Goal: Task Accomplishment & Management: Manage account settings

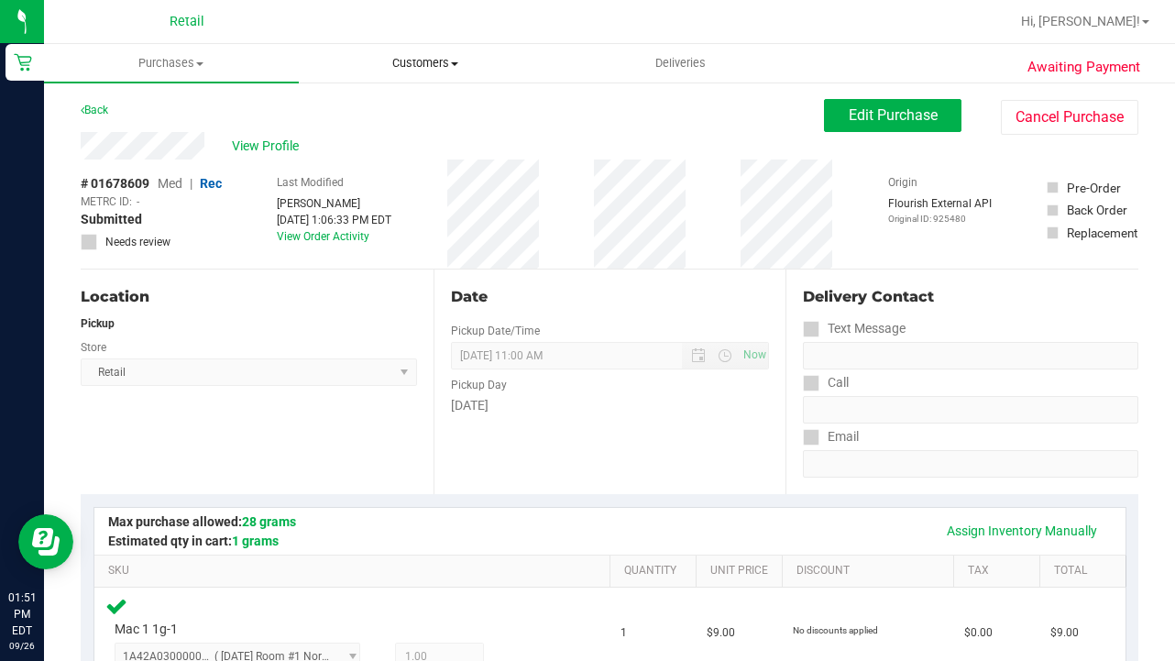
click at [395, 73] on uib-tab-heading "Customers All customers Add a new customer All physicians" at bounding box center [426, 63] width 253 height 37
click at [391, 110] on span "All customers" at bounding box center [365, 111] width 132 height 16
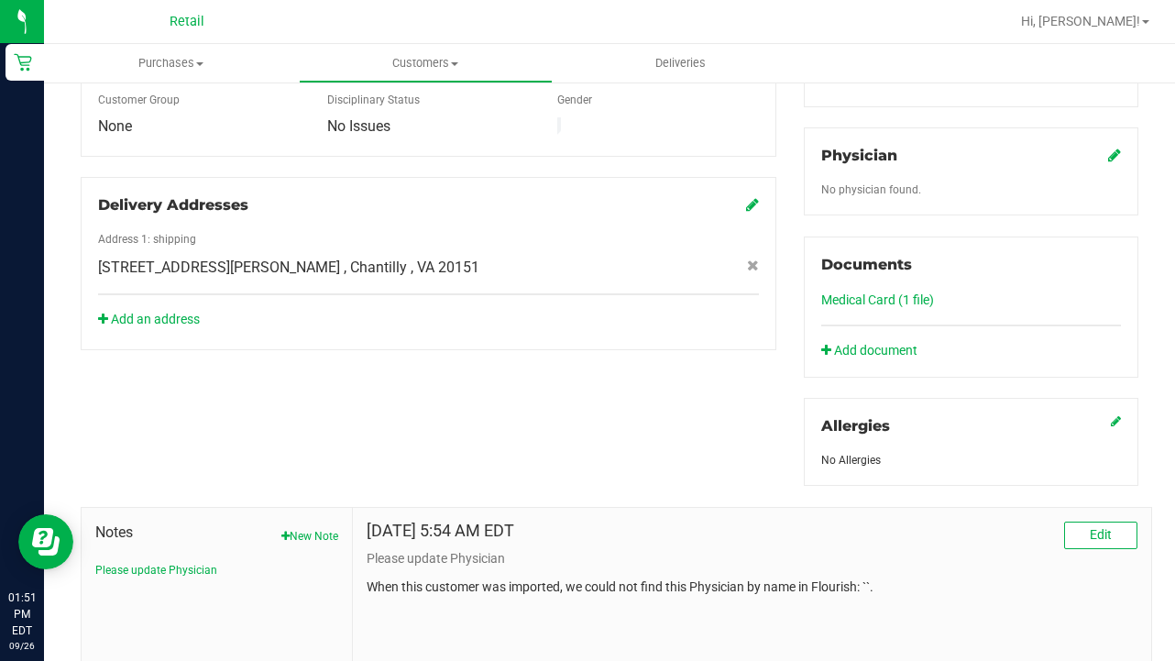
scroll to position [548, 0]
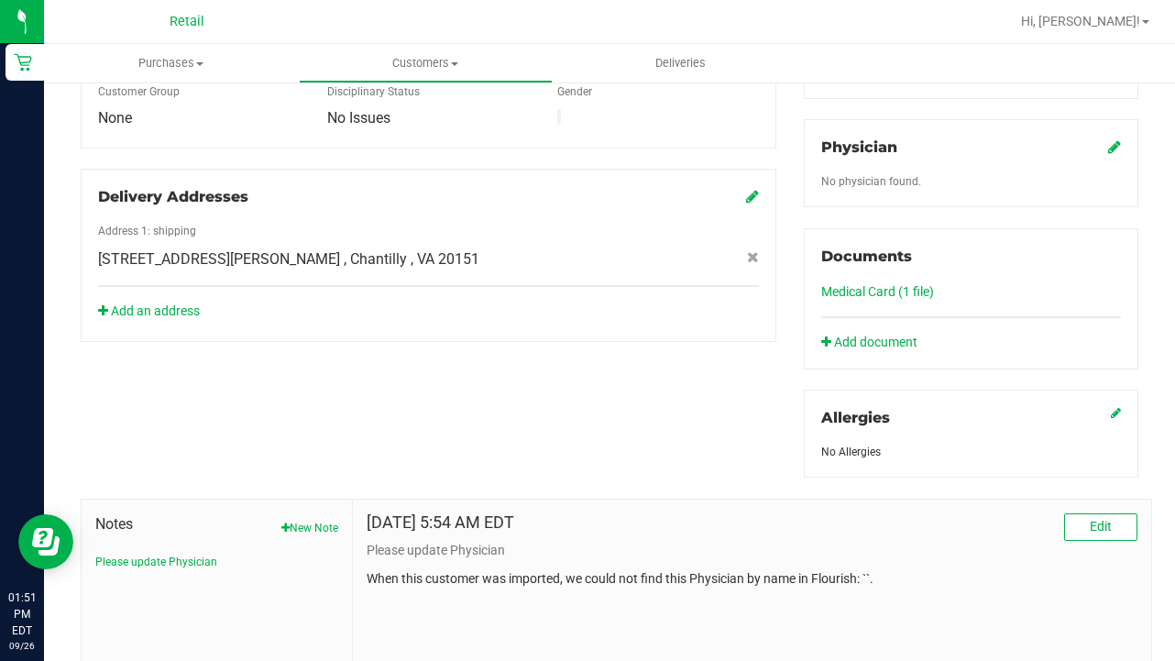
click at [882, 297] on link "Medical Card (1 file)" at bounding box center [877, 291] width 113 height 15
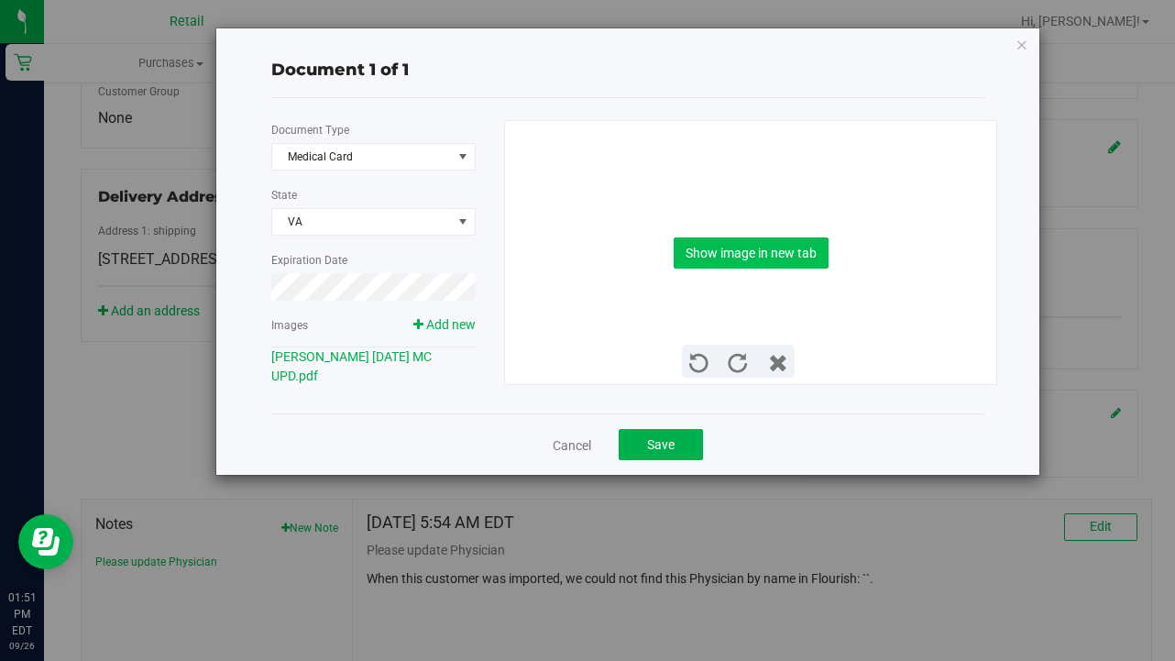
click at [720, 246] on button "Show image in new tab" at bounding box center [751, 252] width 155 height 31
click at [675, 444] on button "Save" at bounding box center [661, 444] width 84 height 31
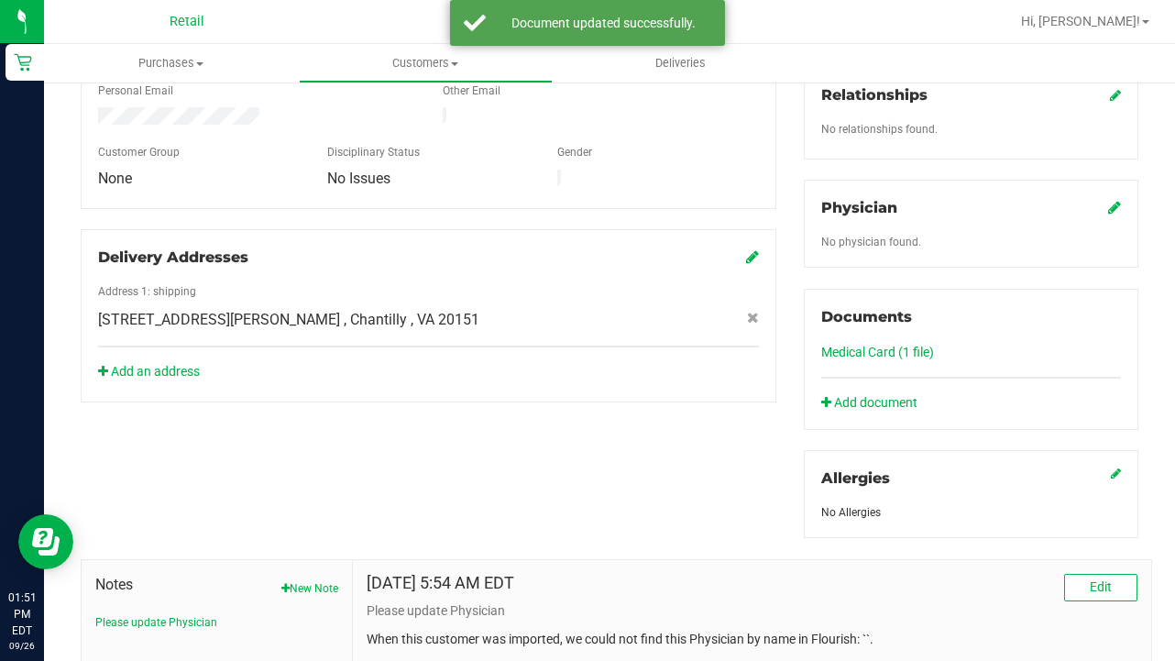
scroll to position [0, 0]
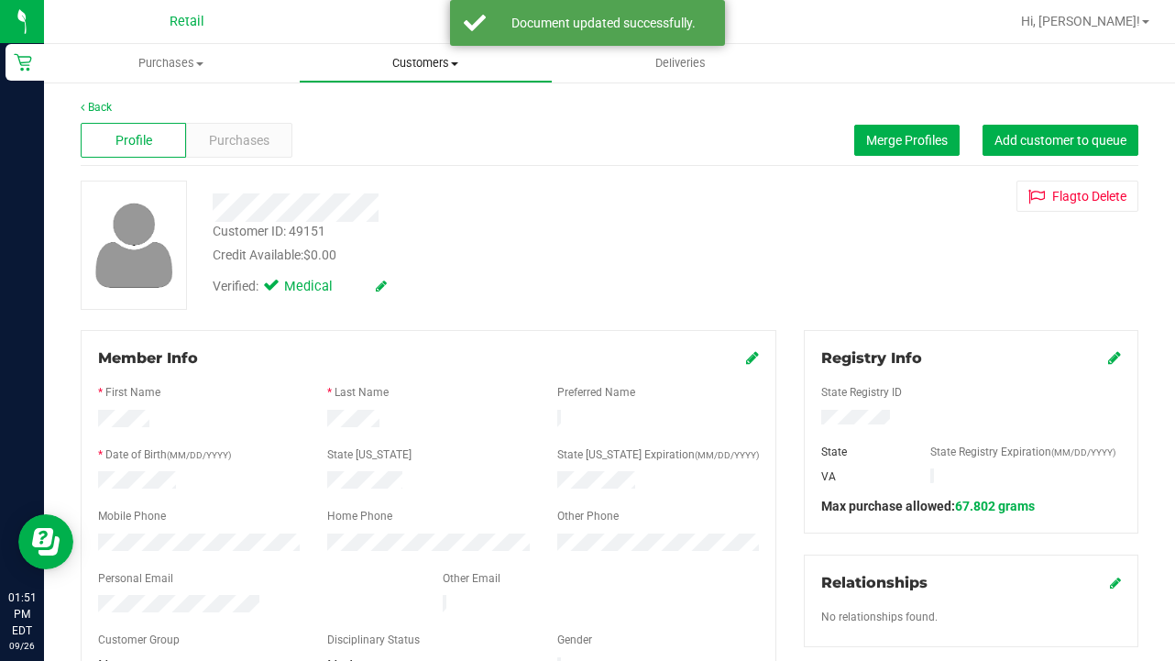
click at [410, 70] on span "Customers" at bounding box center [426, 63] width 253 height 16
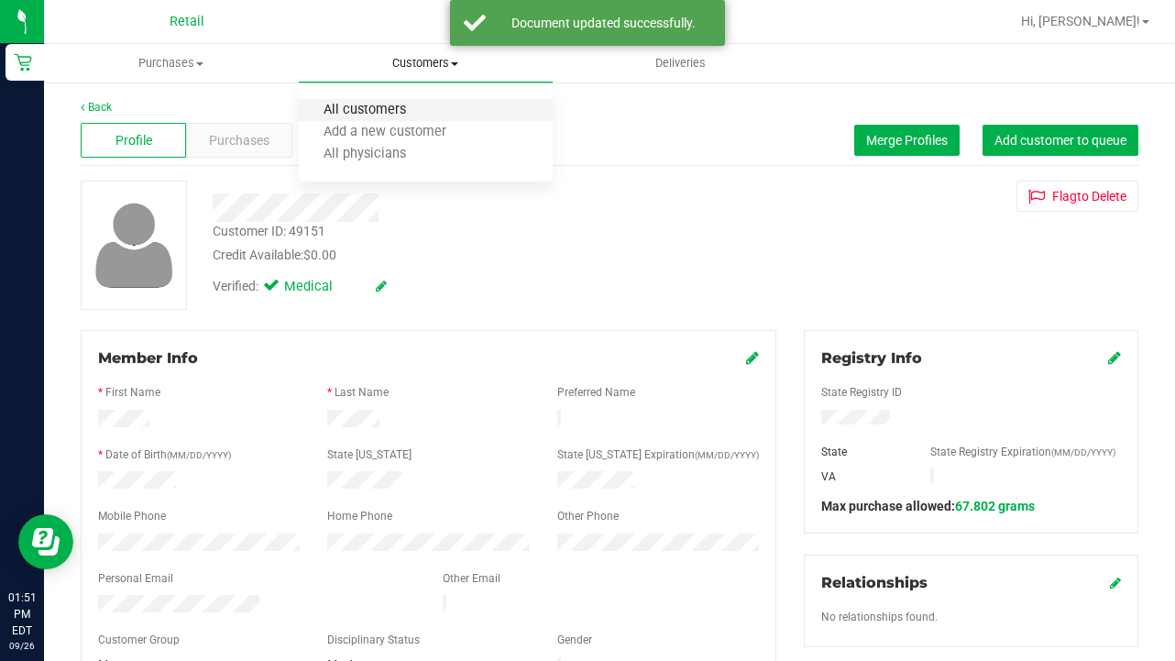
click at [411, 104] on span "All customers" at bounding box center [365, 111] width 132 height 16
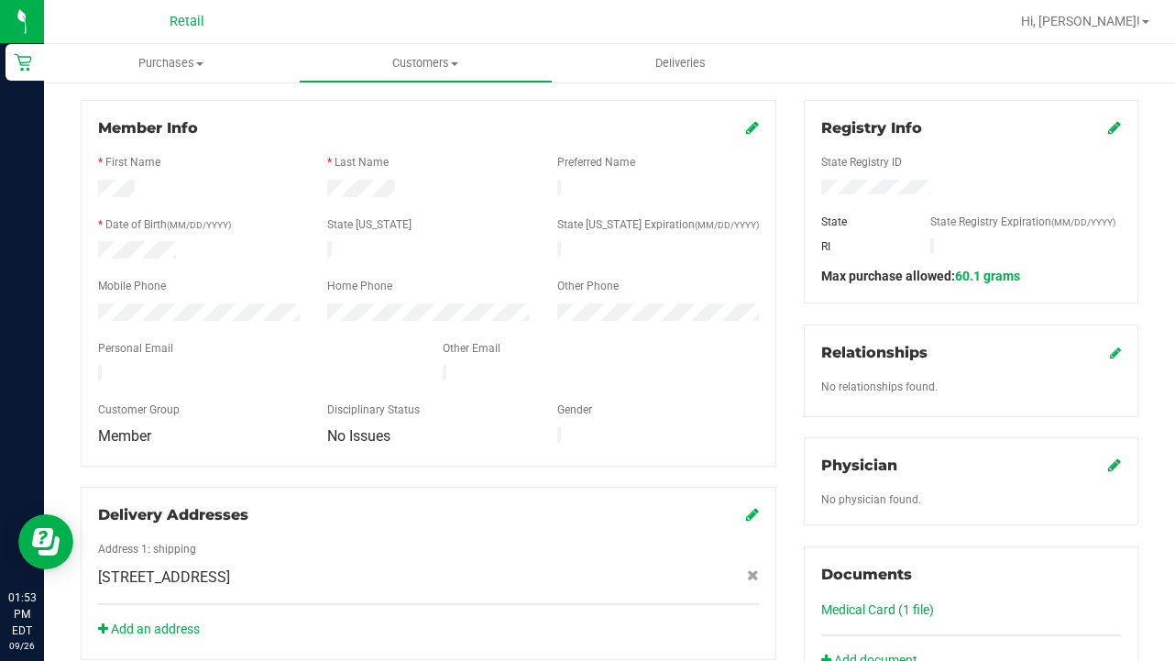
scroll to position [290, 0]
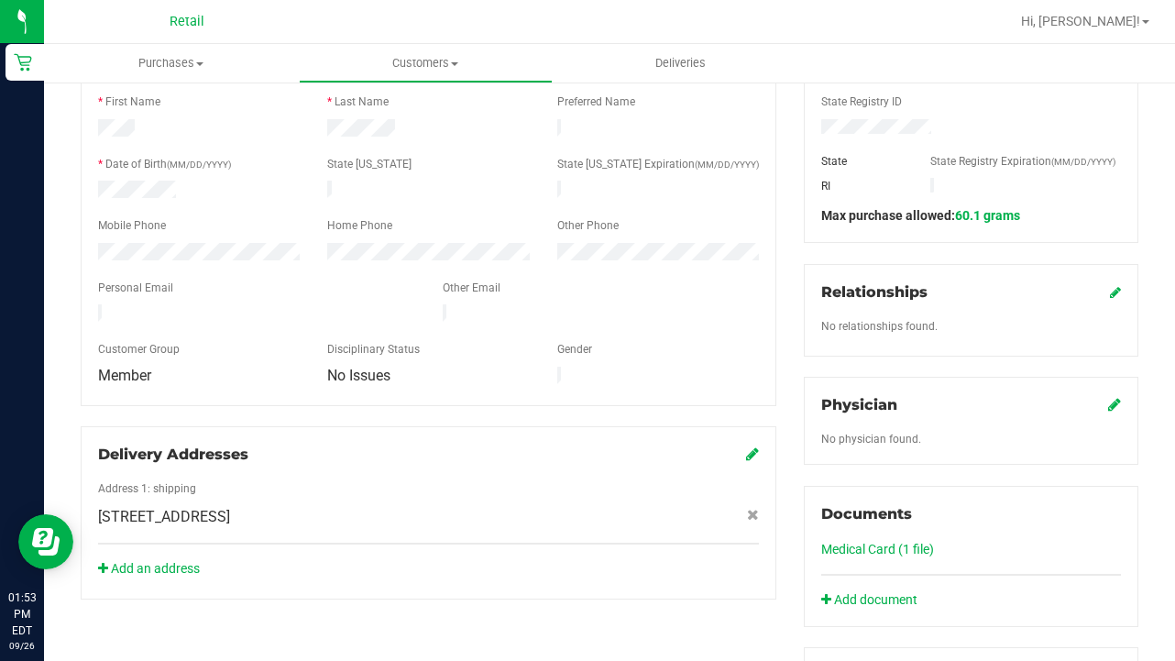
click at [895, 543] on link "Medical Card (1 file)" at bounding box center [877, 549] width 113 height 15
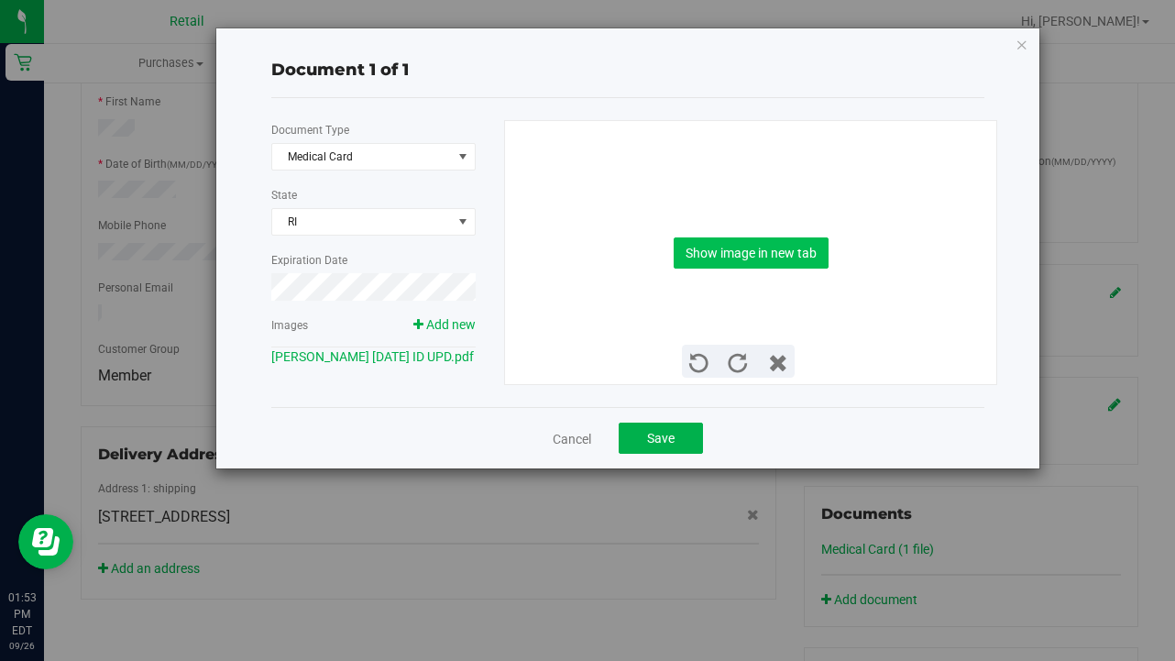
click at [787, 251] on button "Show image in new tab" at bounding box center [751, 252] width 155 height 31
click at [673, 442] on span "Save" at bounding box center [660, 438] width 27 height 15
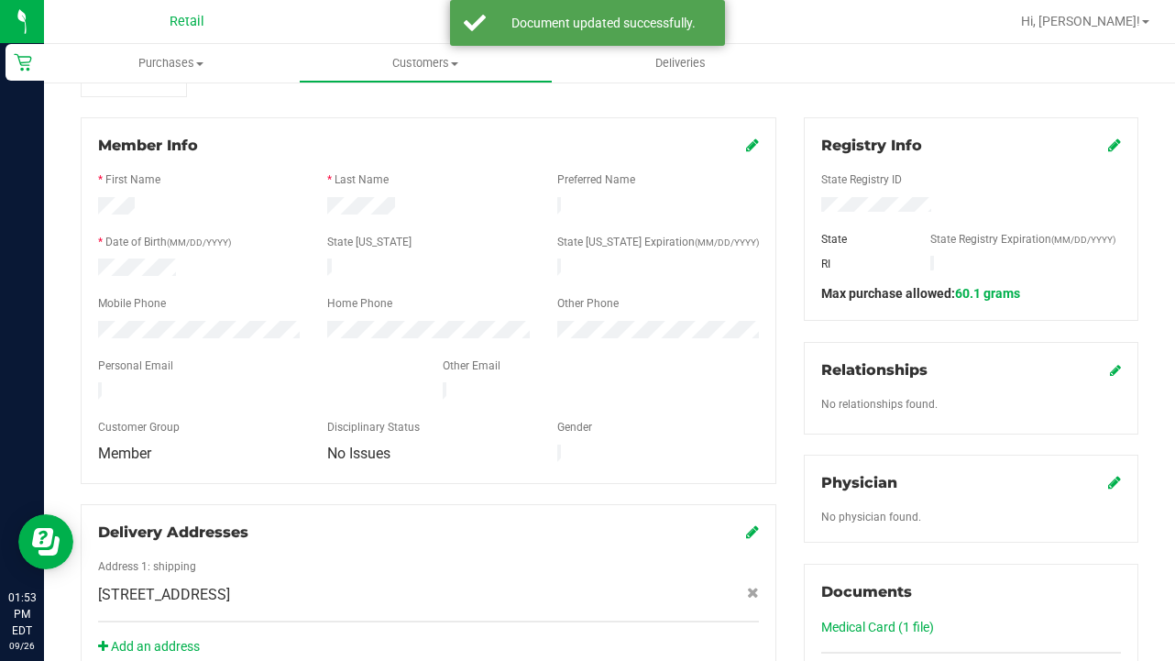
scroll to position [211, 0]
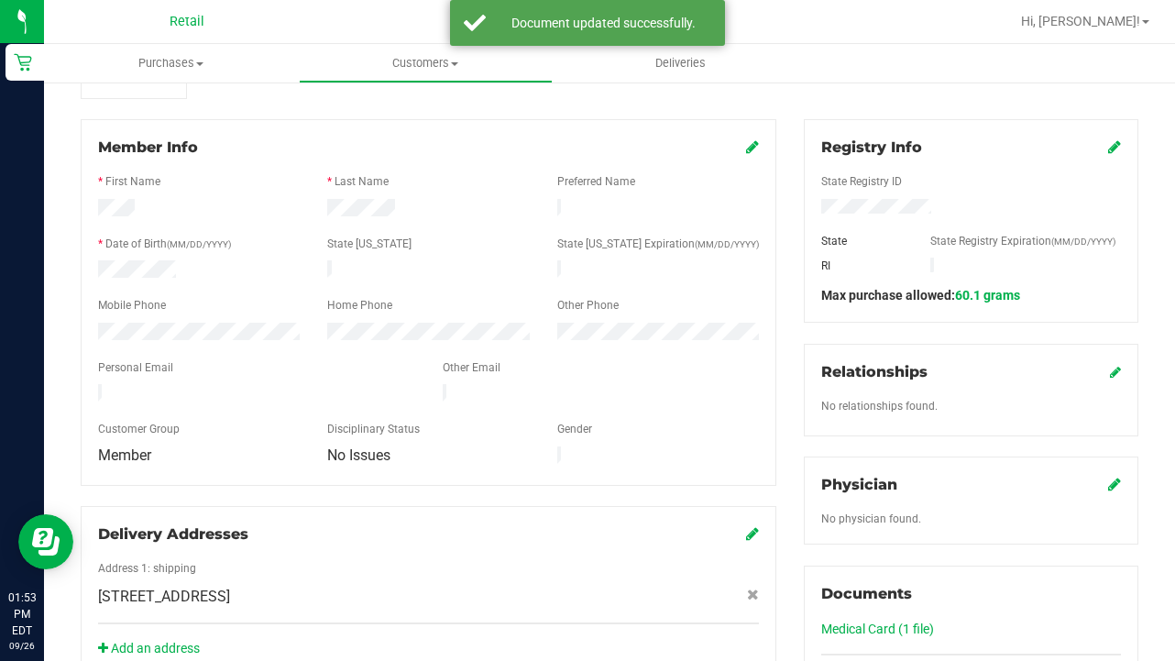
click at [754, 150] on icon at bounding box center [752, 146] width 13 height 15
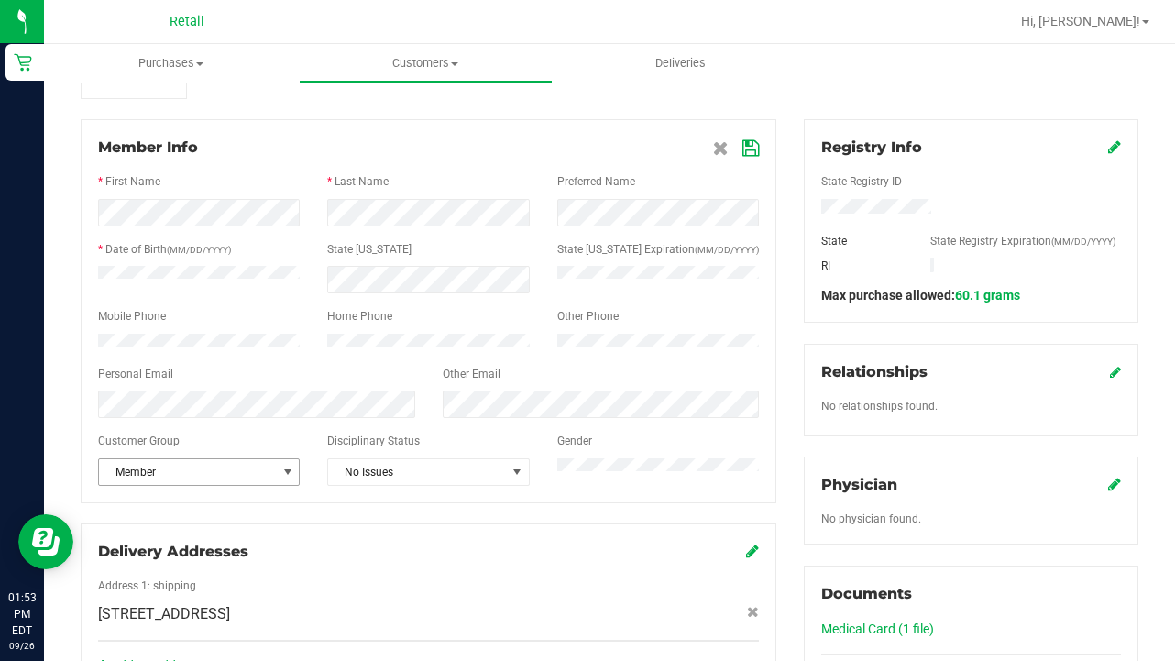
click at [259, 485] on span "Member" at bounding box center [187, 472] width 177 height 26
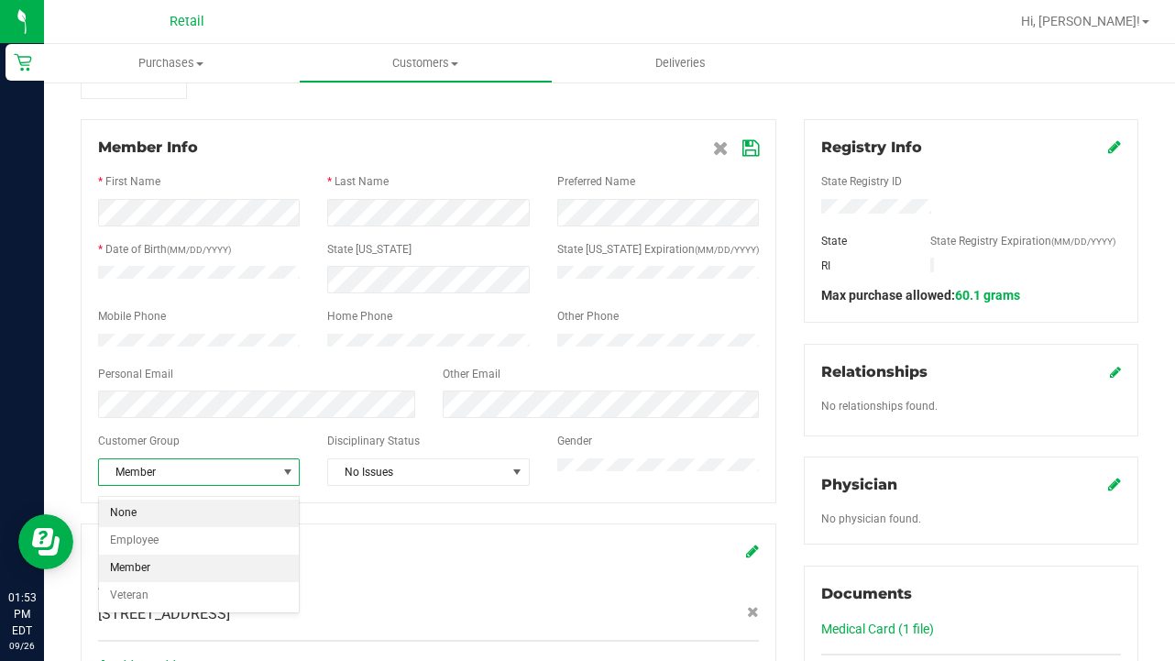
click at [260, 519] on li "None" at bounding box center [199, 512] width 200 height 27
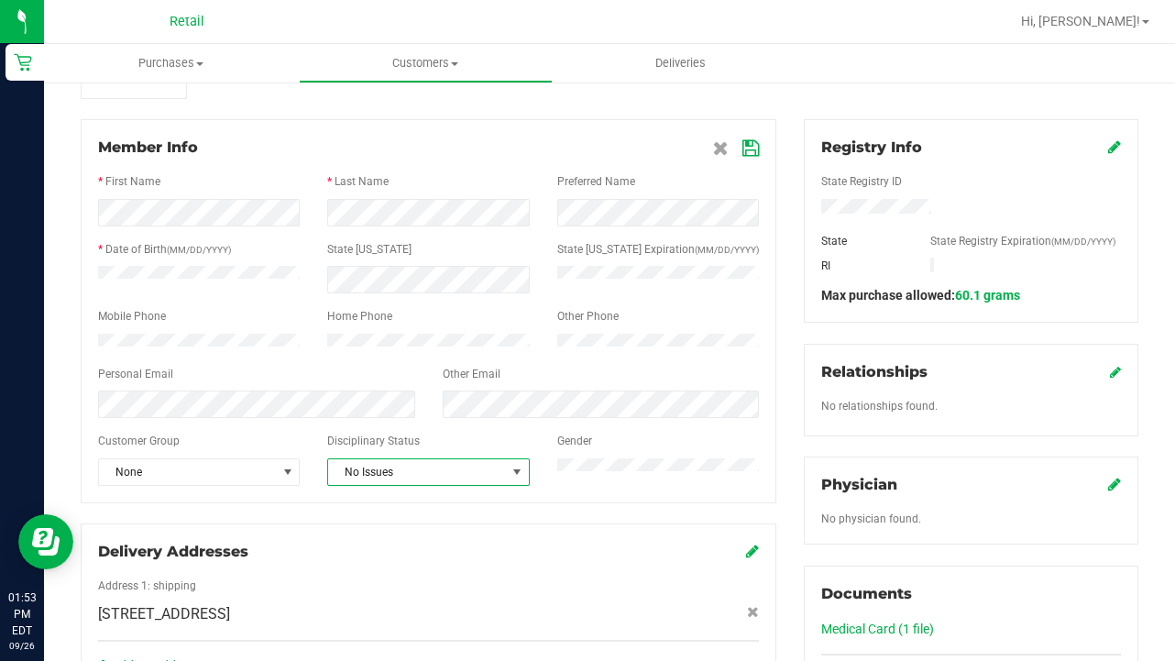
click at [450, 479] on span "No Issues" at bounding box center [416, 472] width 177 height 26
click at [464, 567] on li "Warning - Level 2" at bounding box center [428, 567] width 200 height 27
click at [745, 149] on icon at bounding box center [750, 148] width 16 height 15
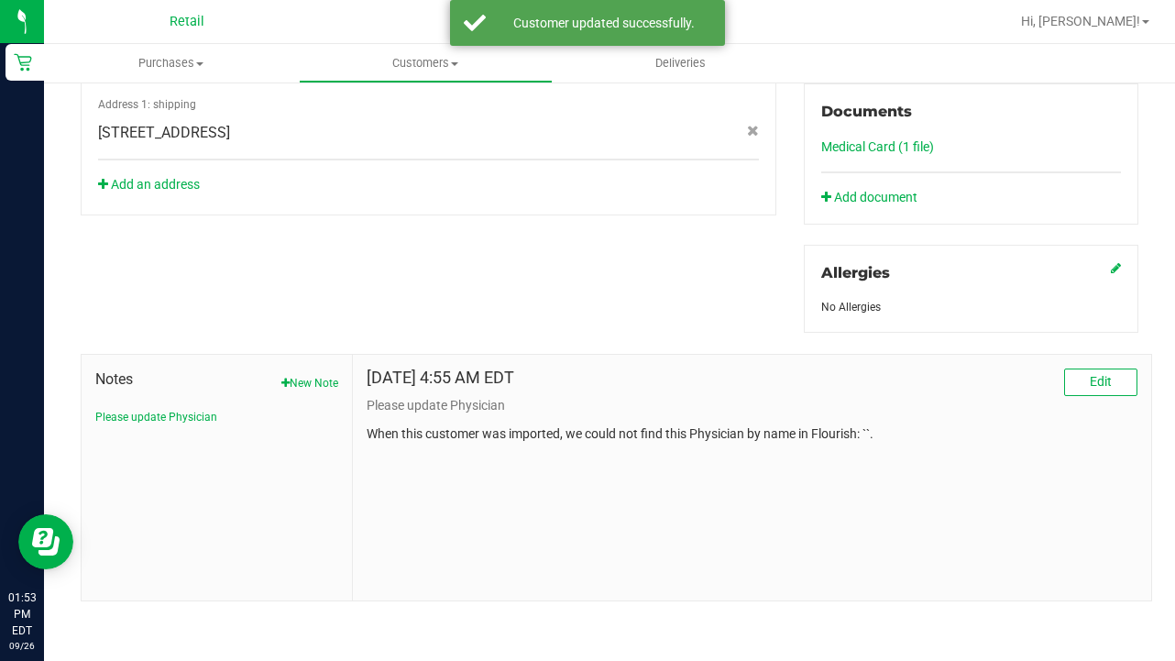
scroll to position [693, 0]
click at [313, 382] on button "New Note" at bounding box center [309, 383] width 57 height 16
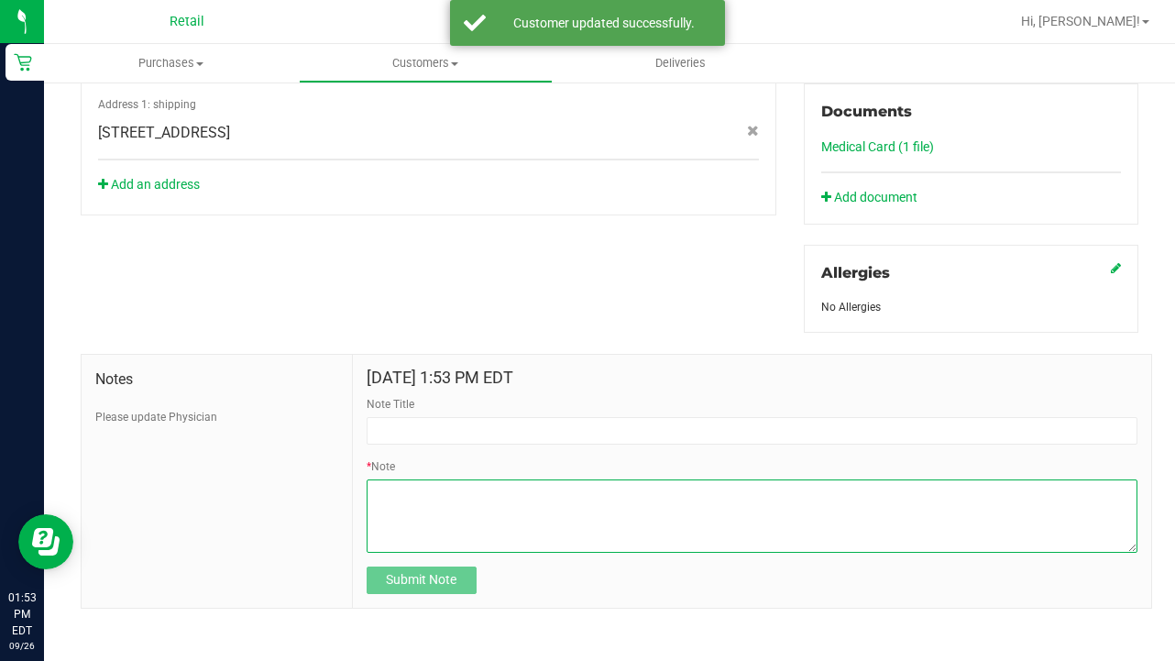
click at [462, 510] on textarea "* Note" at bounding box center [752, 515] width 771 height 73
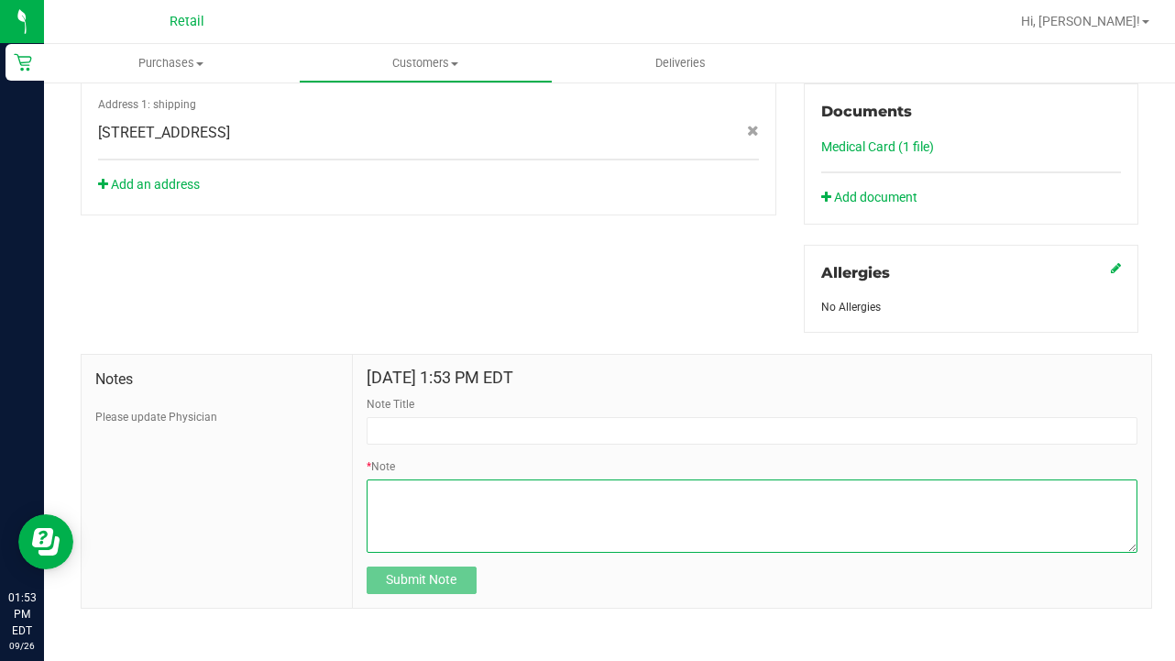
paste textarea "turned off discount 09.24.2205. must provide CURRENT VALID discount with CURREN…"
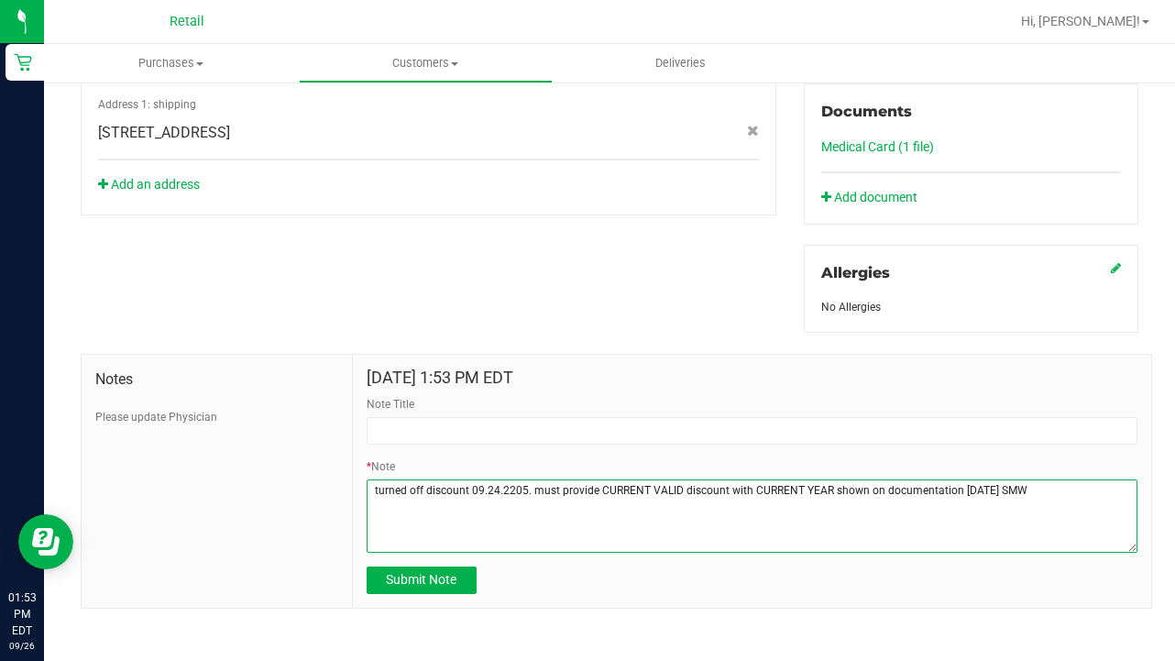
click at [985, 487] on textarea "* Note" at bounding box center [752, 515] width 771 height 73
click at [496, 488] on textarea "* Note" at bounding box center [752, 515] width 771 height 73
click at [534, 487] on textarea "* Note" at bounding box center [752, 515] width 771 height 73
type textarea "turned off discount 09.26.2205. nothing on file as to why they were receiving a…"
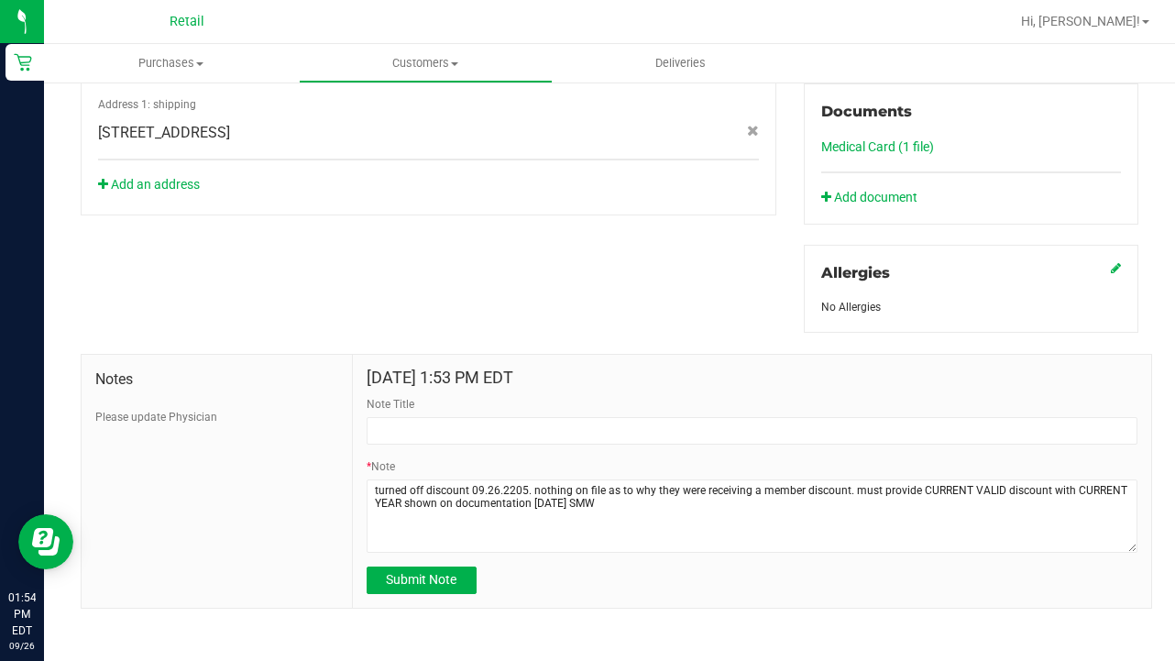
click at [424, 410] on div "Note Title" at bounding box center [752, 420] width 771 height 49
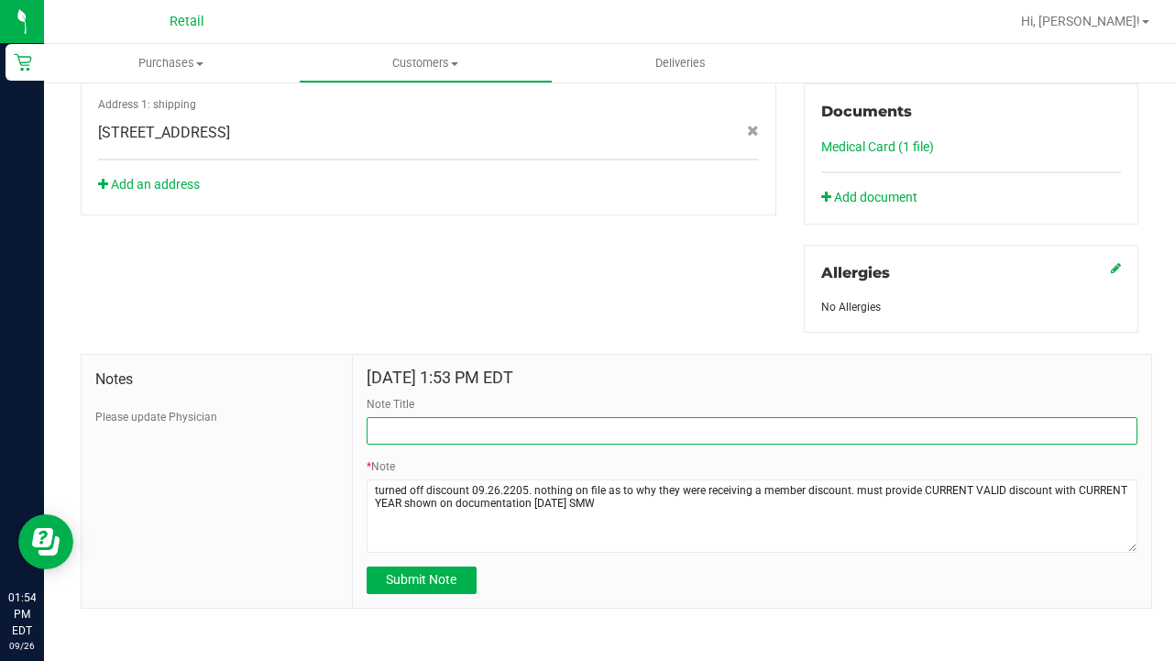
click at [424, 439] on input "Note Title" at bounding box center [752, 430] width 771 height 27
type input "s"
type input "SEE NOTE-DISCOUNT"
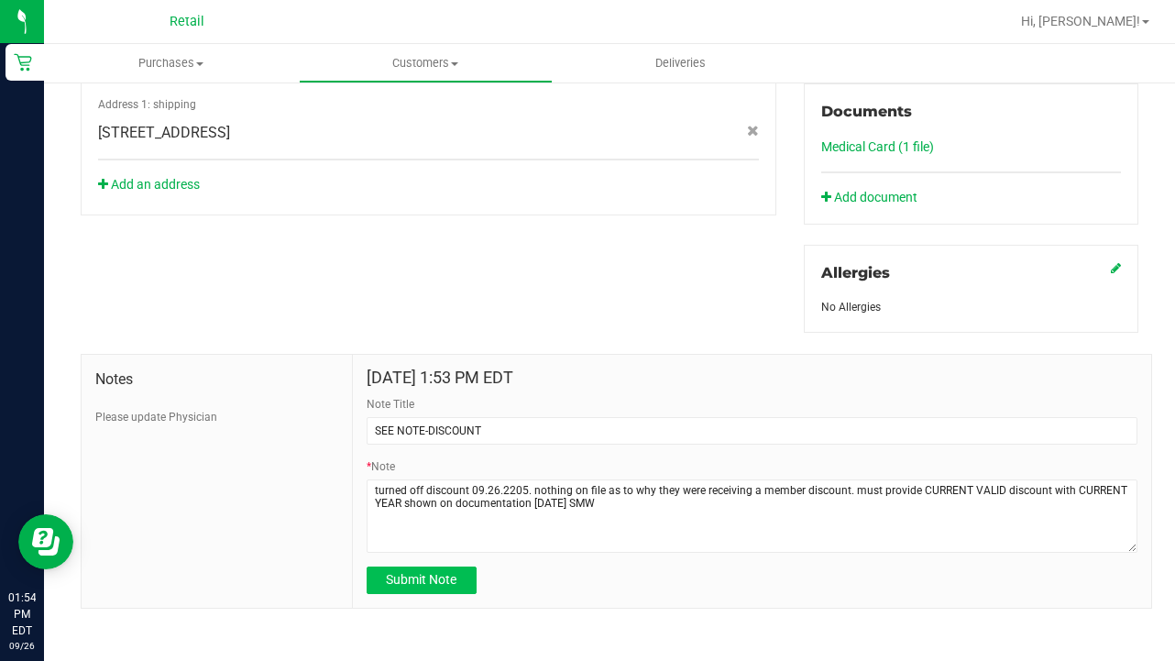
click at [413, 591] on button "Submit Note" at bounding box center [422, 579] width 110 height 27
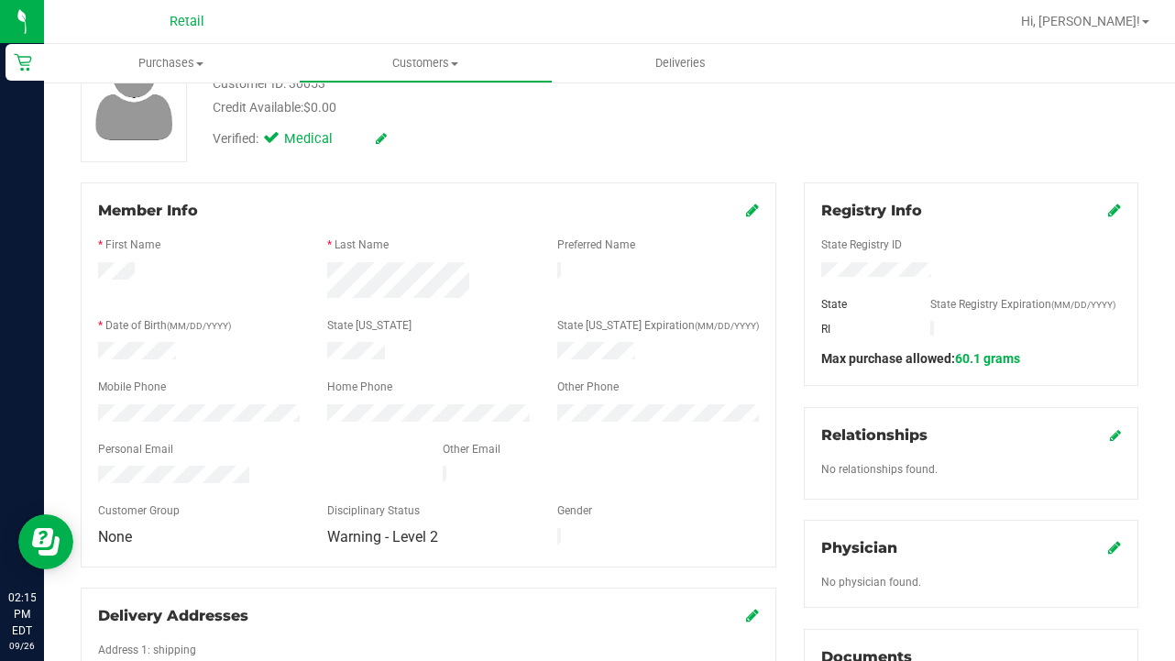
scroll to position [0, 0]
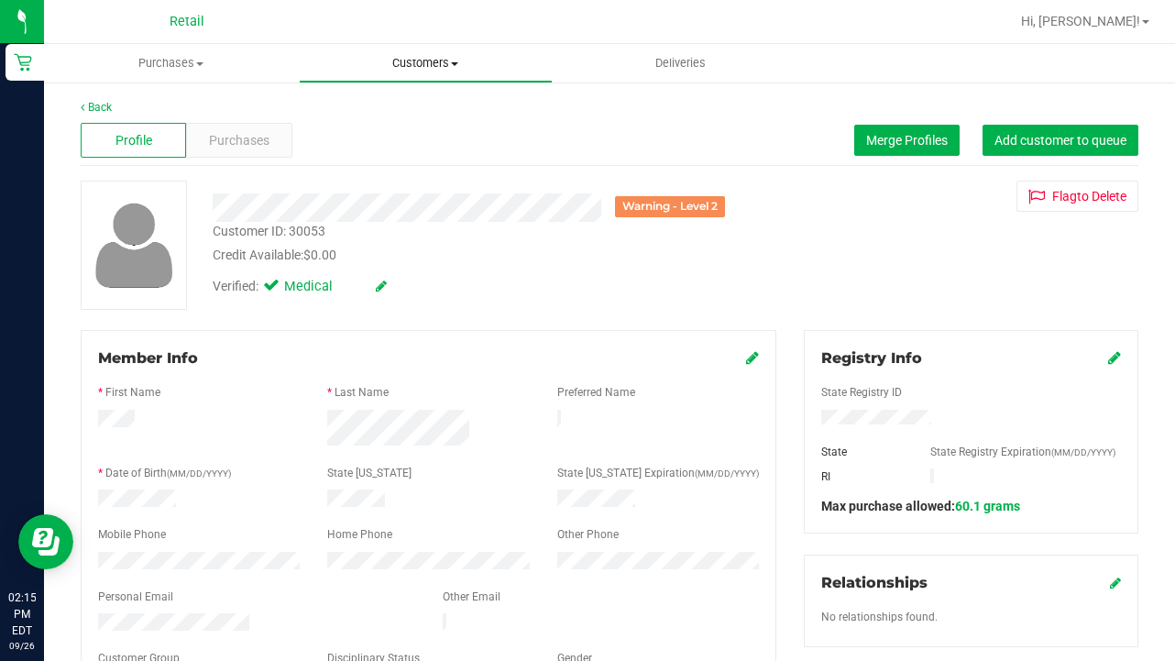
click at [424, 64] on span "Customers" at bounding box center [426, 63] width 253 height 16
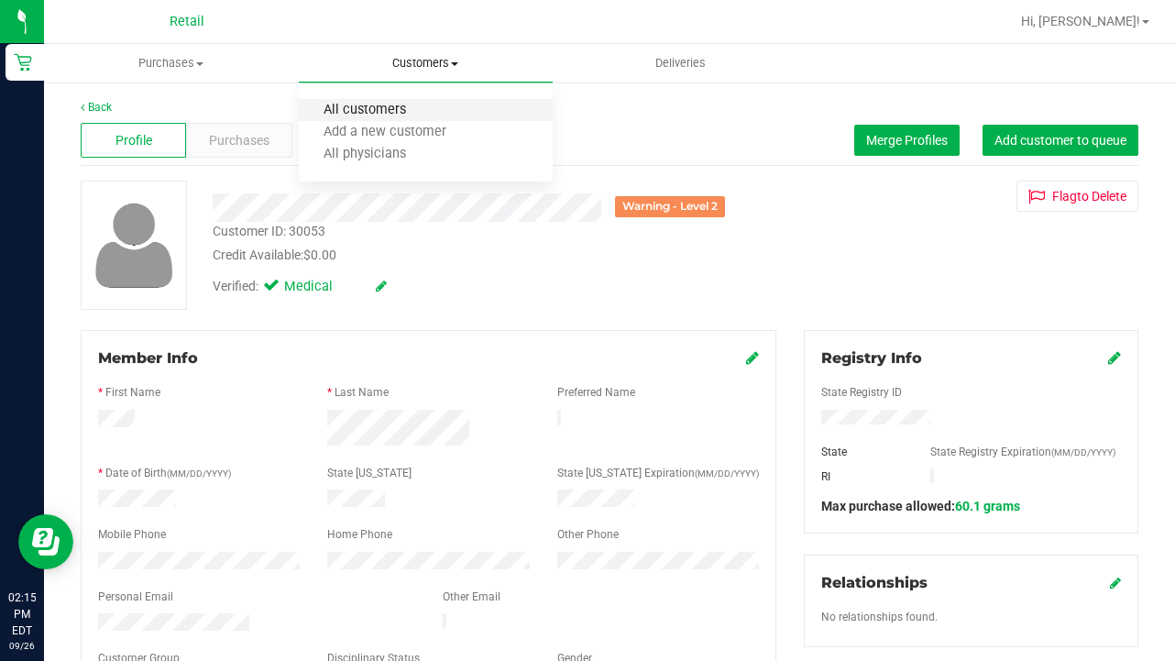
click at [424, 107] on span "All customers" at bounding box center [365, 111] width 132 height 16
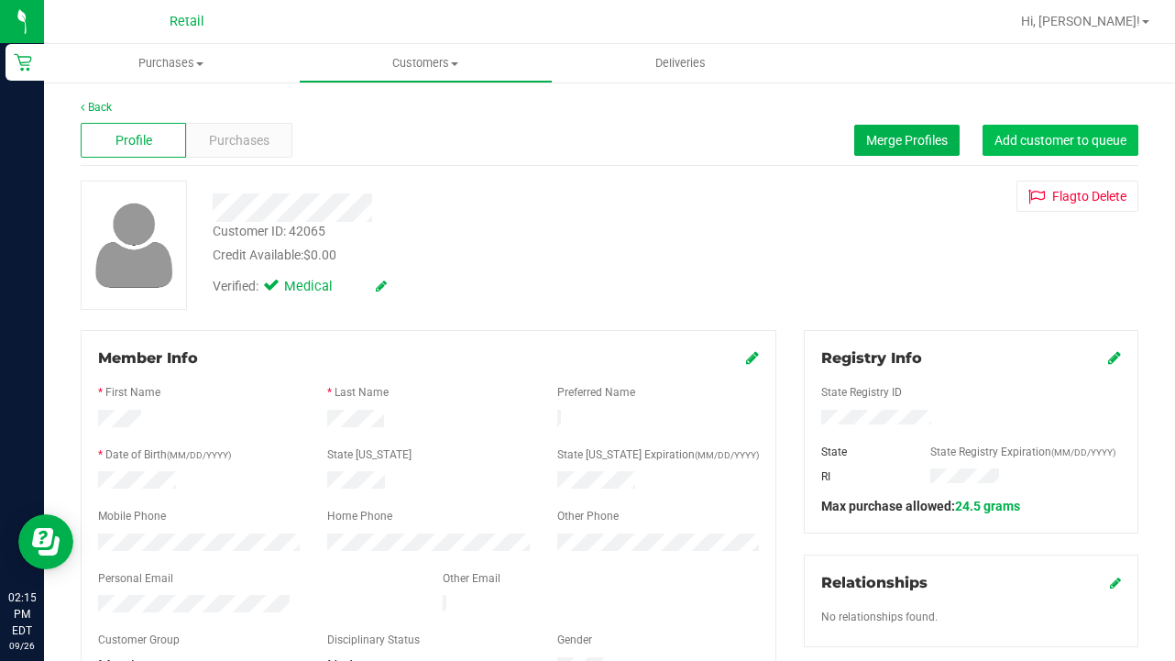
click at [1086, 134] on span "Add customer to queue" at bounding box center [1060, 140] width 132 height 15
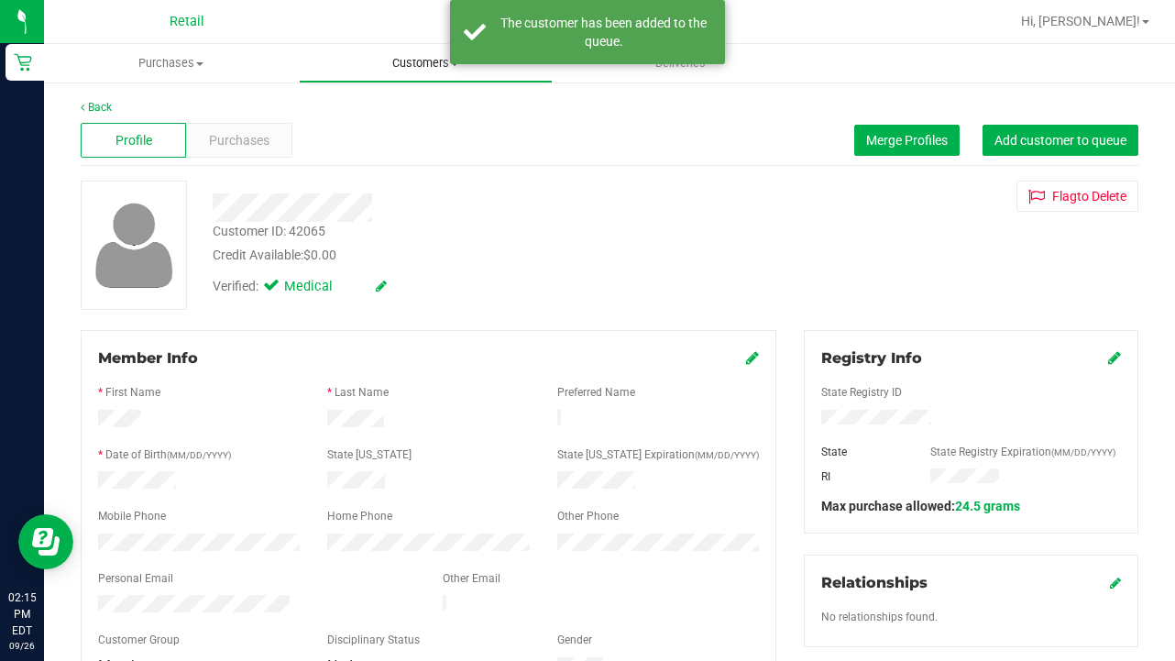
click at [418, 63] on span "Customers" at bounding box center [426, 63] width 253 height 16
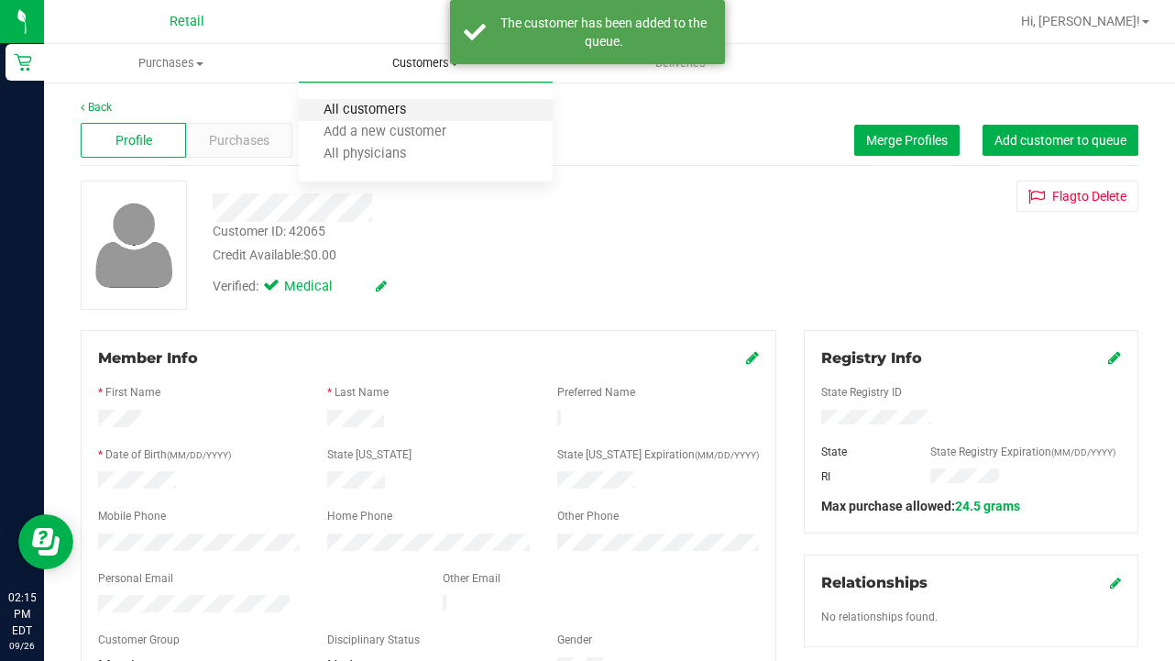
click at [406, 112] on span "All customers" at bounding box center [365, 111] width 132 height 16
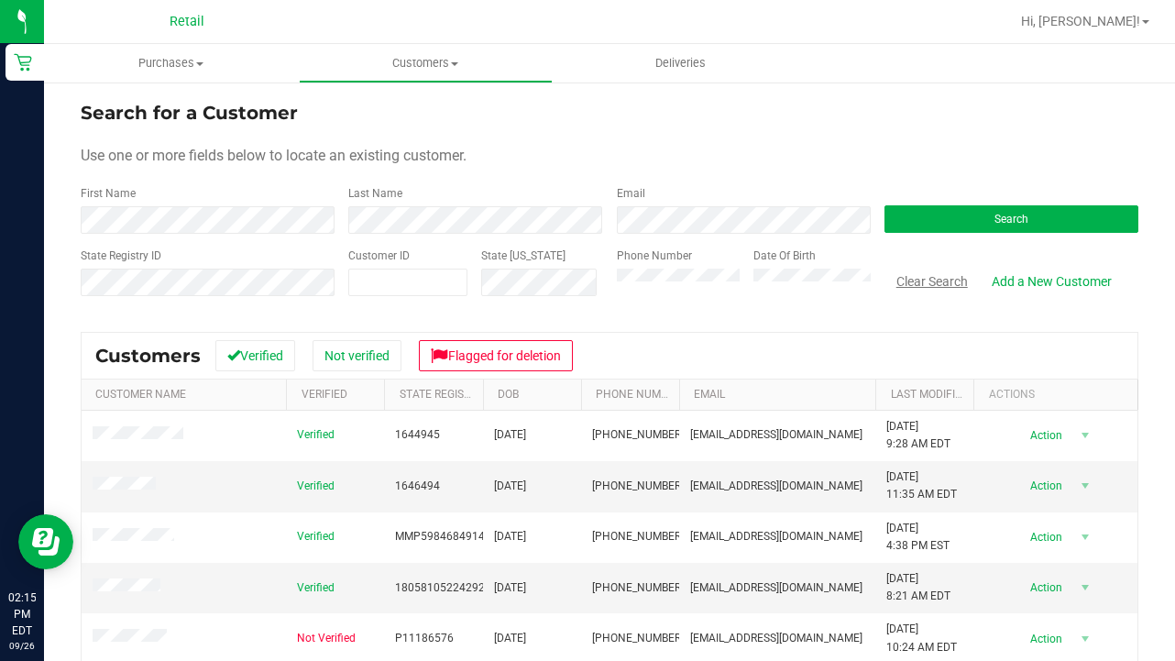
click at [923, 283] on button "Clear Search" at bounding box center [931, 281] width 95 height 31
click at [310, 236] on form "Search for a Customer Use one or more fields below to locate an existing custom…" at bounding box center [609, 206] width 1057 height 214
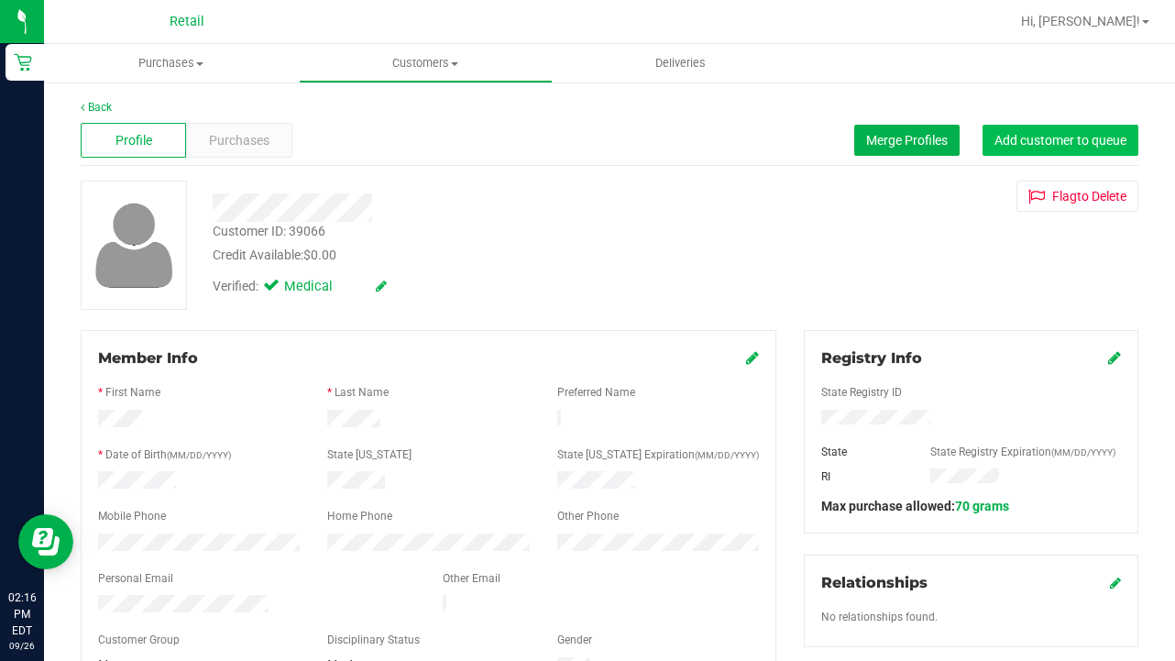
click at [1035, 147] on span "Add customer to queue" at bounding box center [1060, 140] width 132 height 15
click at [411, 71] on uib-tab-heading "Customers All customers Add a new customer All physicians" at bounding box center [426, 63] width 253 height 37
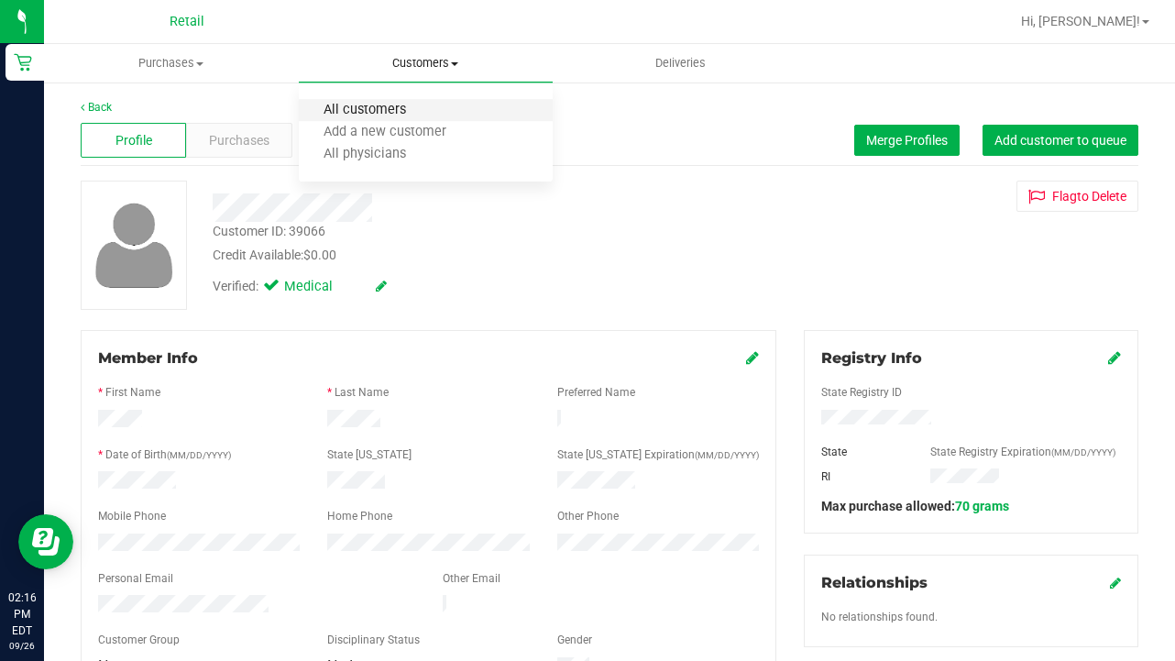
click at [411, 106] on span "All customers" at bounding box center [365, 111] width 132 height 16
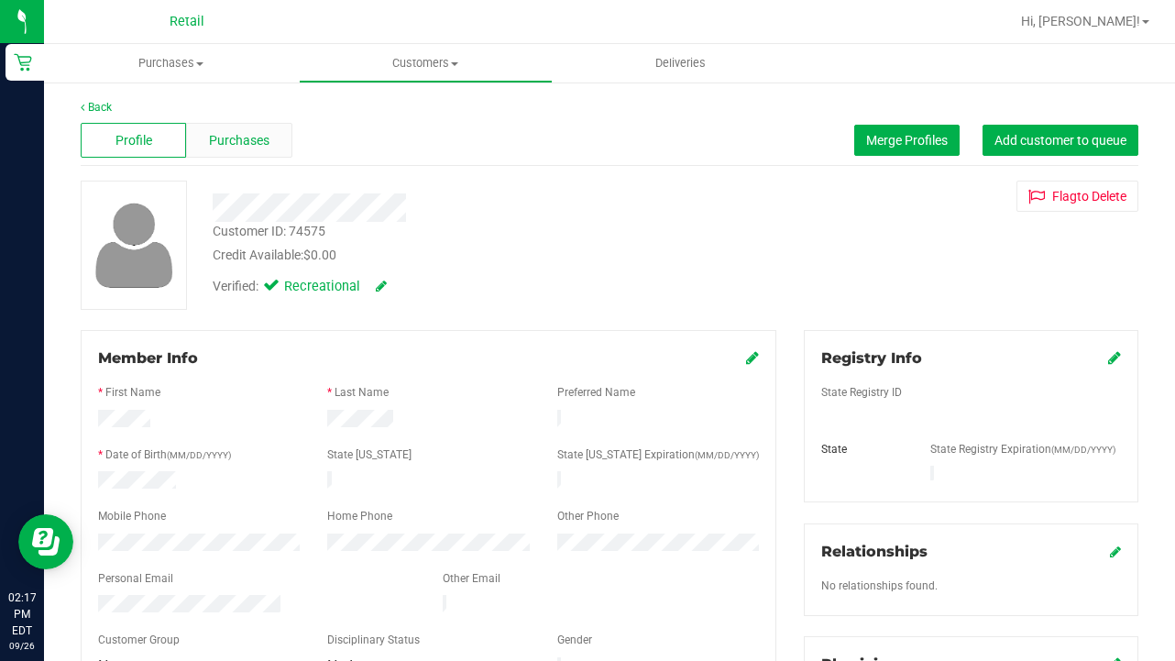
click at [267, 147] on span "Purchases" at bounding box center [239, 140] width 60 height 19
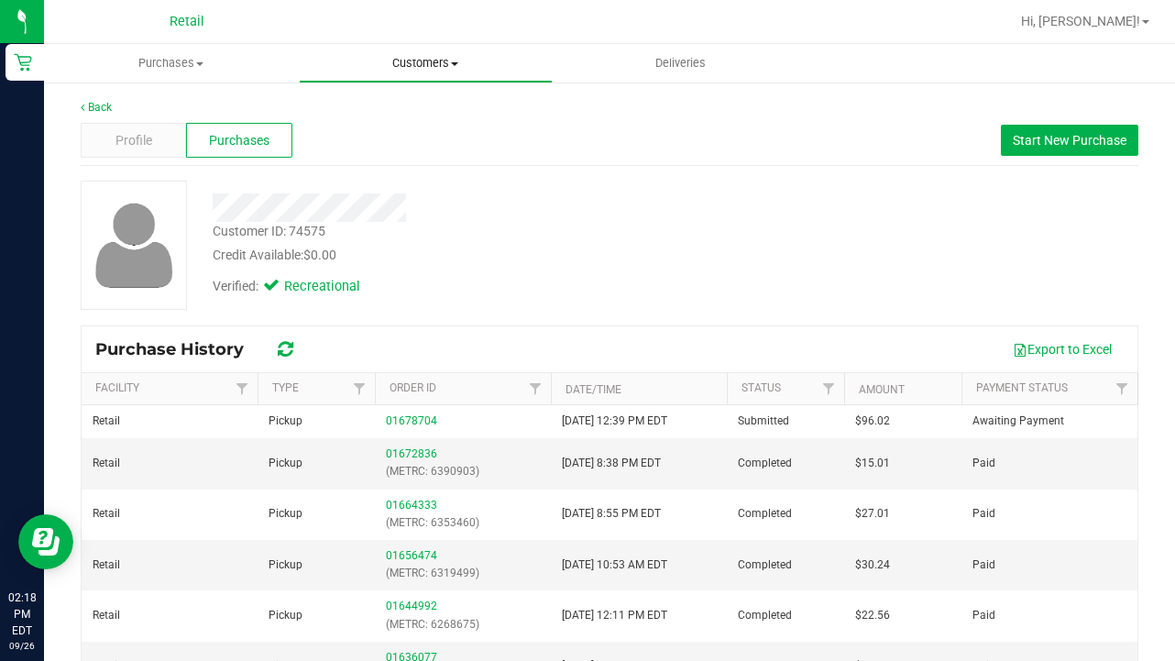
click at [409, 66] on span "Customers" at bounding box center [426, 63] width 253 height 16
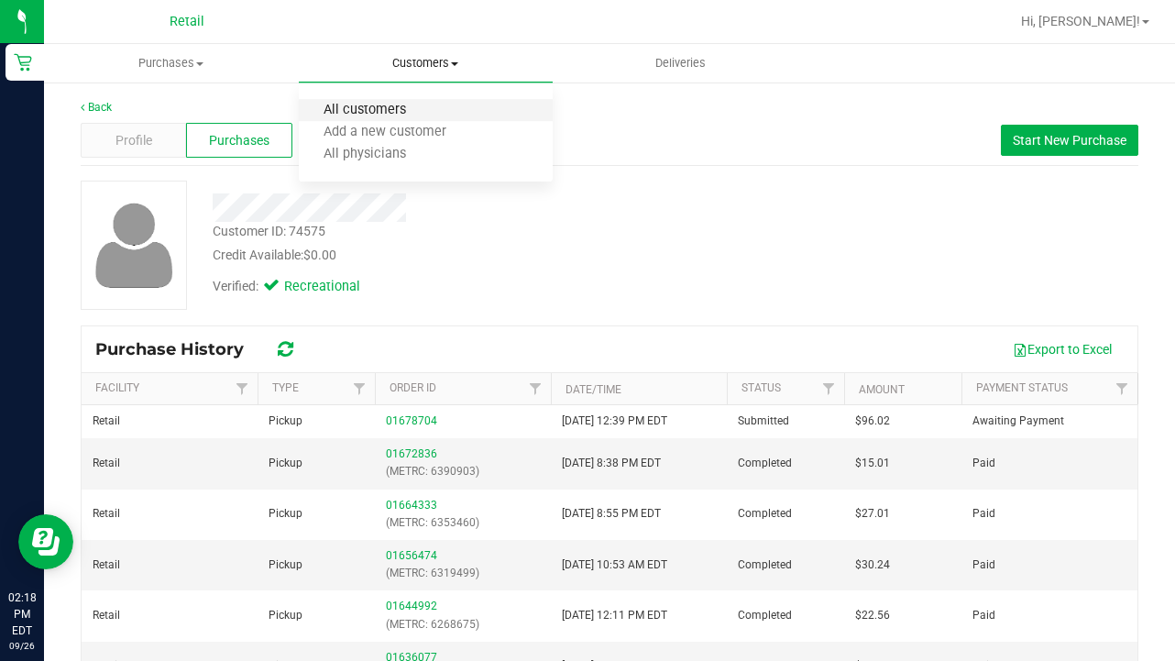
click at [409, 109] on span "All customers" at bounding box center [365, 111] width 132 height 16
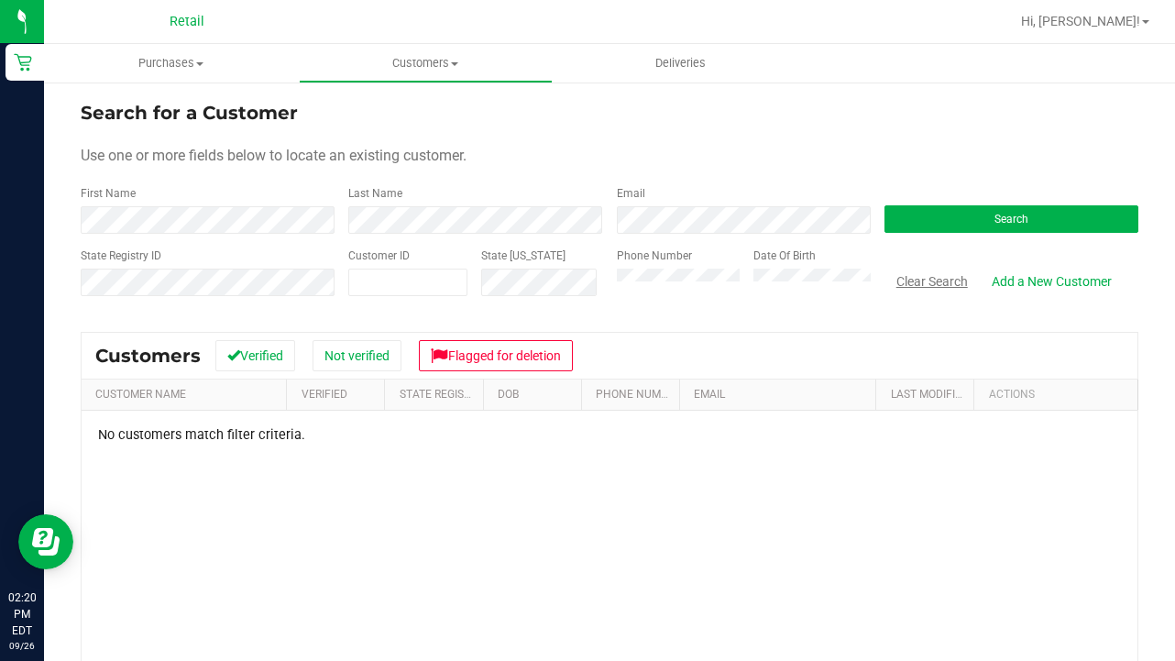
click at [915, 277] on button "Clear Search" at bounding box center [931, 281] width 95 height 31
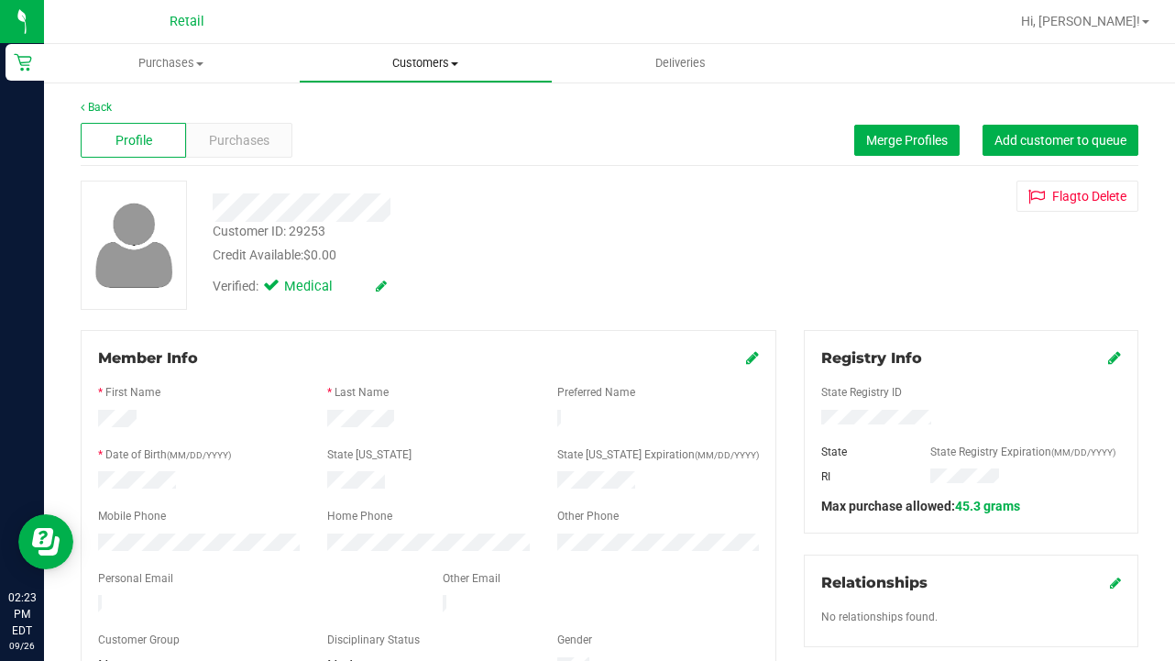
click at [409, 55] on span "Customers" at bounding box center [426, 63] width 253 height 16
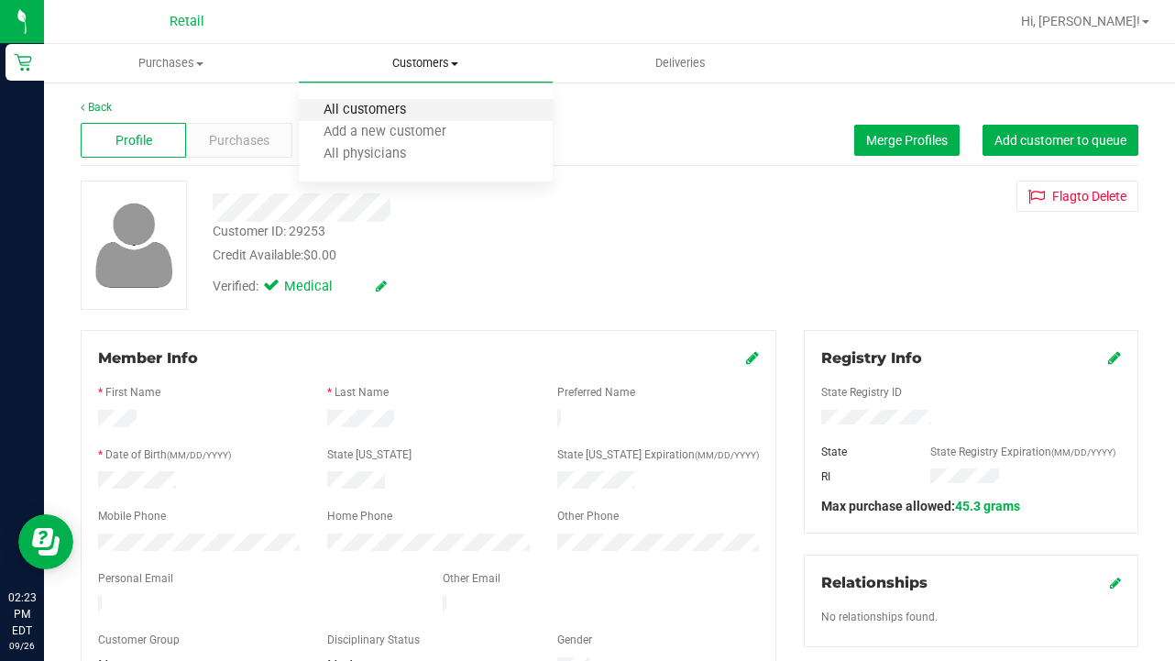
click at [409, 111] on span "All customers" at bounding box center [365, 111] width 132 height 16
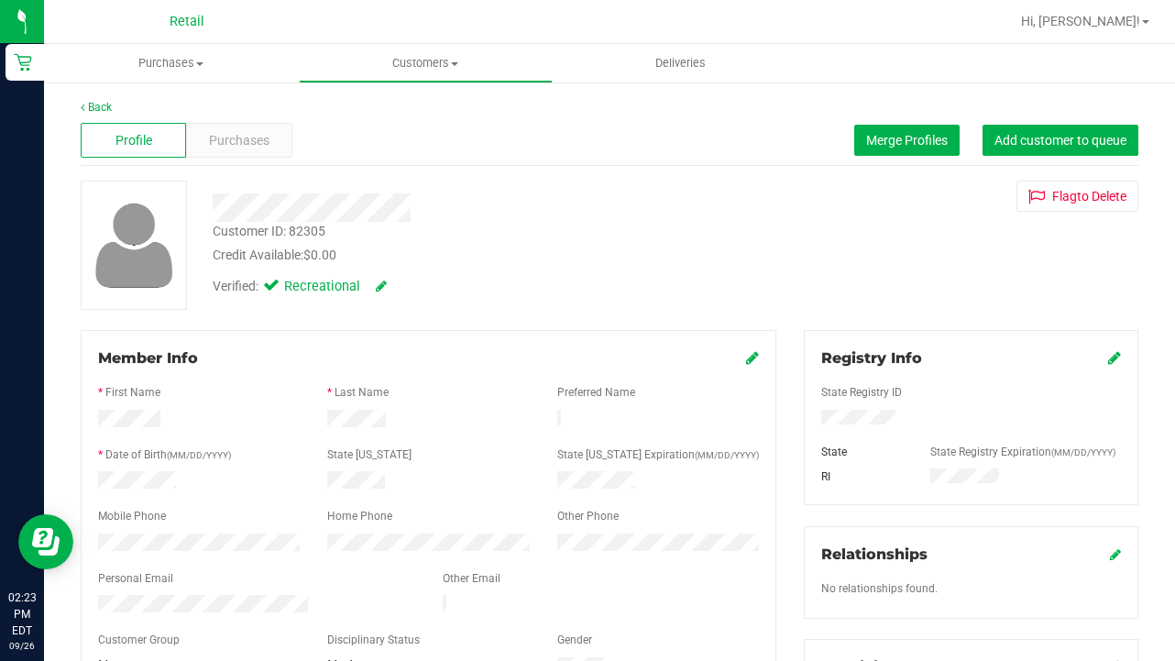
click at [1112, 359] on icon at bounding box center [1114, 357] width 13 height 15
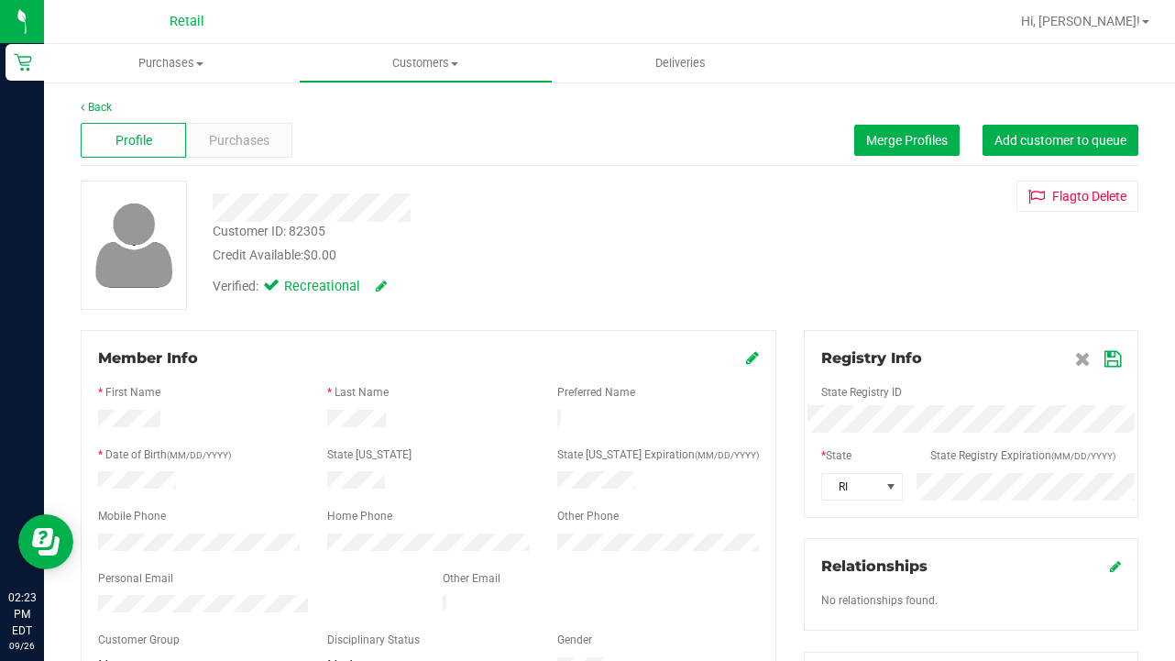
click at [1111, 359] on icon at bounding box center [1112, 359] width 16 height 15
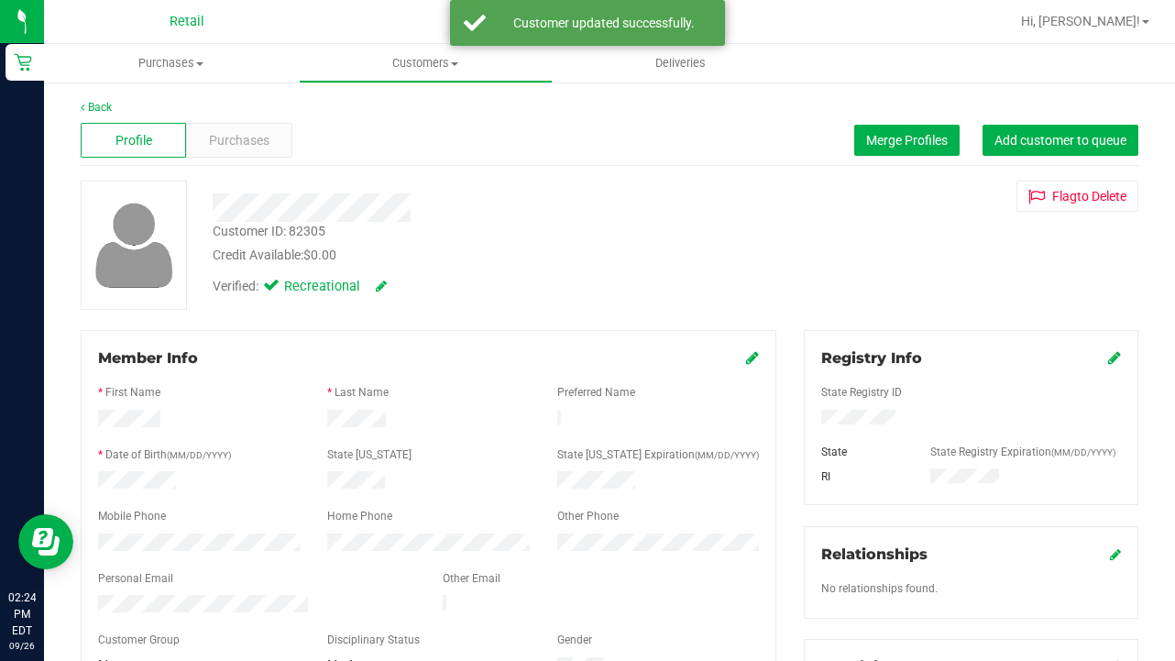
click at [386, 291] on icon at bounding box center [381, 285] width 11 height 13
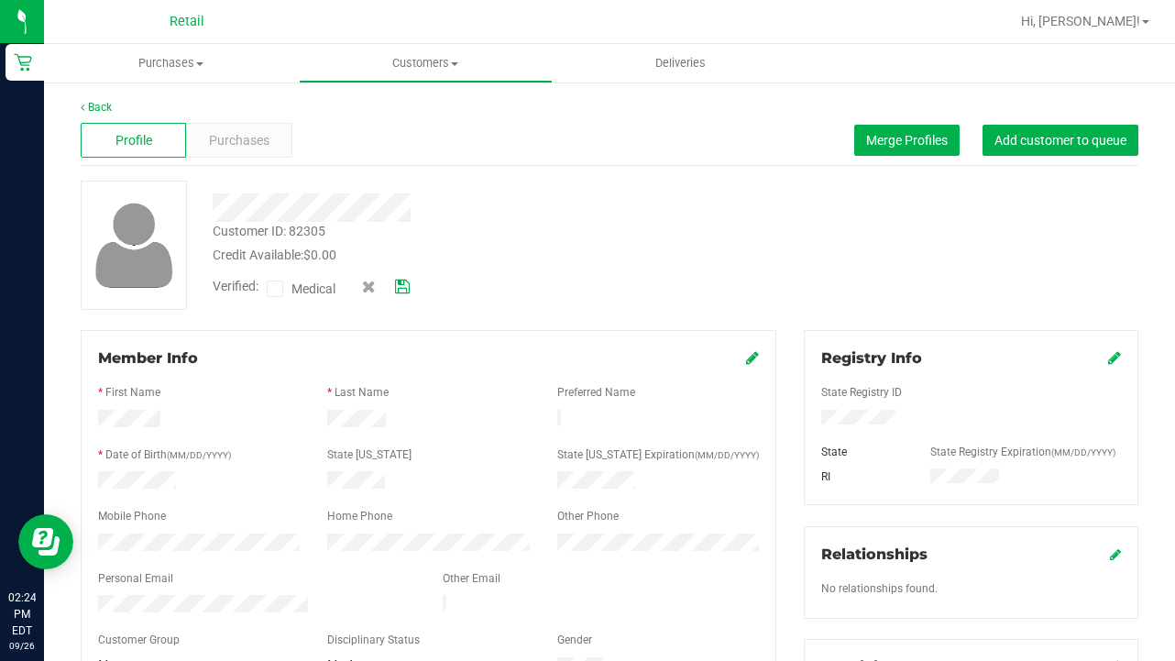
click at [288, 289] on label "Medical" at bounding box center [305, 289] width 77 height 24
click at [0, 0] on input "Medical" at bounding box center [0, 0] width 0 height 0
click at [399, 286] on icon at bounding box center [402, 286] width 15 height 13
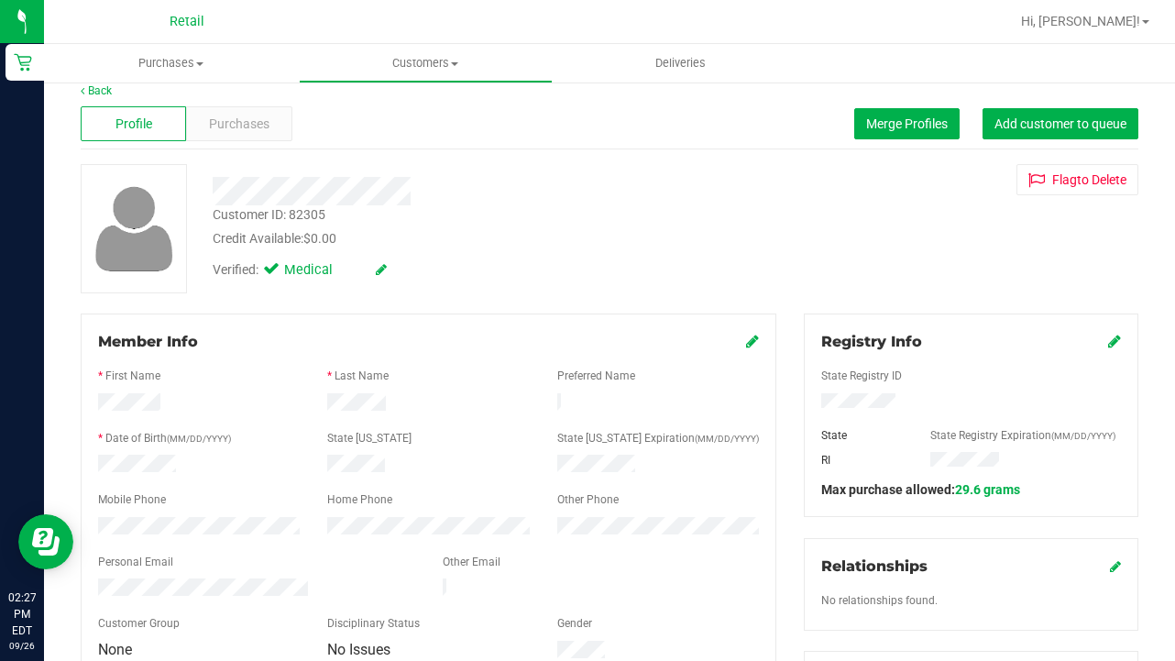
scroll to position [22, 0]
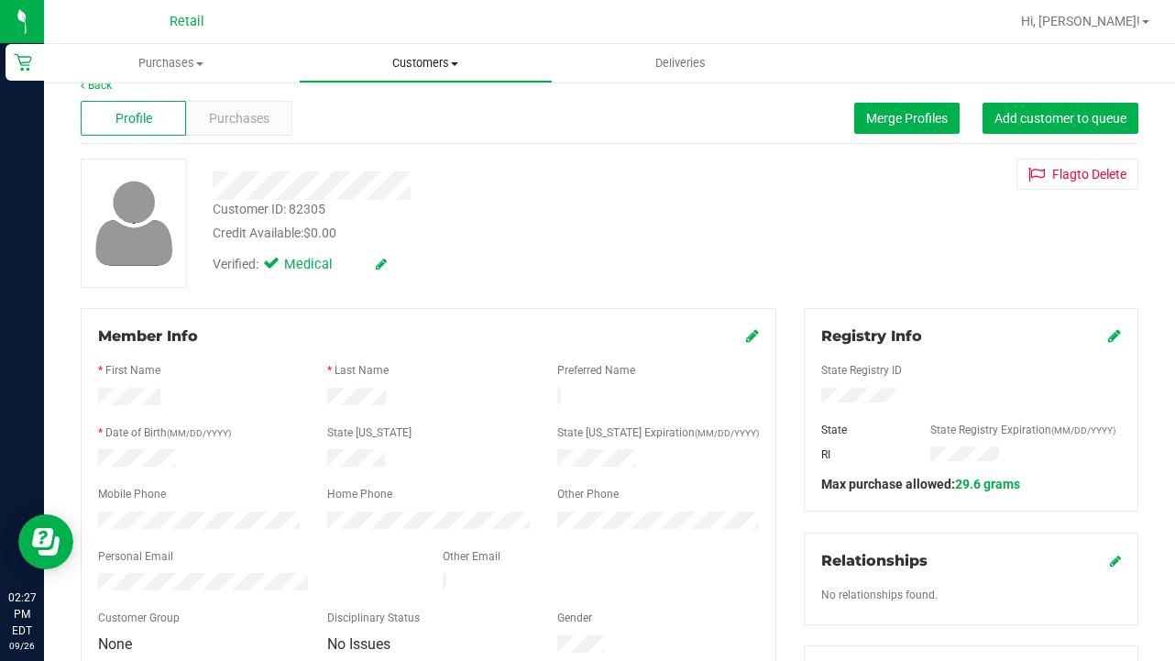
click at [421, 49] on uib-tab-heading "Customers All customers Add a new customer All physicians" at bounding box center [426, 63] width 253 height 37
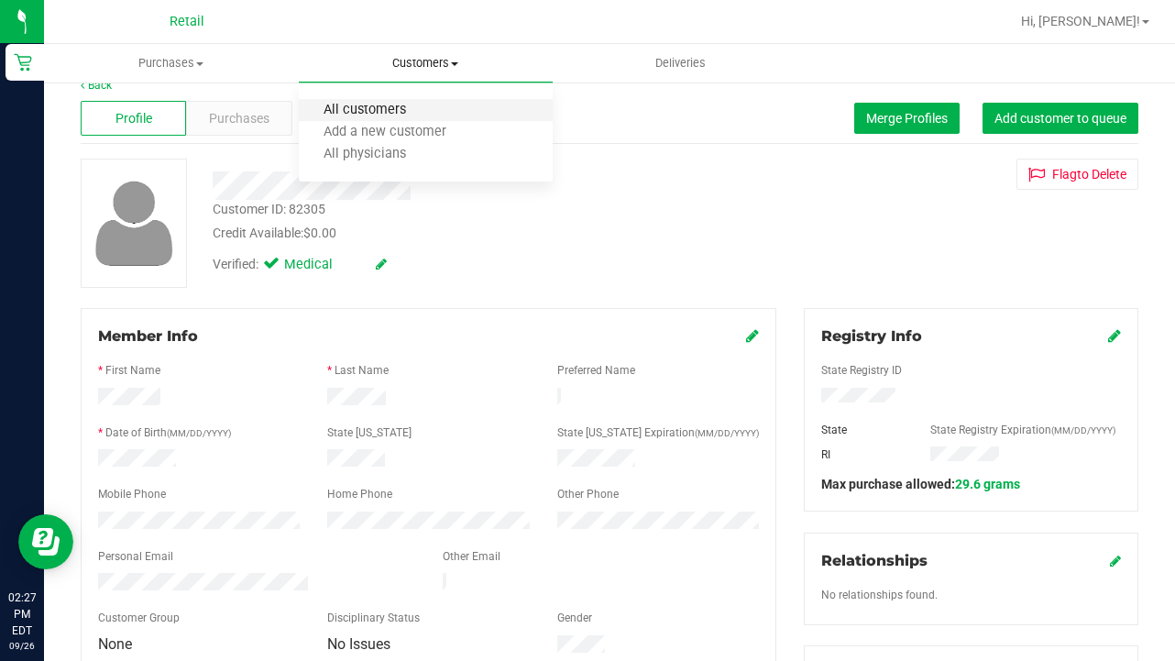
click at [409, 107] on span "All customers" at bounding box center [365, 111] width 132 height 16
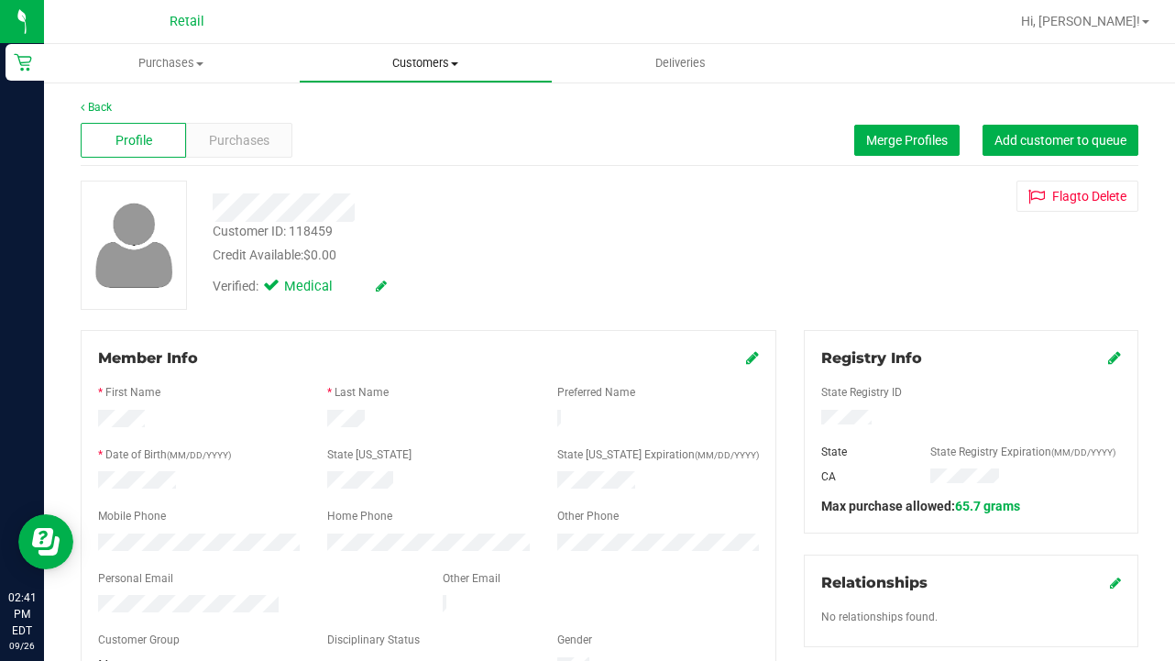
click at [418, 68] on span "Customers" at bounding box center [426, 63] width 253 height 16
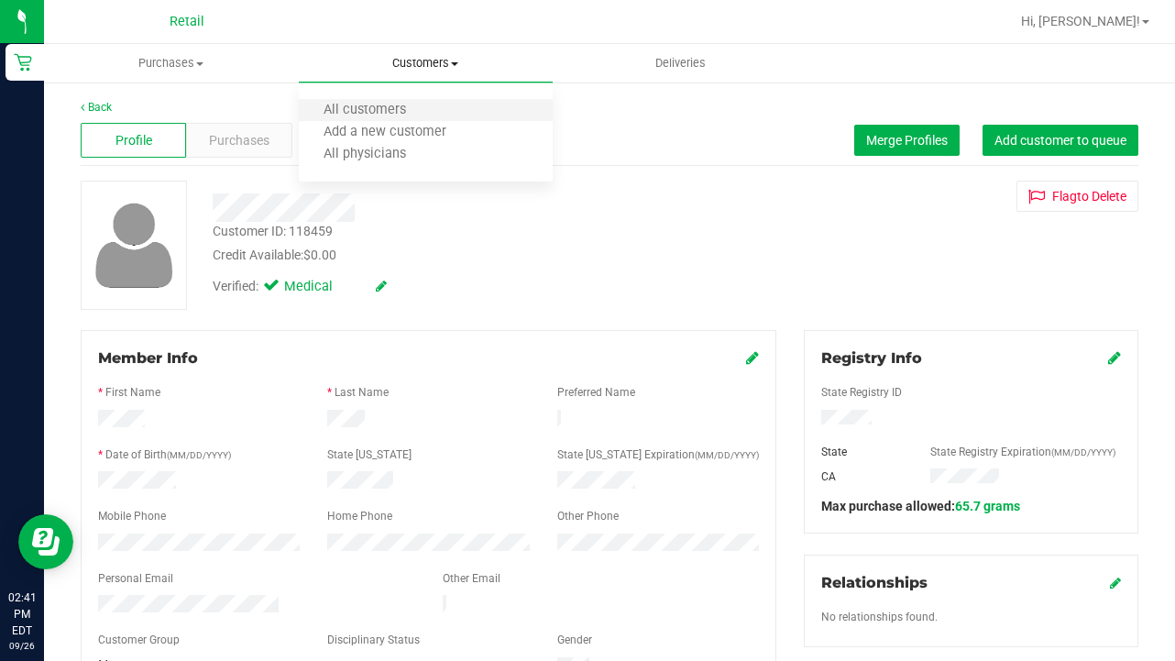
click at [418, 102] on li "All customers" at bounding box center [426, 111] width 255 height 22
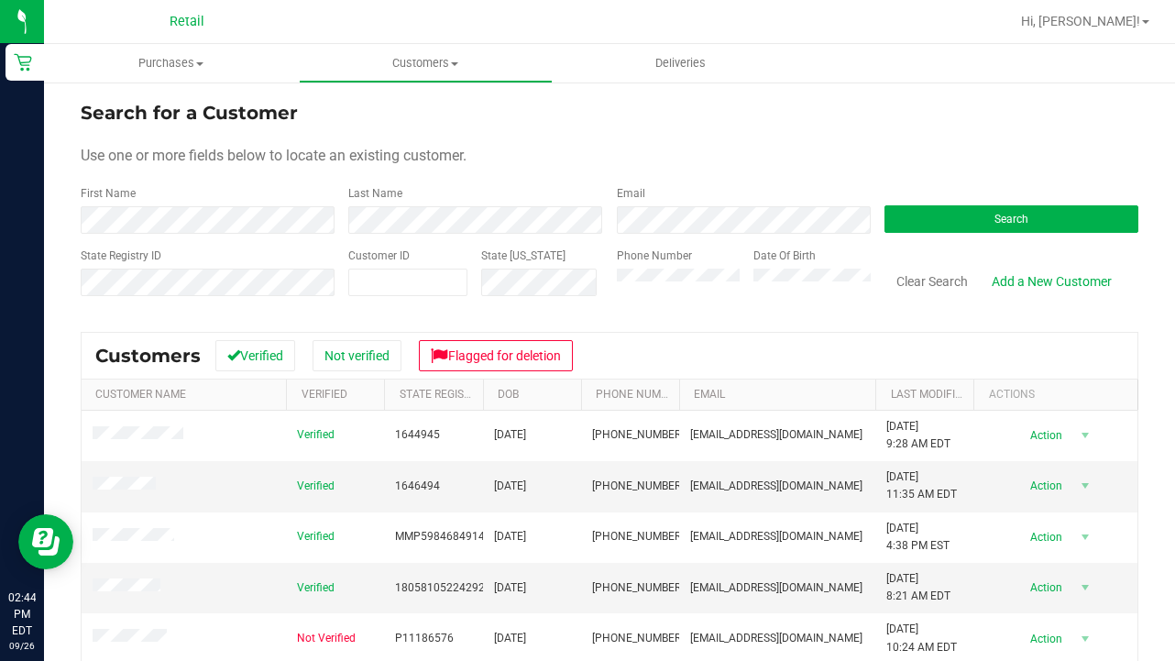
click at [767, 131] on form "Search for a Customer Use one or more fields below to locate an existing custom…" at bounding box center [609, 206] width 1057 height 214
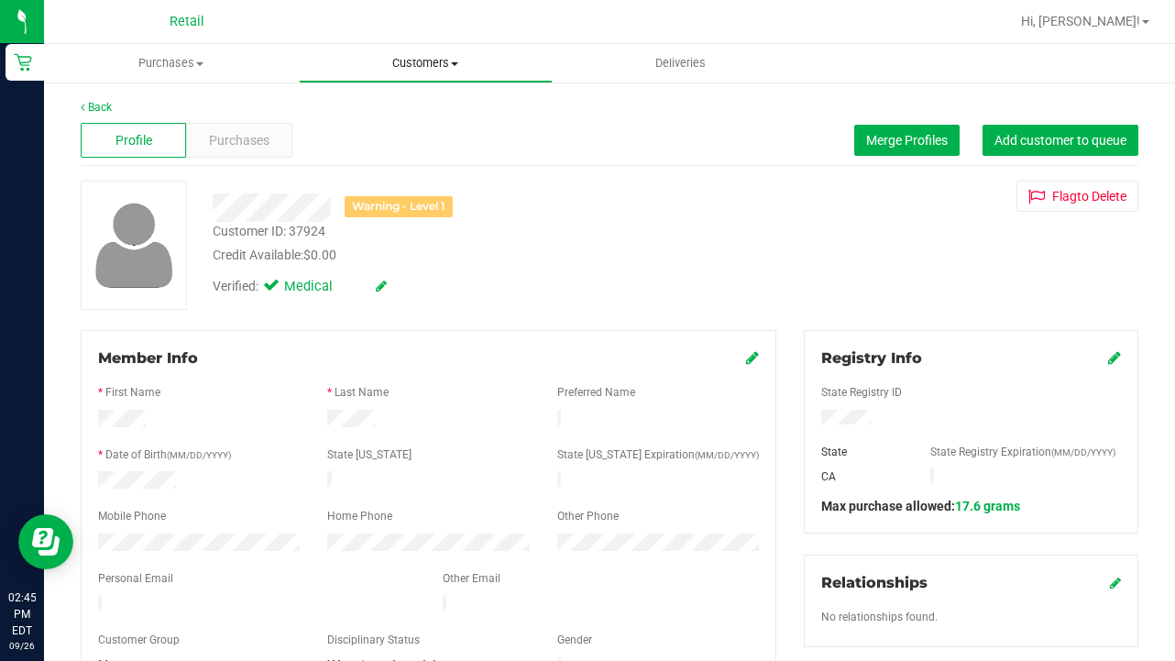
click at [417, 76] on uib-tab-heading "Customers All customers Add a new customer All physicians" at bounding box center [426, 63] width 253 height 37
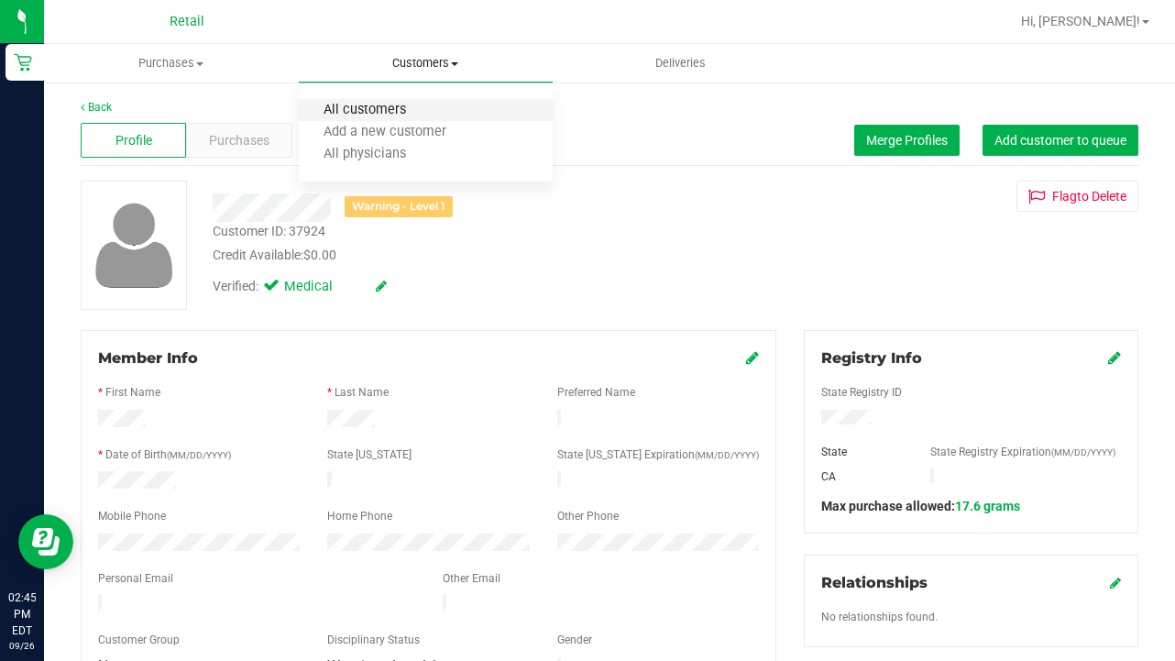
click at [417, 110] on span "All customers" at bounding box center [365, 111] width 132 height 16
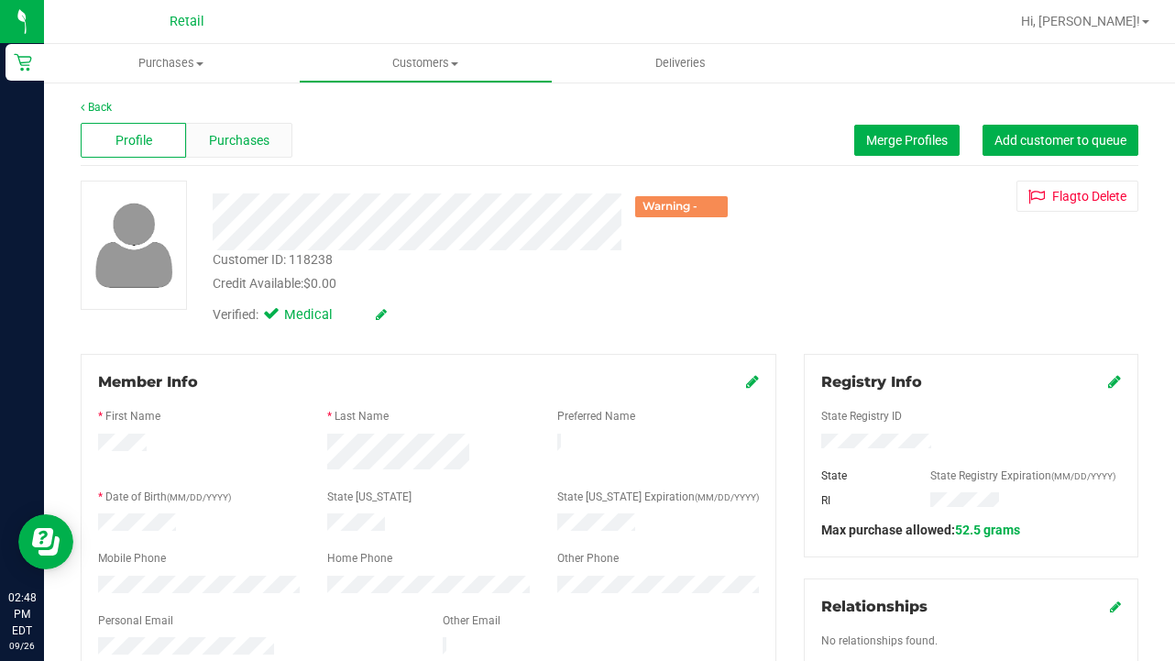
click at [228, 134] on span "Purchases" at bounding box center [239, 140] width 60 height 19
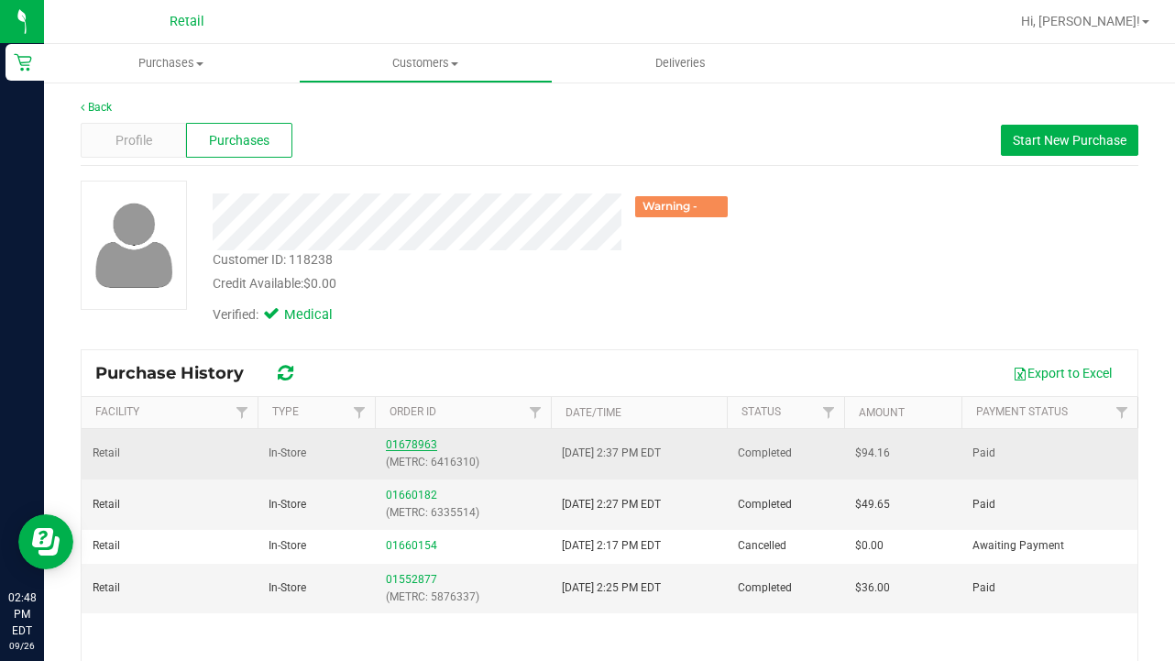
click at [408, 443] on link "01678963" at bounding box center [411, 444] width 51 height 13
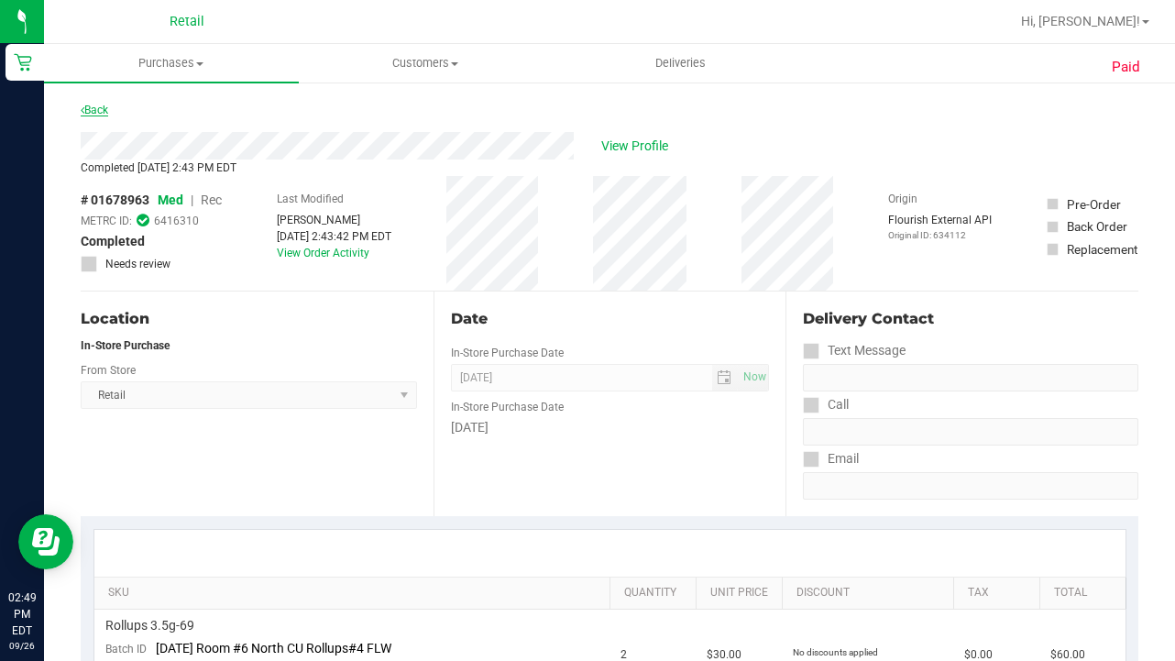
click at [104, 107] on link "Back" at bounding box center [94, 110] width 27 height 13
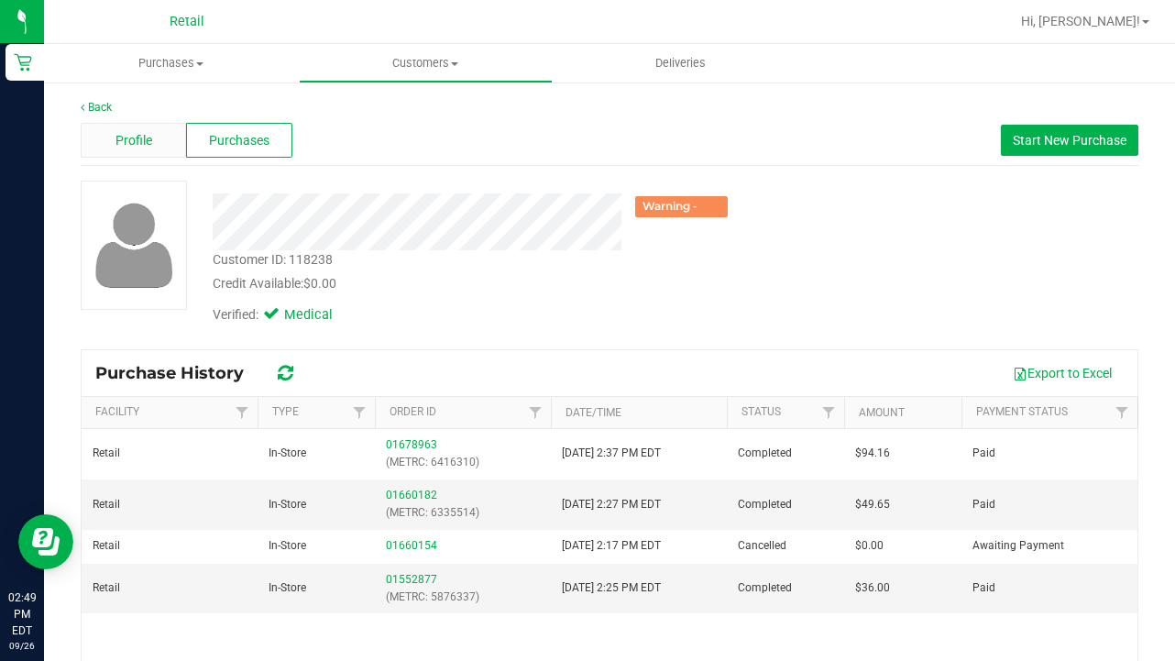
click at [141, 136] on span "Profile" at bounding box center [133, 140] width 37 height 19
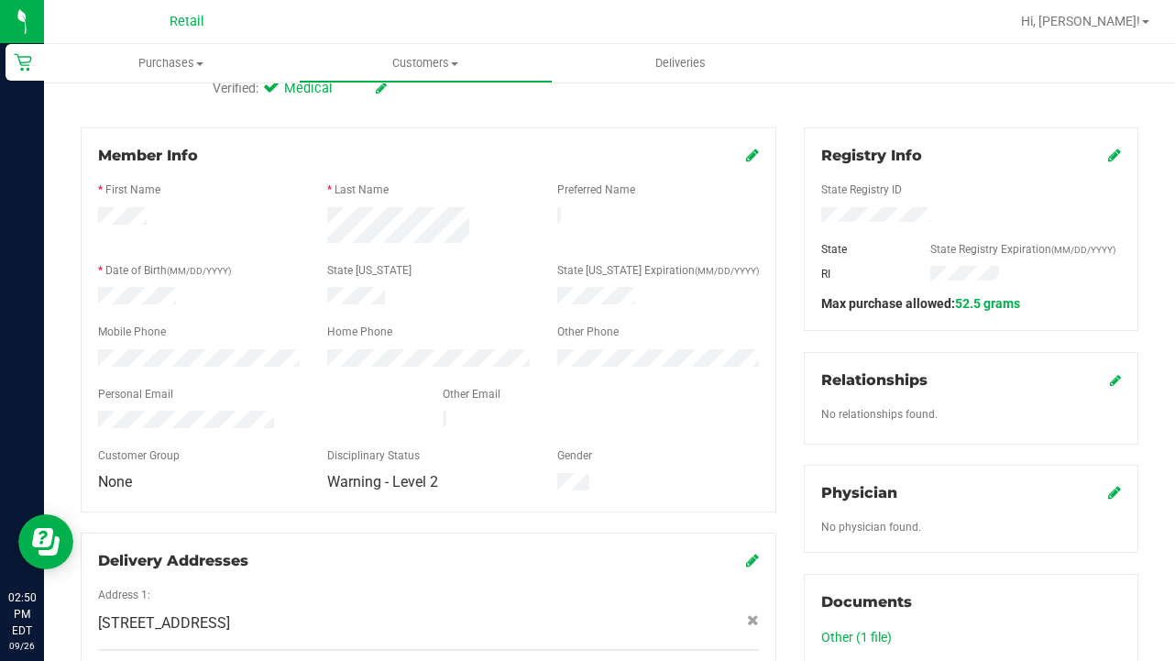
scroll to position [64, 0]
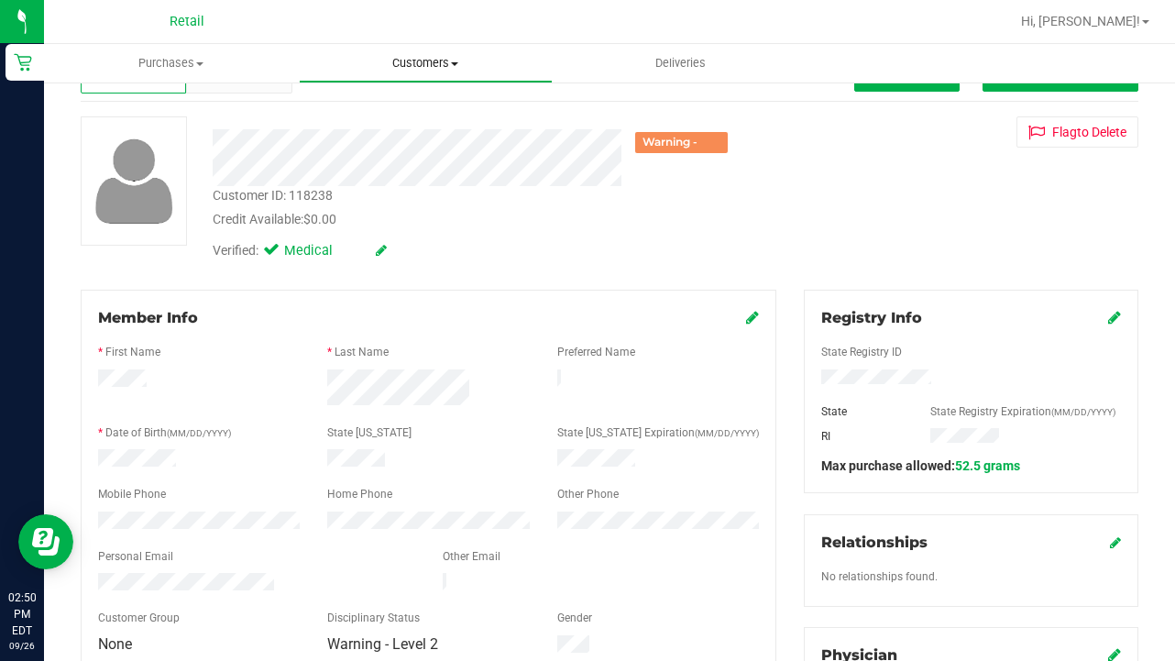
drag, startPoint x: 415, startPoint y: 67, endPoint x: 414, endPoint y: 87, distance: 20.2
click at [415, 67] on span "Customers" at bounding box center [426, 63] width 253 height 16
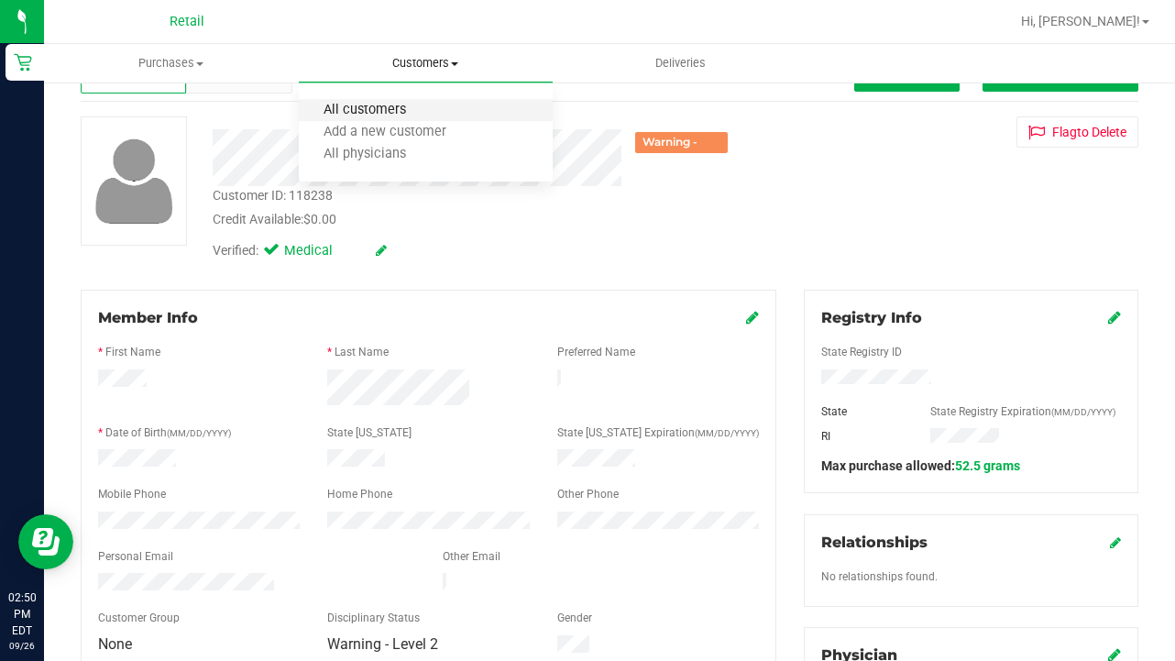
click at [411, 113] on span "All customers" at bounding box center [365, 111] width 132 height 16
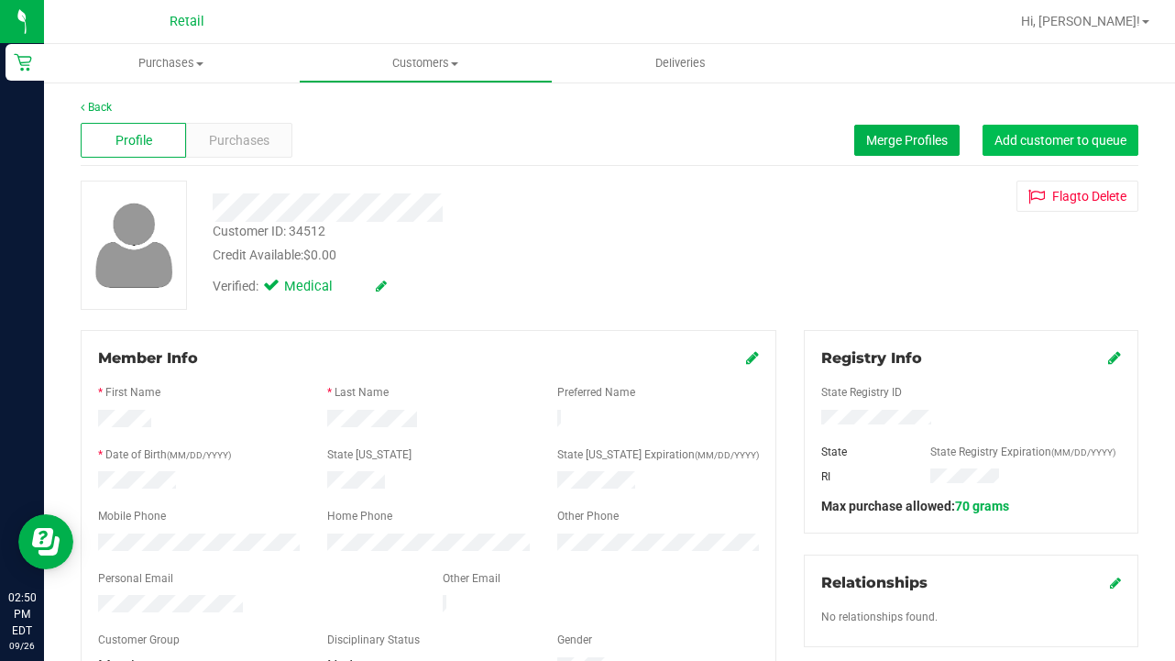
click at [1027, 149] on button "Add customer to queue" at bounding box center [1060, 140] width 156 height 31
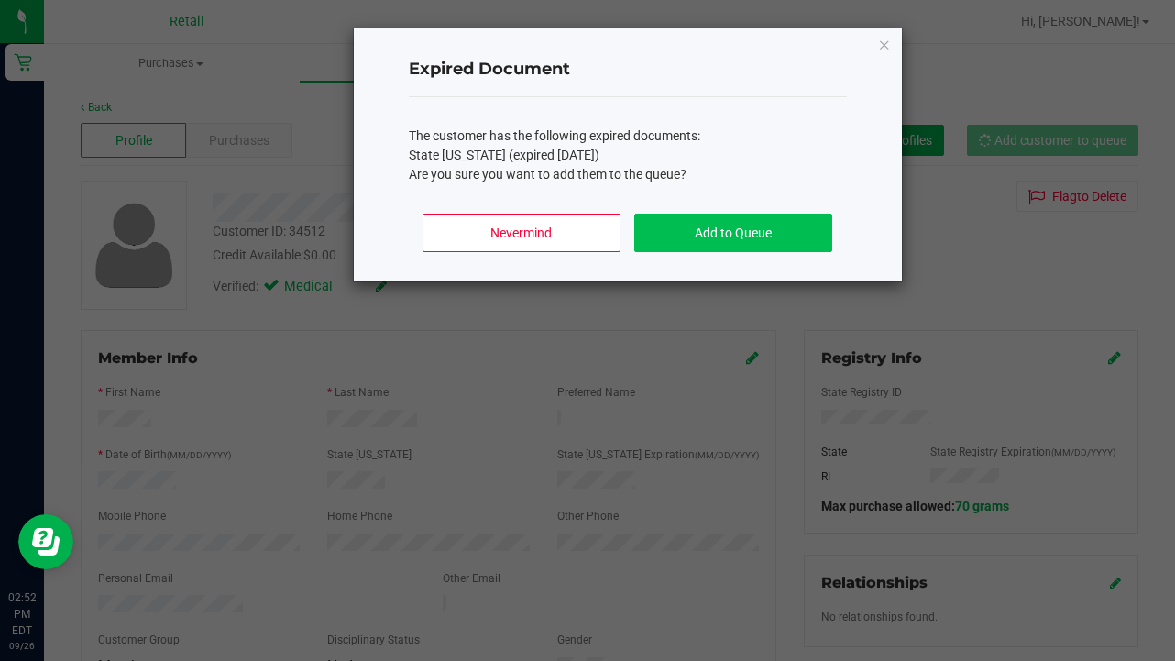
click at [780, 219] on button "Add to Queue" at bounding box center [732, 233] width 197 height 38
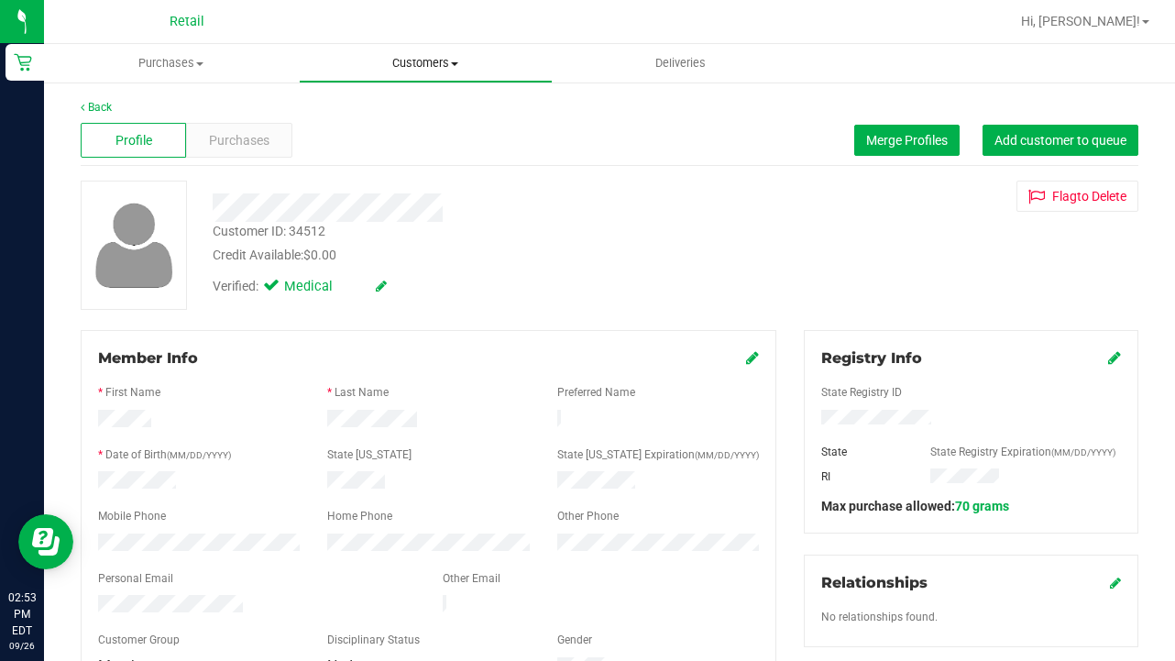
drag, startPoint x: 404, startPoint y: 56, endPoint x: 404, endPoint y: 101, distance: 44.9
click at [404, 56] on span "Customers" at bounding box center [426, 63] width 253 height 16
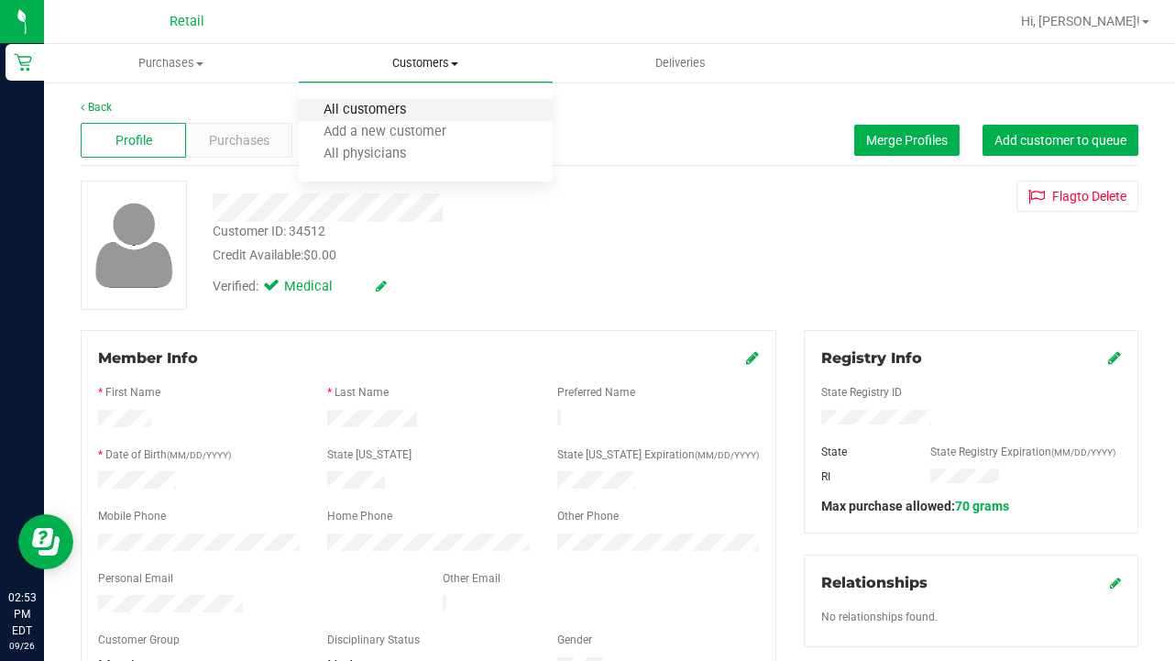
click at [404, 113] on span "All customers" at bounding box center [365, 111] width 132 height 16
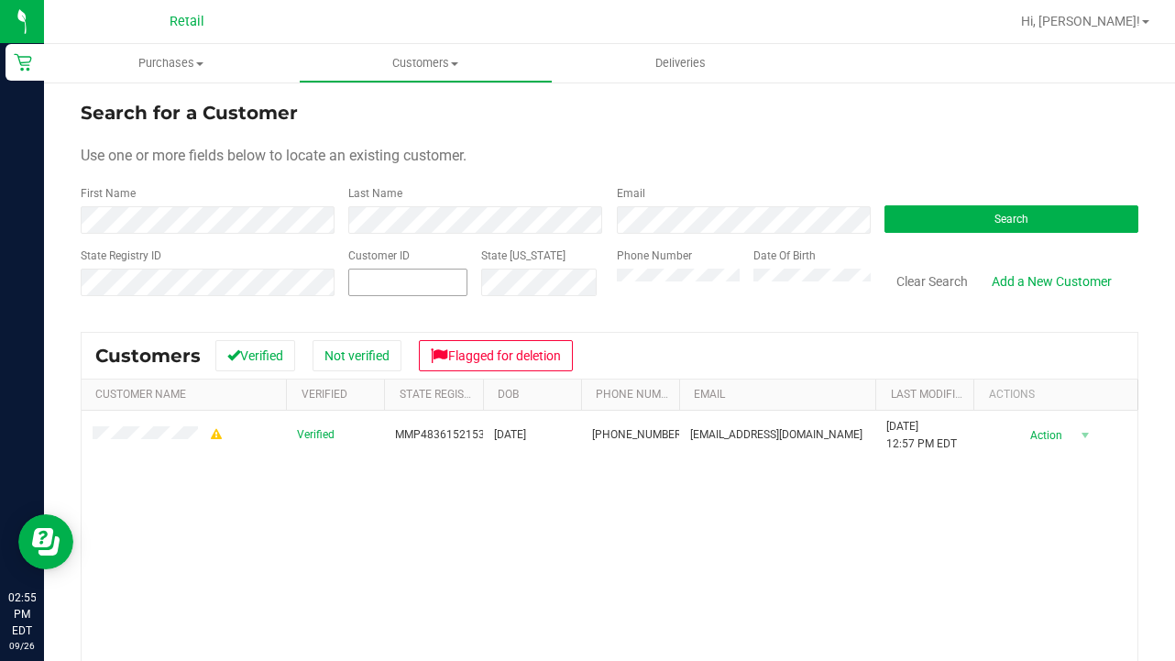
drag, startPoint x: 905, startPoint y: 285, endPoint x: 424, endPoint y: 277, distance: 481.2
click at [904, 285] on button "Clear Search" at bounding box center [931, 281] width 95 height 31
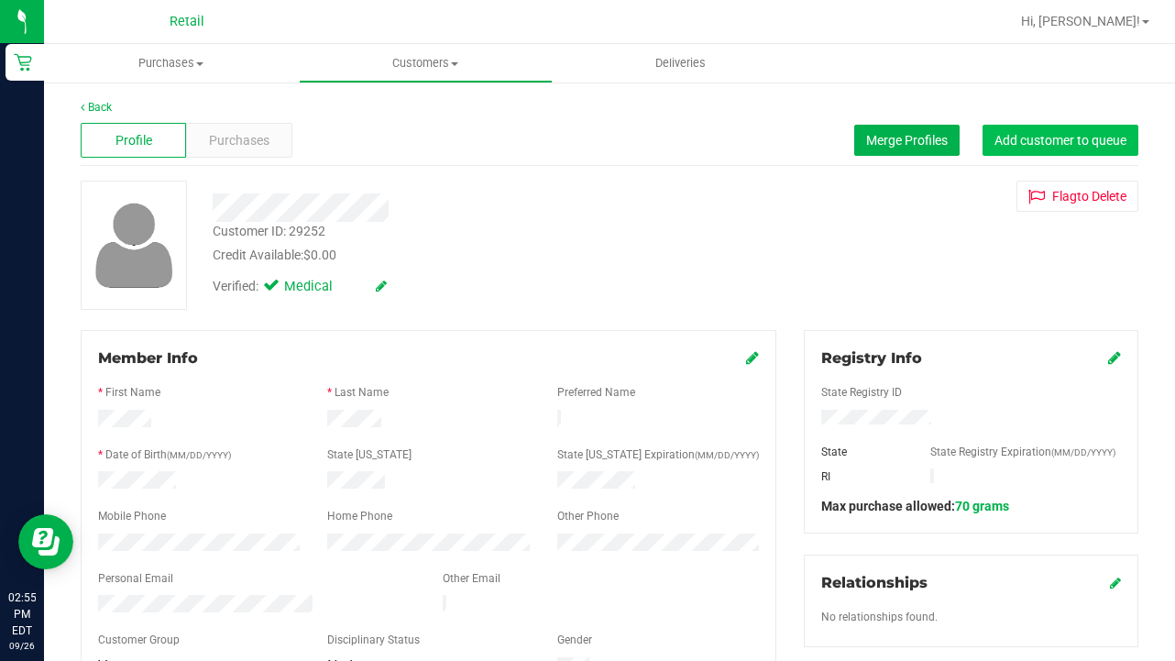
click at [1062, 138] on span "Add customer to queue" at bounding box center [1060, 140] width 132 height 15
click at [412, 66] on span "Customers" at bounding box center [426, 63] width 253 height 16
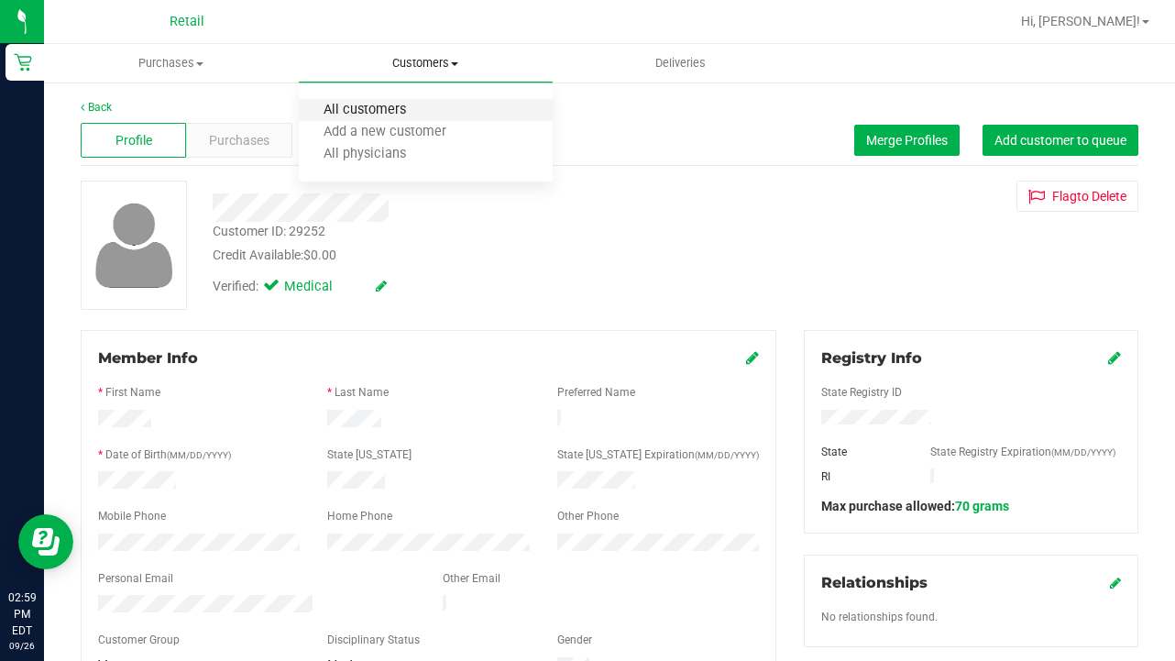
click at [400, 108] on span "All customers" at bounding box center [365, 111] width 132 height 16
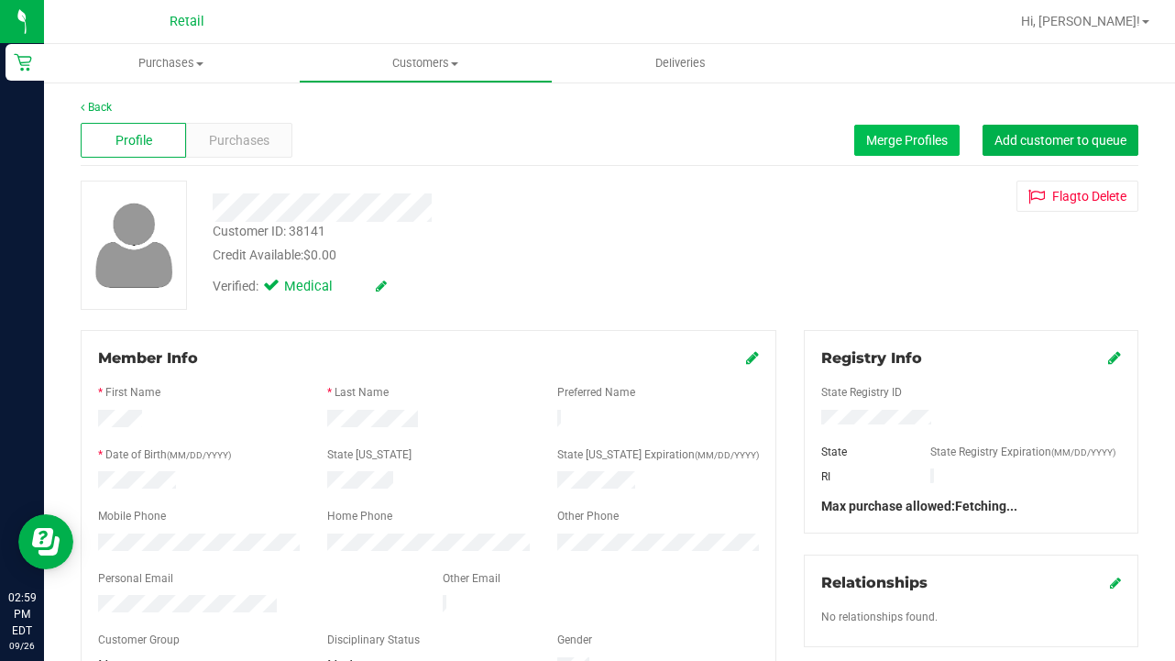
click at [873, 134] on span "Merge Profiles" at bounding box center [907, 140] width 82 height 15
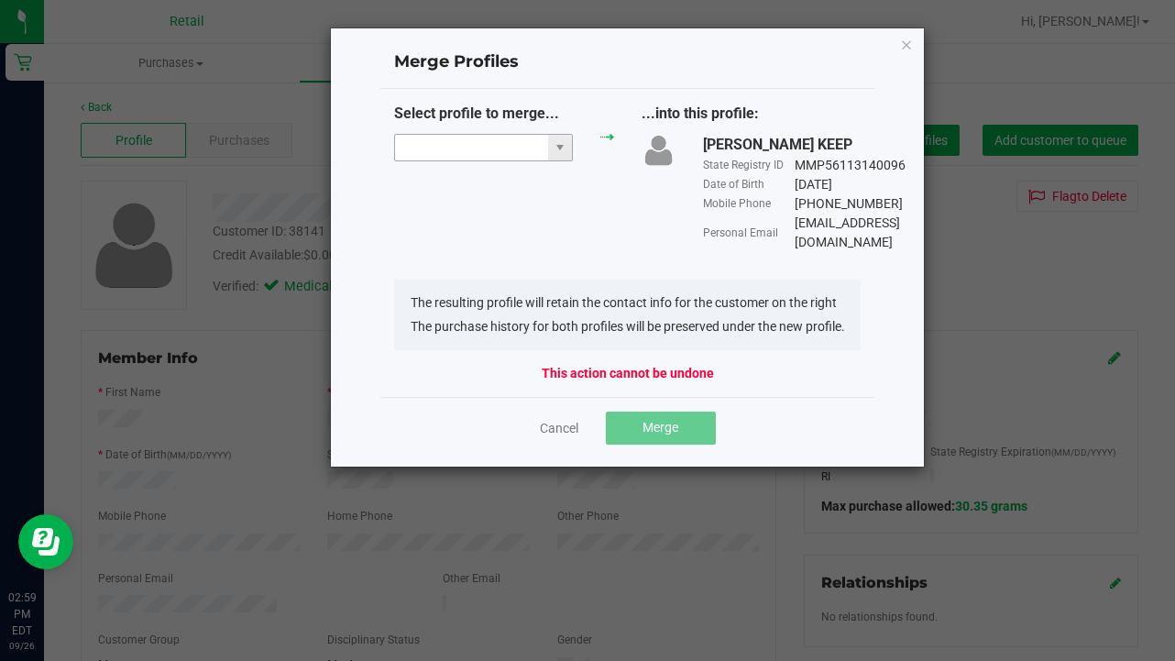
click at [466, 147] on input "NO DATA FOUND" at bounding box center [471, 148] width 153 height 26
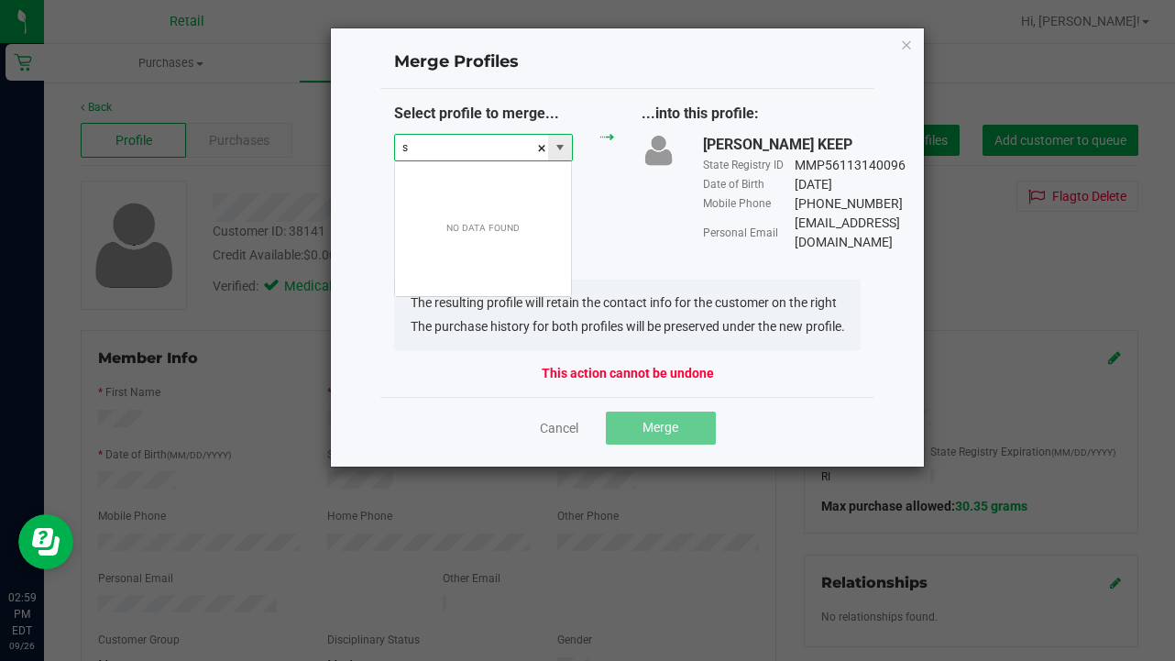
scroll to position [27, 179]
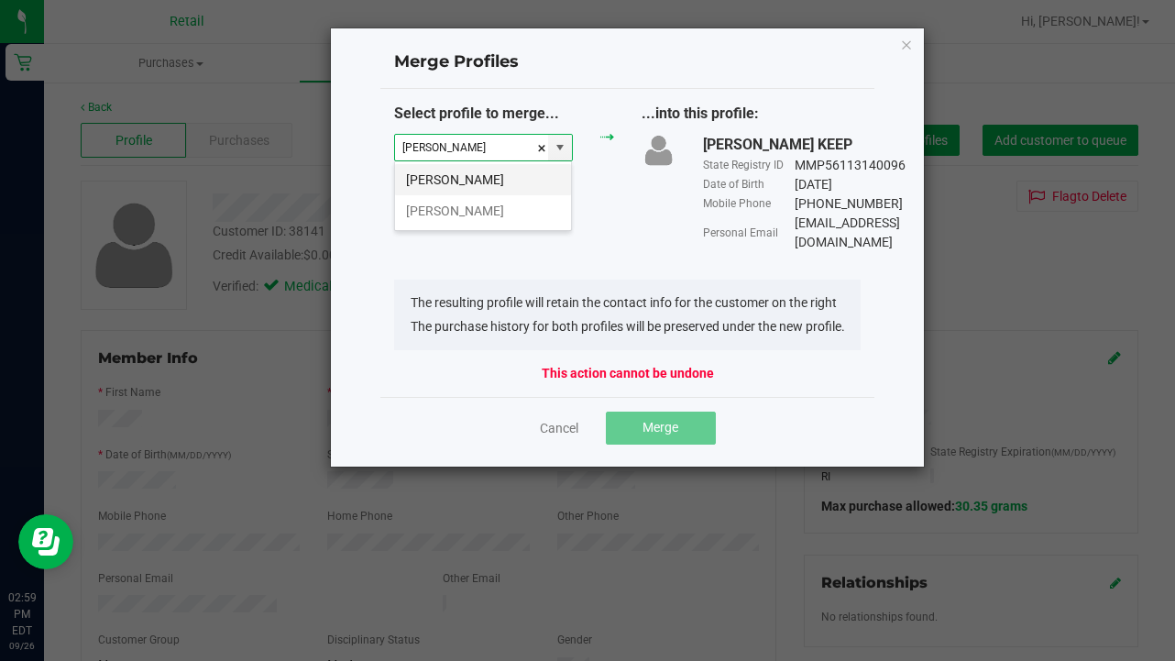
click at [495, 178] on li "[PERSON_NAME]" at bounding box center [483, 179] width 176 height 31
type input "[PERSON_NAME]"
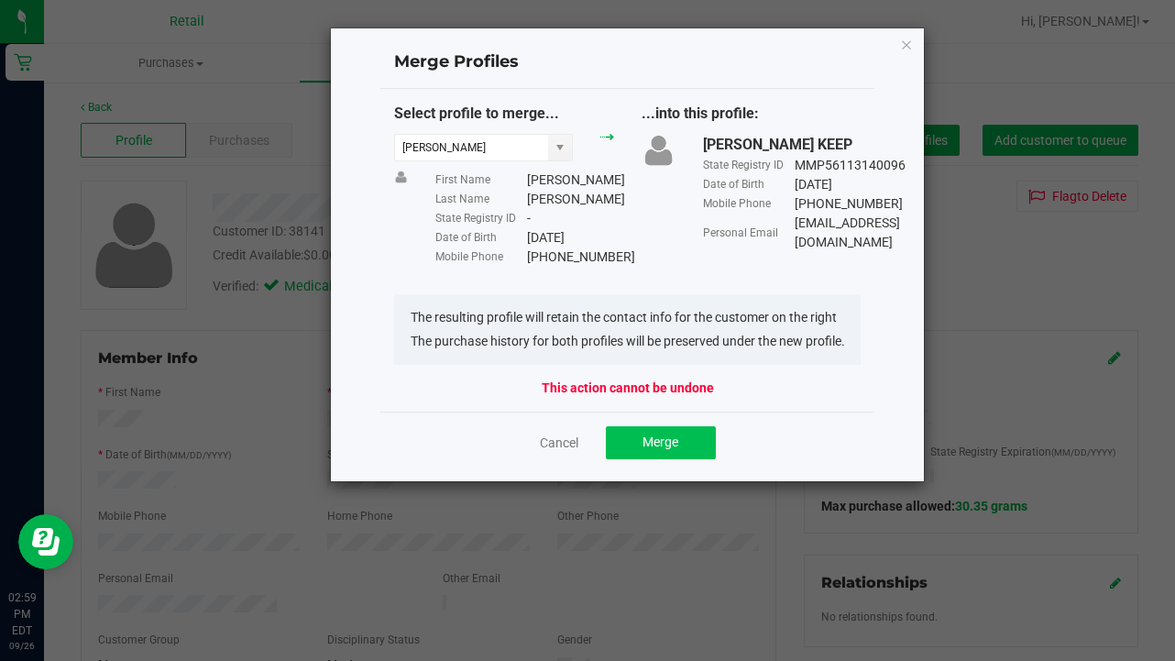
click at [662, 459] on button "Merge" at bounding box center [661, 442] width 110 height 33
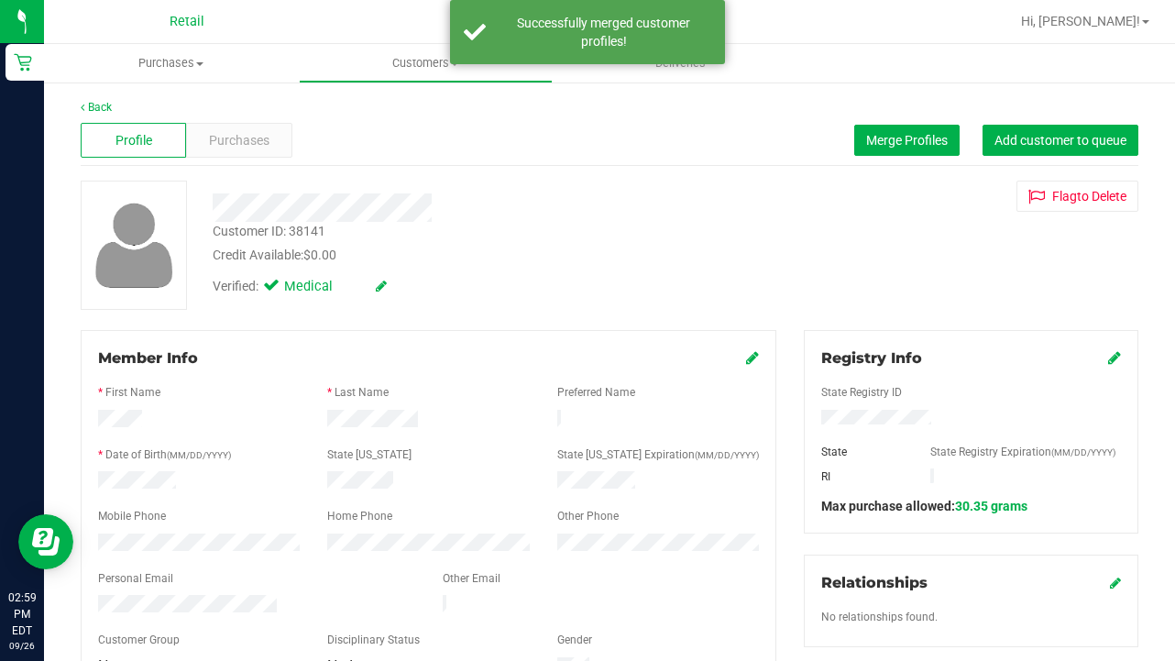
click at [911, 156] on div "Profile Purchases Merge Profiles Add customer to queue" at bounding box center [609, 140] width 1057 height 50
click at [861, 138] on button "Merge Profiles" at bounding box center [906, 140] width 105 height 31
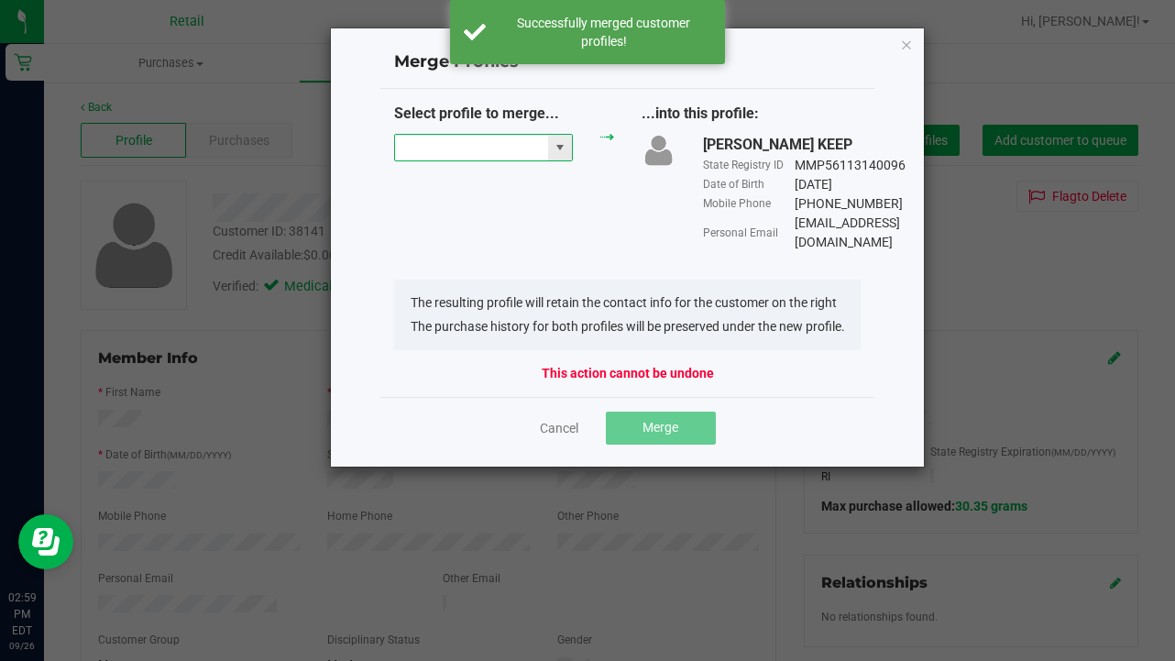
click at [488, 143] on input "NO DATA FOUND" at bounding box center [471, 148] width 153 height 26
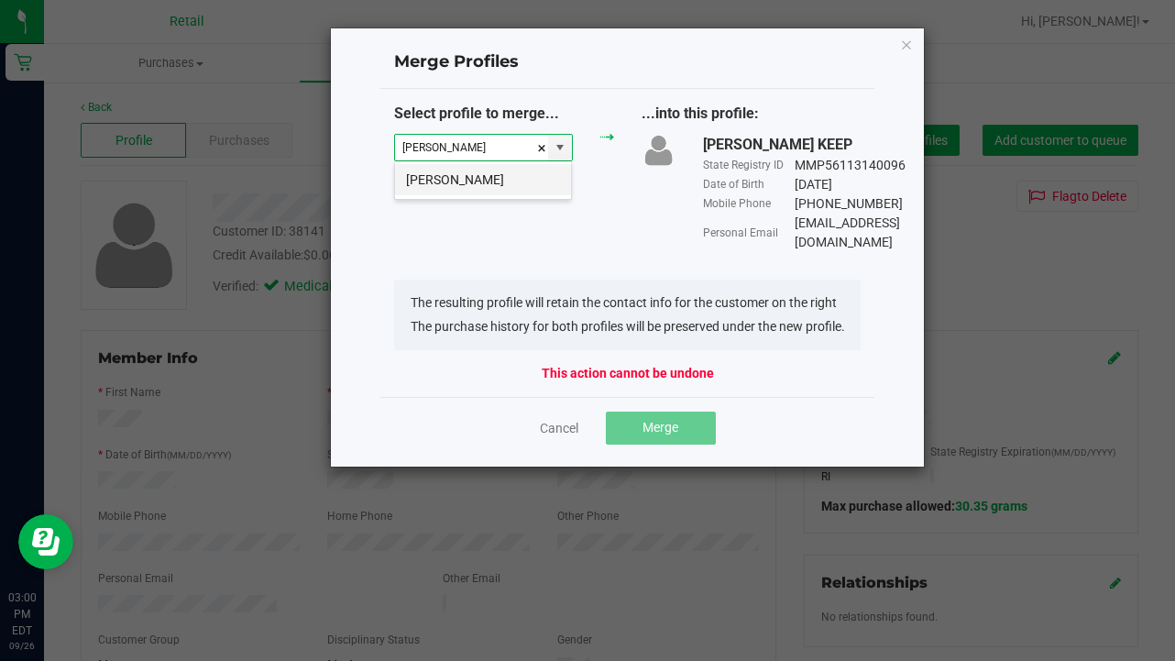
click at [490, 187] on li "[PERSON_NAME]" at bounding box center [483, 179] width 176 height 31
type input "[PERSON_NAME]"
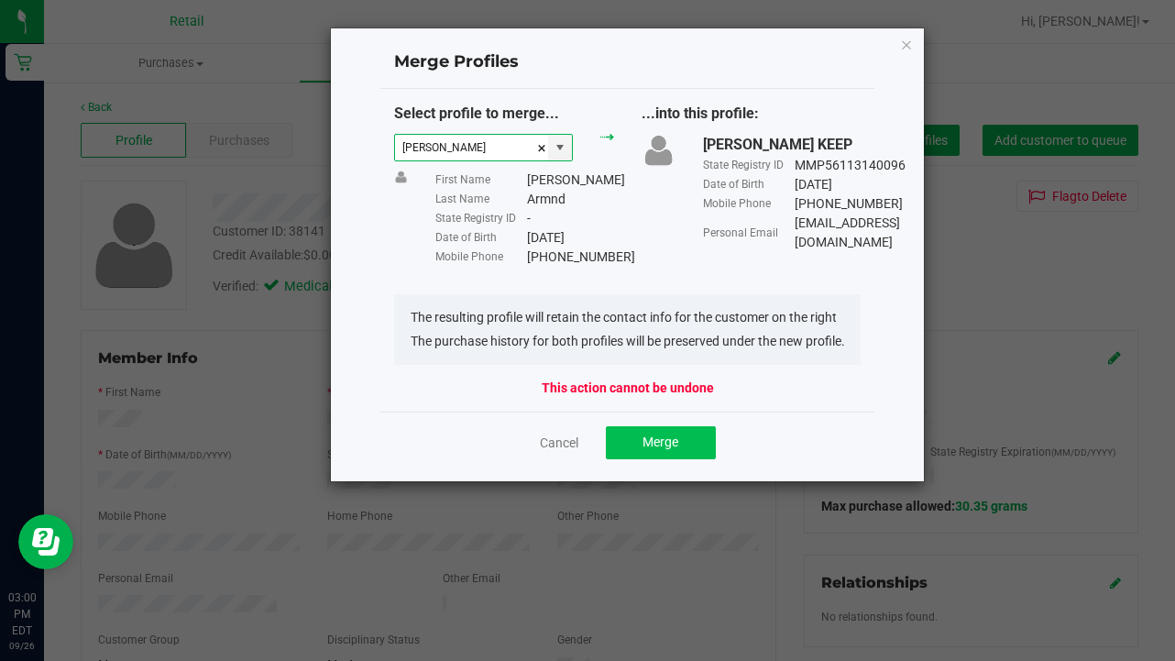
click at [648, 452] on button "Merge" at bounding box center [661, 442] width 110 height 33
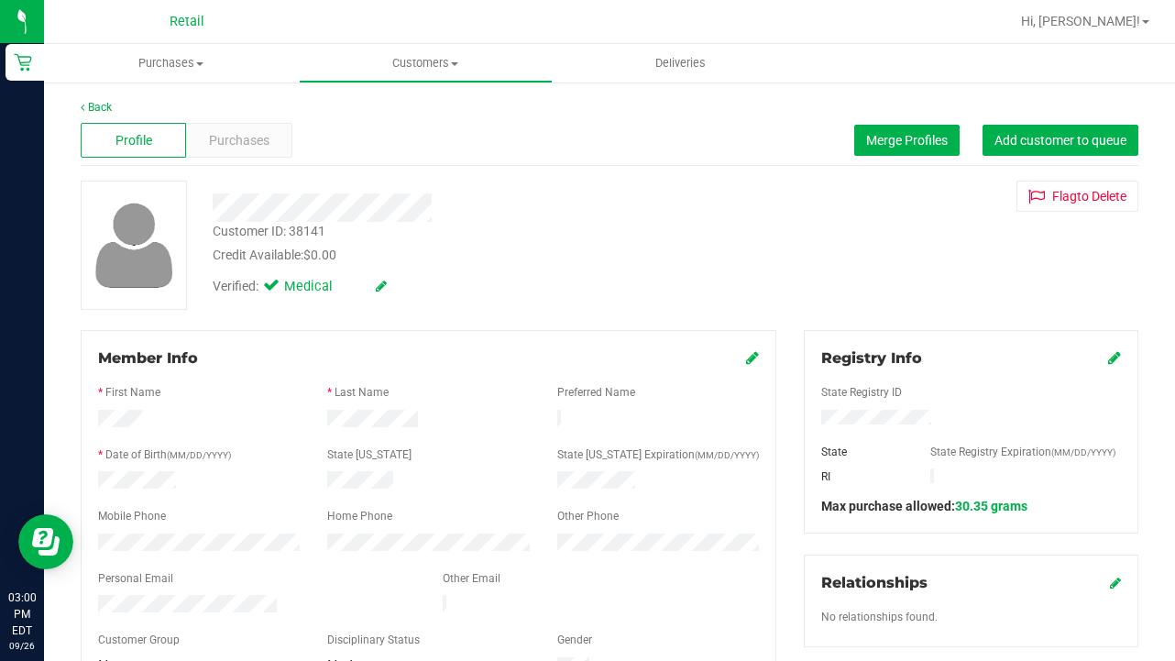
click at [753, 362] on icon at bounding box center [752, 357] width 13 height 15
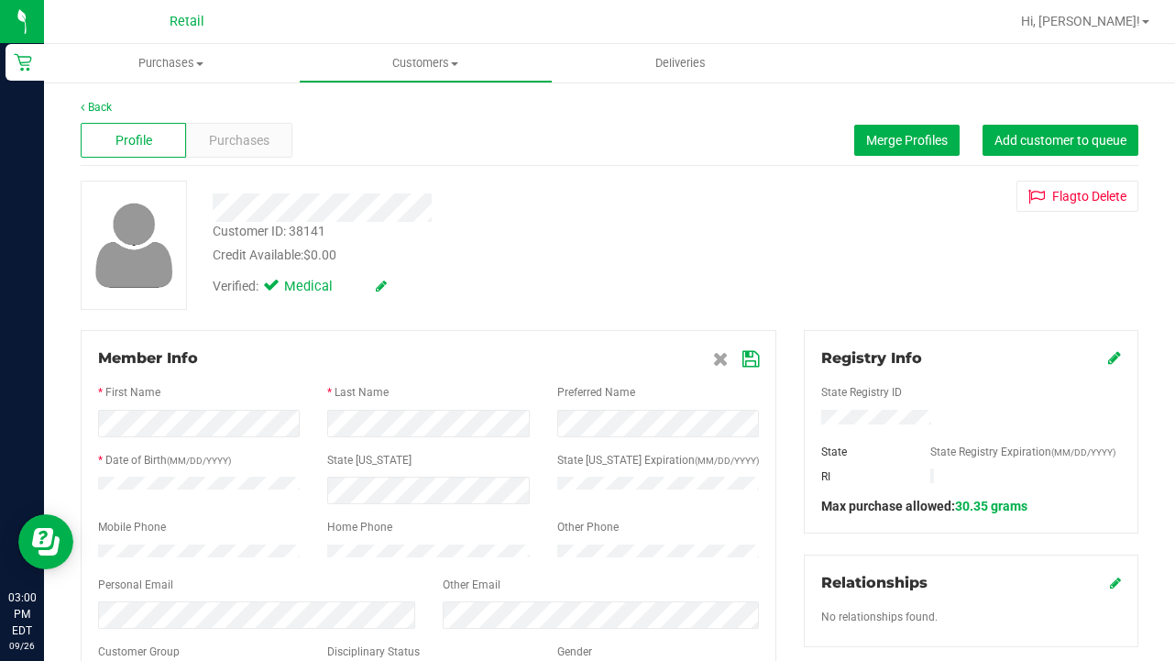
click at [743, 358] on icon at bounding box center [750, 359] width 16 height 15
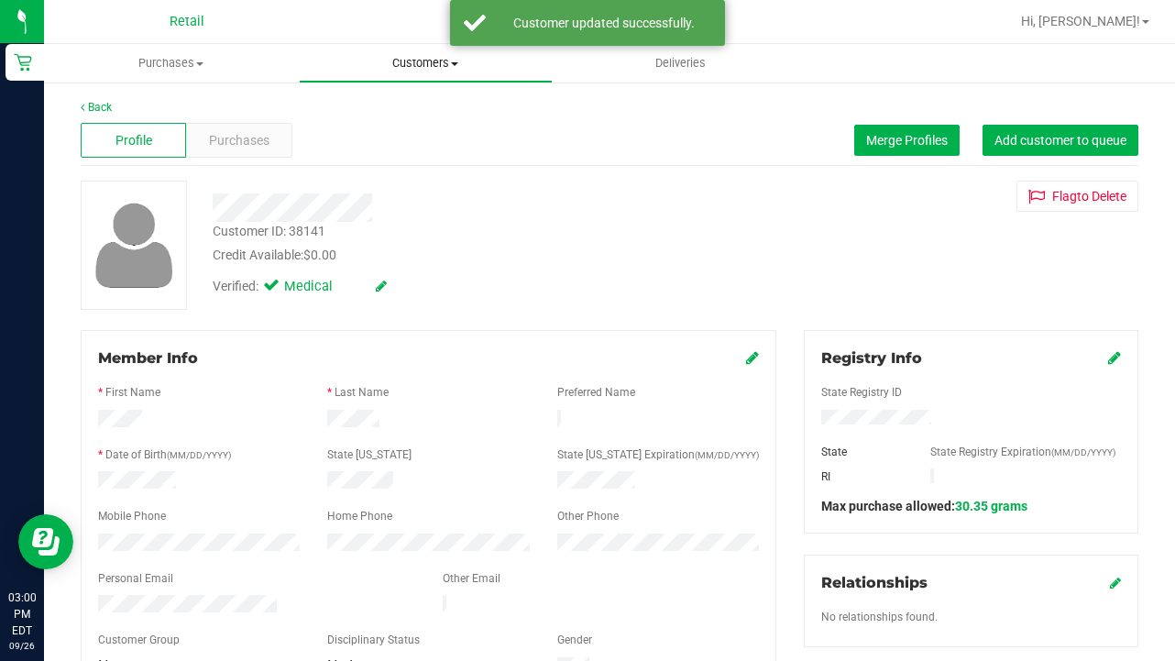
click at [418, 57] on span "Customers" at bounding box center [426, 63] width 253 height 16
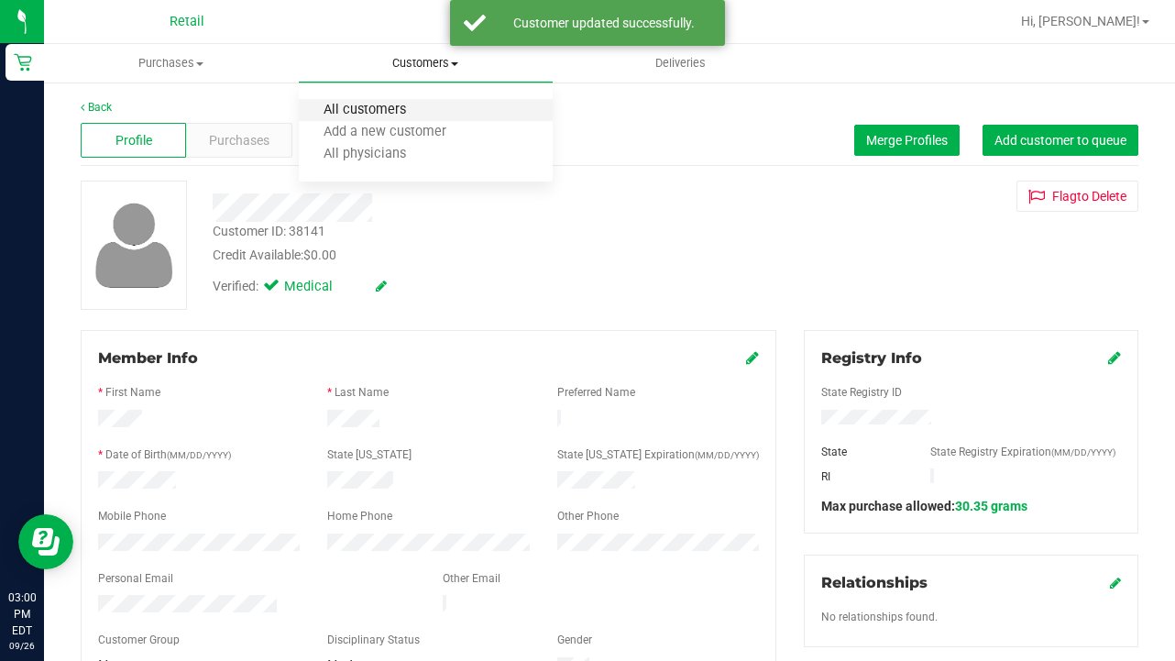
click at [417, 108] on span "All customers" at bounding box center [365, 111] width 132 height 16
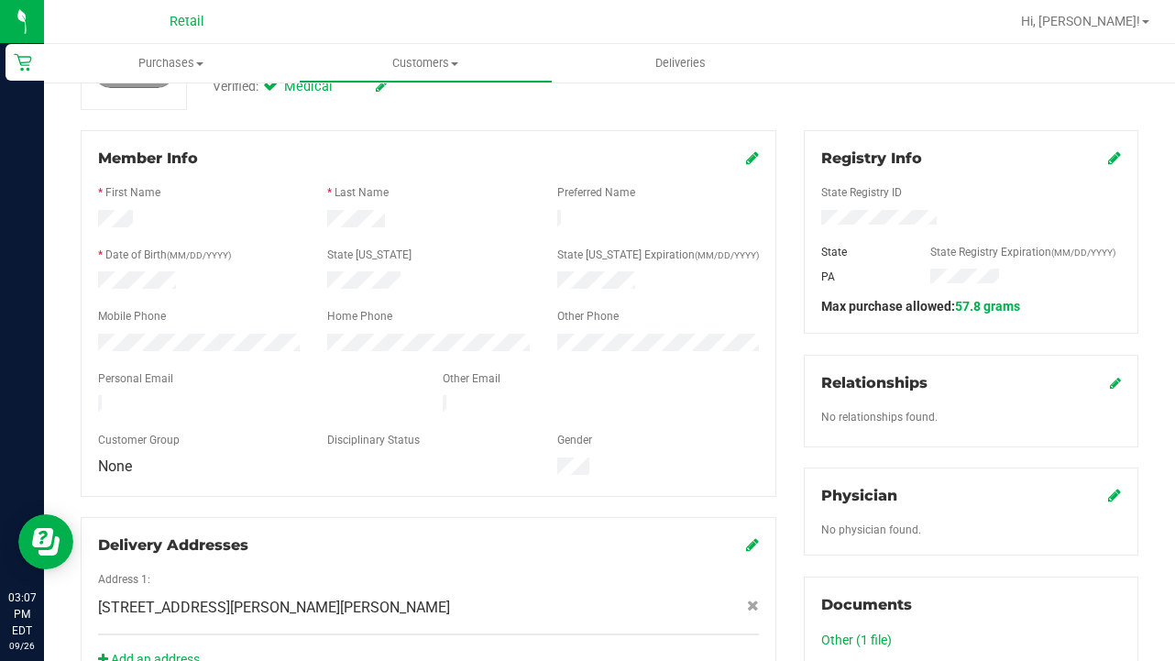
scroll to position [198, 0]
click at [754, 539] on icon at bounding box center [752, 546] width 13 height 15
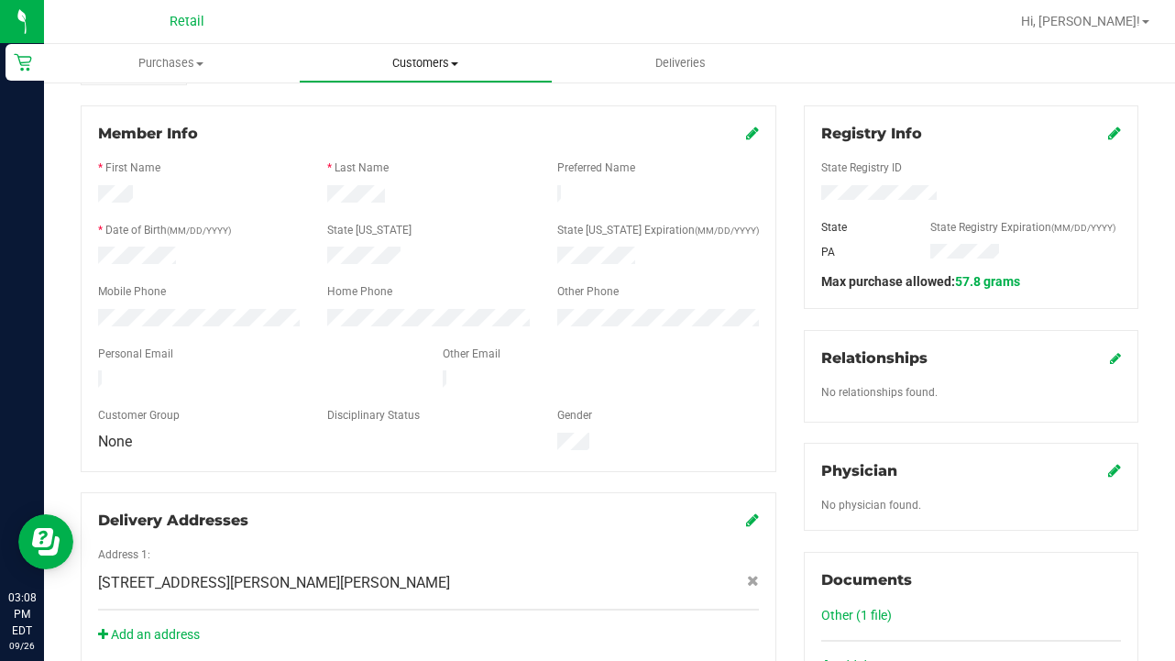
click at [391, 77] on uib-tab-heading "Customers All customers Add a new customer All physicians" at bounding box center [426, 63] width 253 height 37
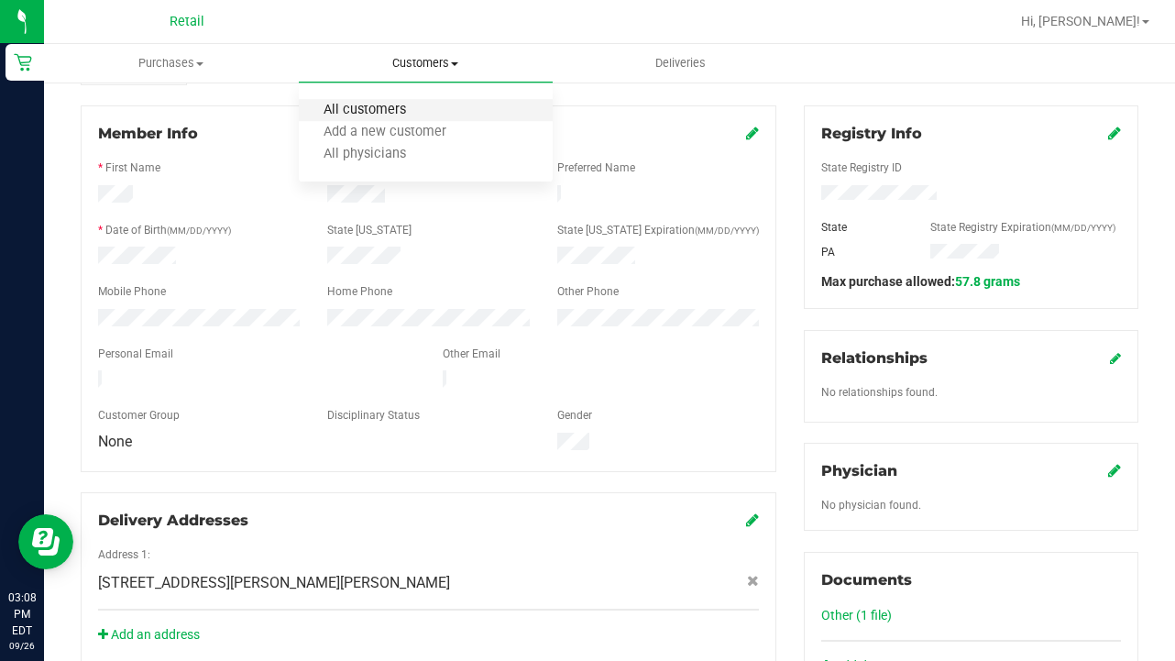
click at [401, 113] on span "All customers" at bounding box center [365, 111] width 132 height 16
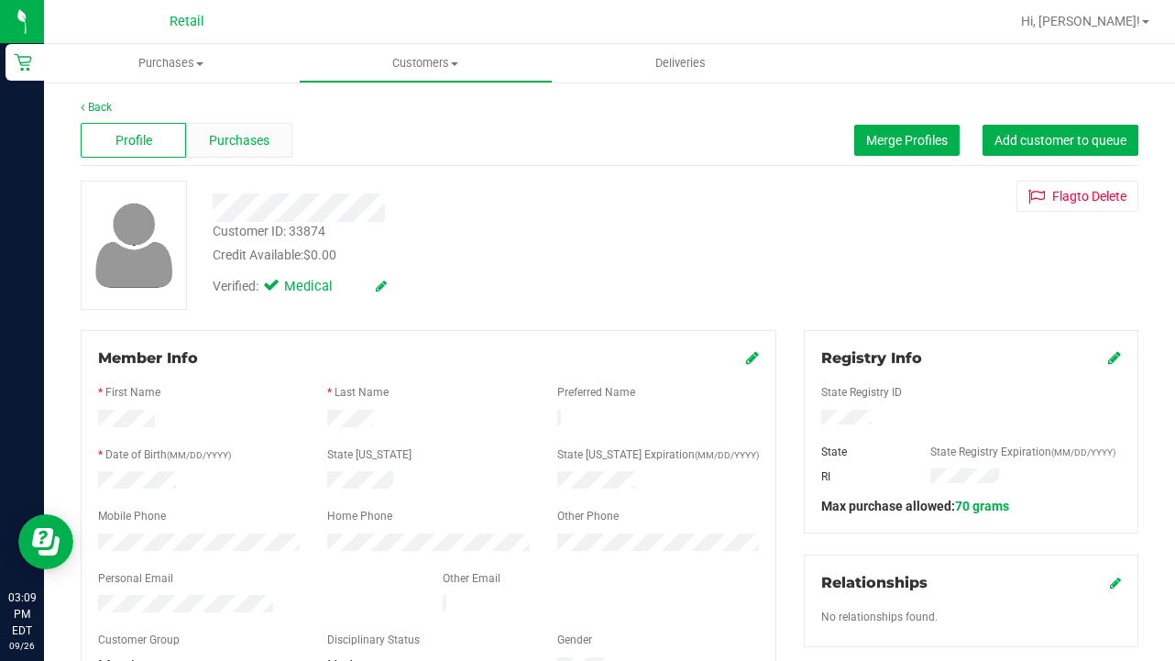
click at [248, 138] on span "Purchases" at bounding box center [239, 140] width 60 height 19
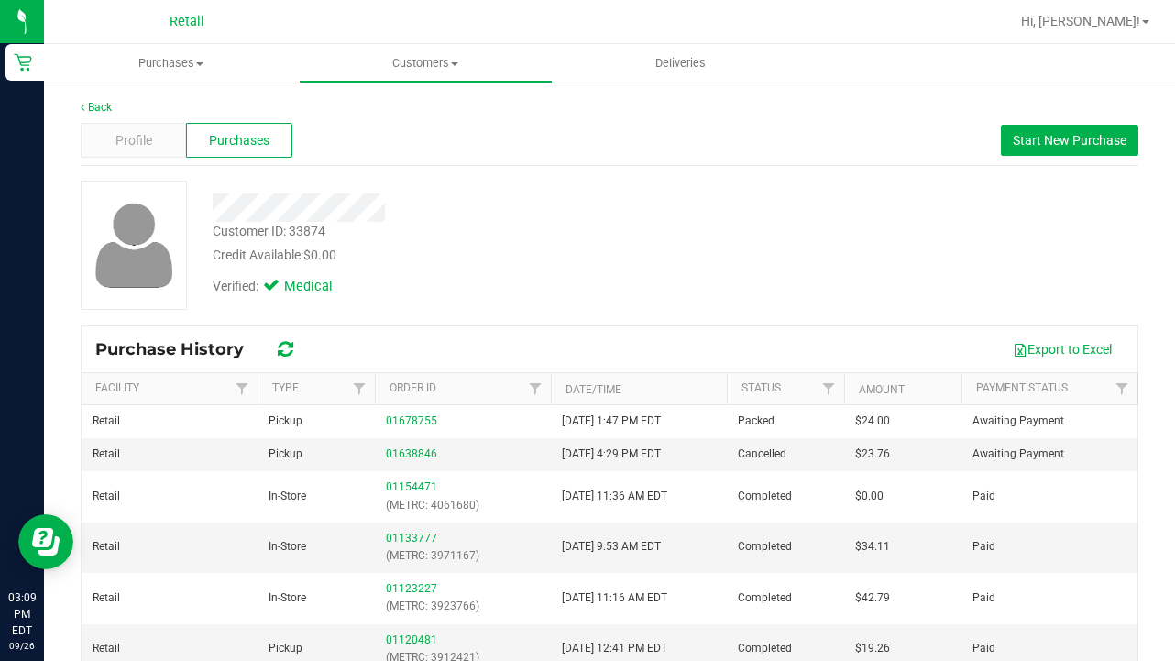
scroll to position [1, 0]
click at [146, 139] on span "Profile" at bounding box center [133, 139] width 37 height 19
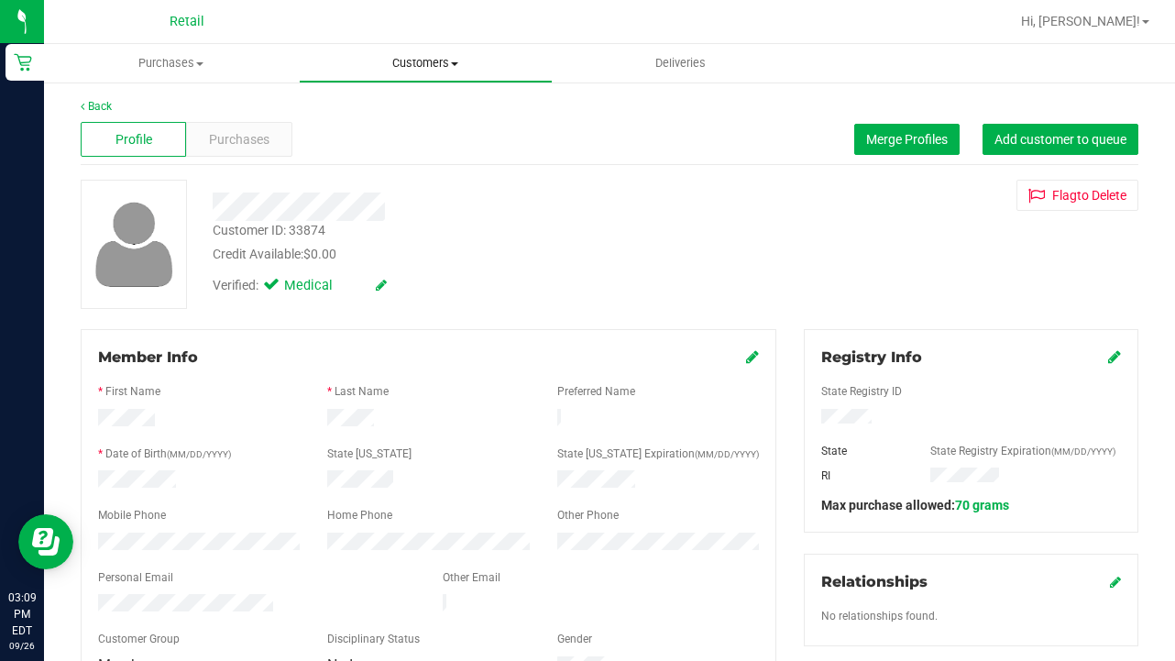
click at [395, 75] on uib-tab-heading "Customers All customers Add a new customer All physicians" at bounding box center [426, 63] width 253 height 37
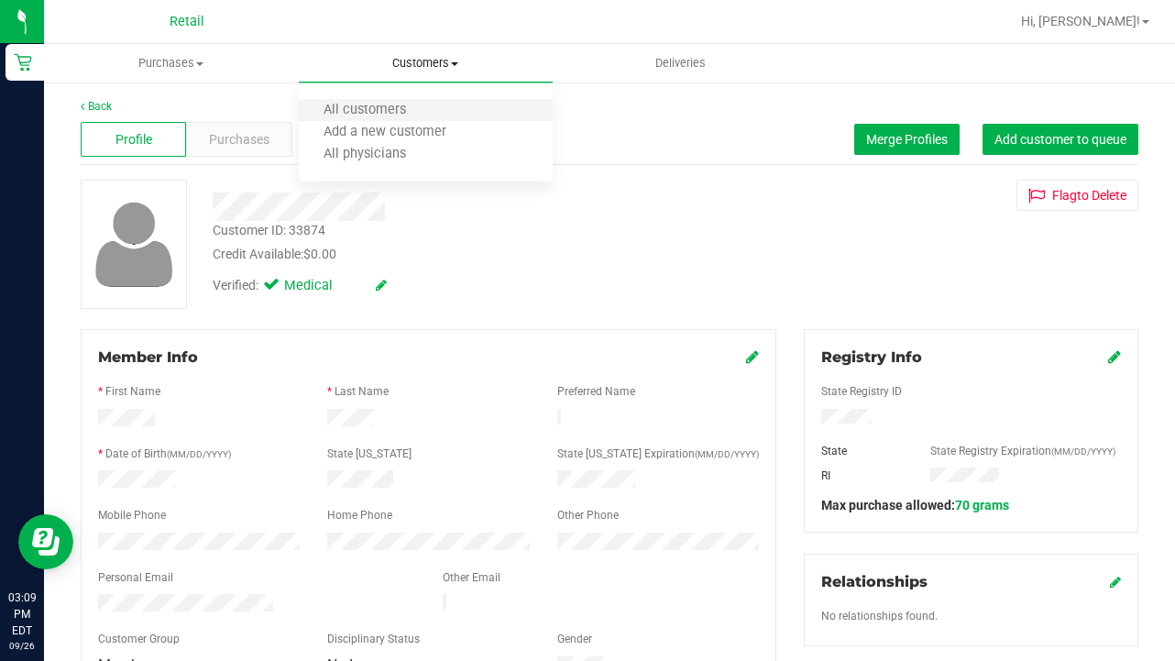
click at [395, 102] on li "All customers" at bounding box center [426, 111] width 255 height 22
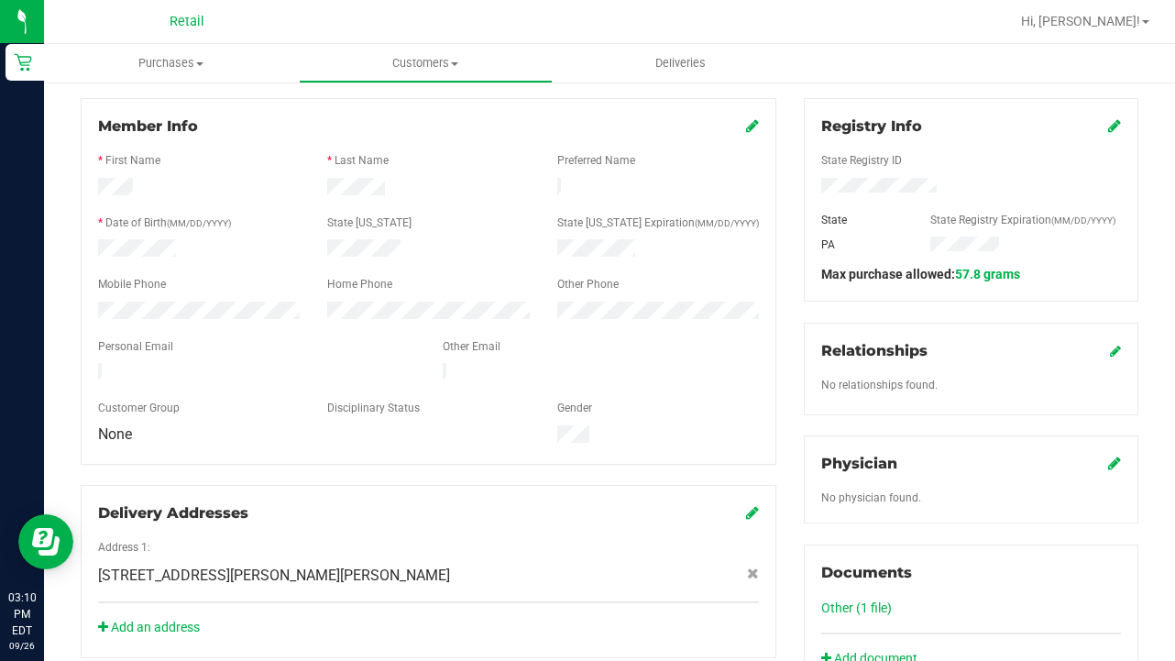
scroll to position [231, 0]
click at [419, 51] on uib-tab-heading "Customers All customers Add a new customer All physicians" at bounding box center [426, 63] width 253 height 37
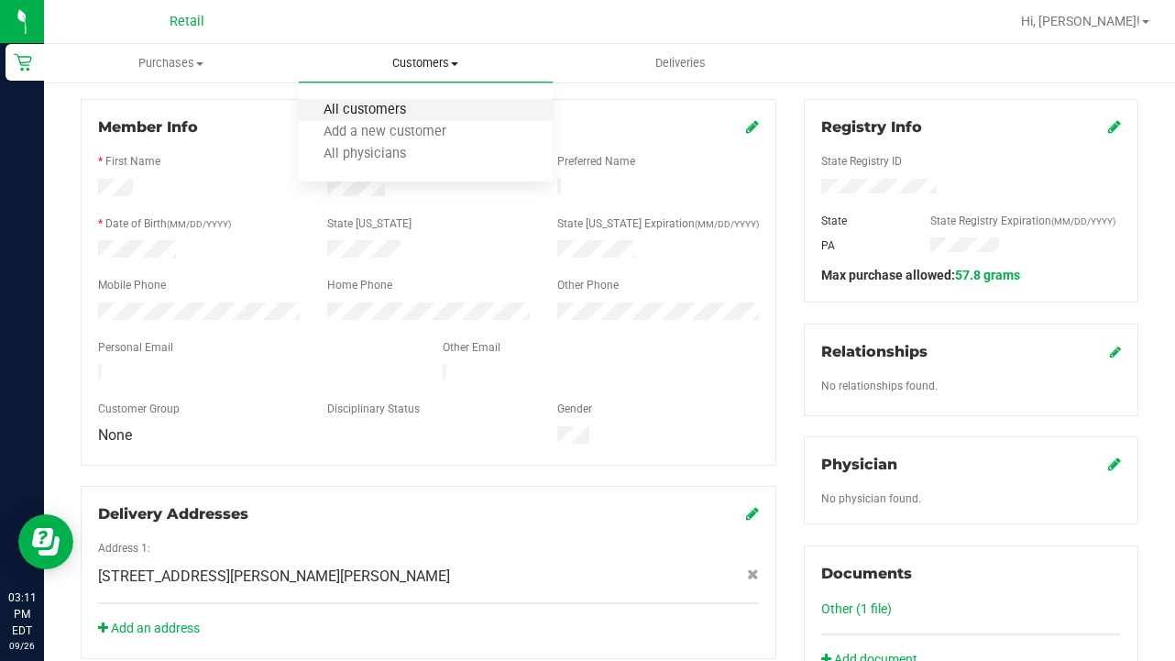
click at [415, 109] on span "All customers" at bounding box center [365, 111] width 132 height 16
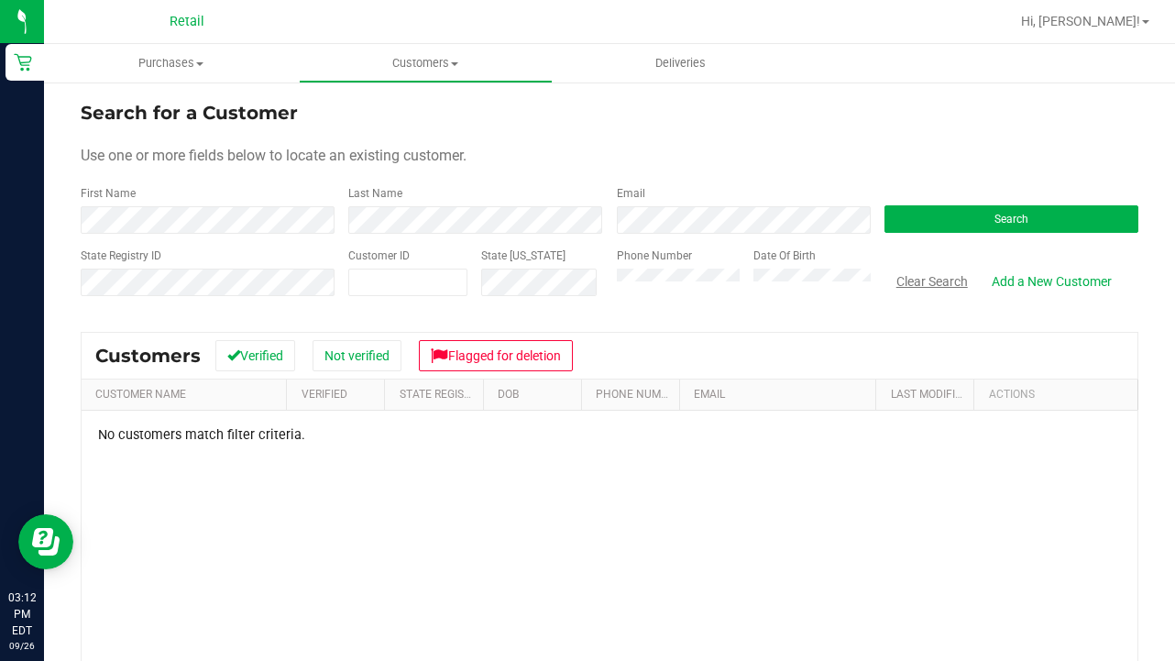
click at [942, 278] on button "Clear Search" at bounding box center [931, 281] width 95 height 31
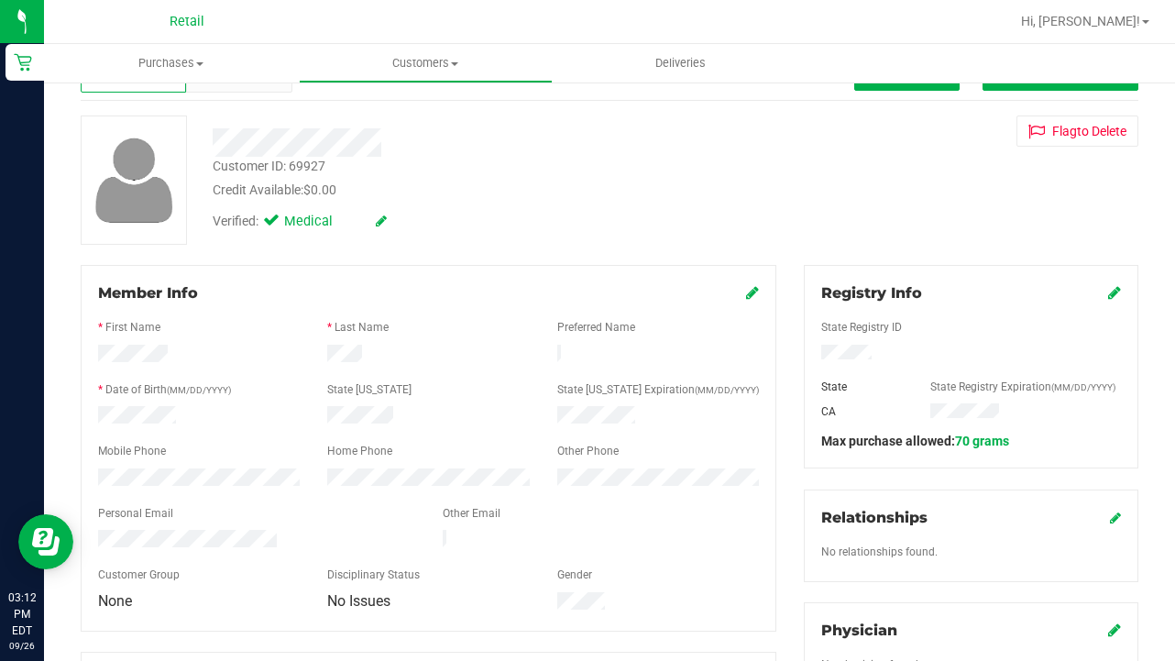
scroll to position [68, 0]
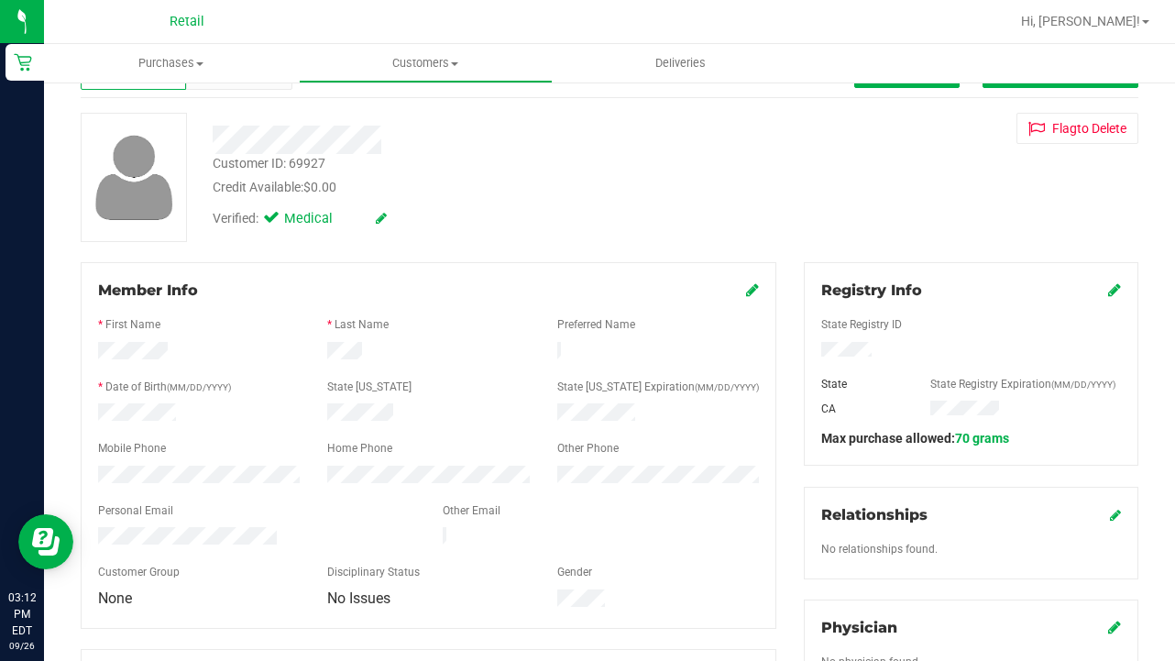
click at [752, 292] on icon at bounding box center [752, 289] width 13 height 15
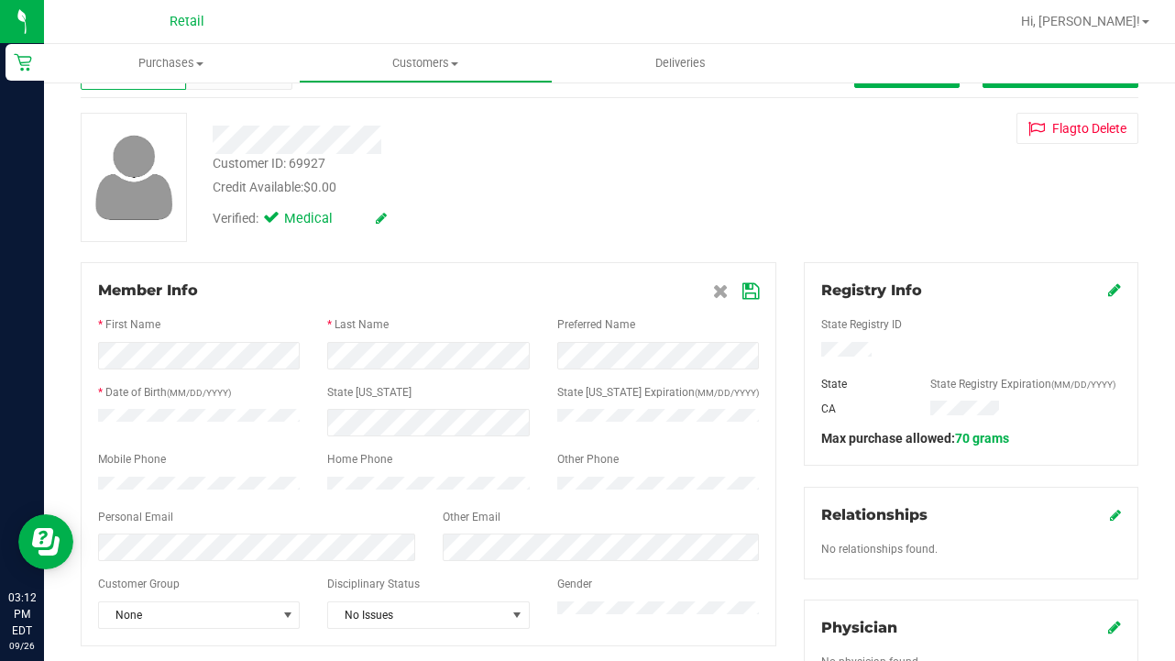
click at [749, 287] on icon at bounding box center [750, 291] width 16 height 15
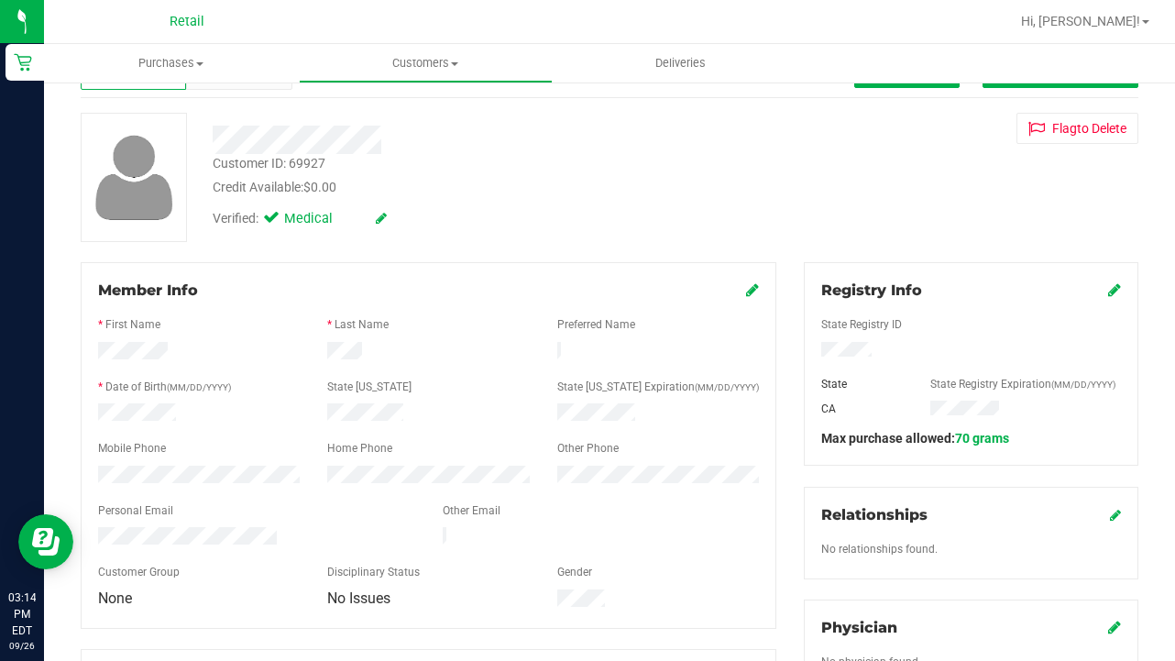
click at [1118, 286] on icon at bounding box center [1114, 289] width 13 height 15
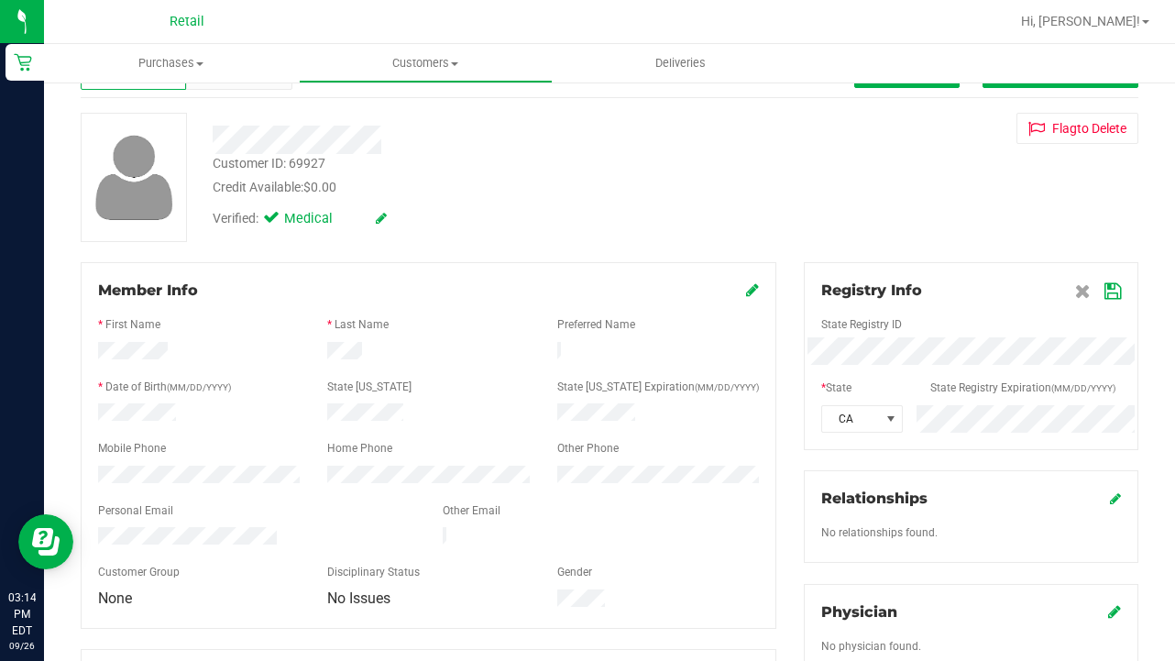
click at [805, 400] on div "Registry Info State Registry ID * State State Registry Expiration (MM/DD/YYYY) …" at bounding box center [971, 356] width 334 height 188
click at [1110, 284] on icon at bounding box center [1112, 291] width 16 height 15
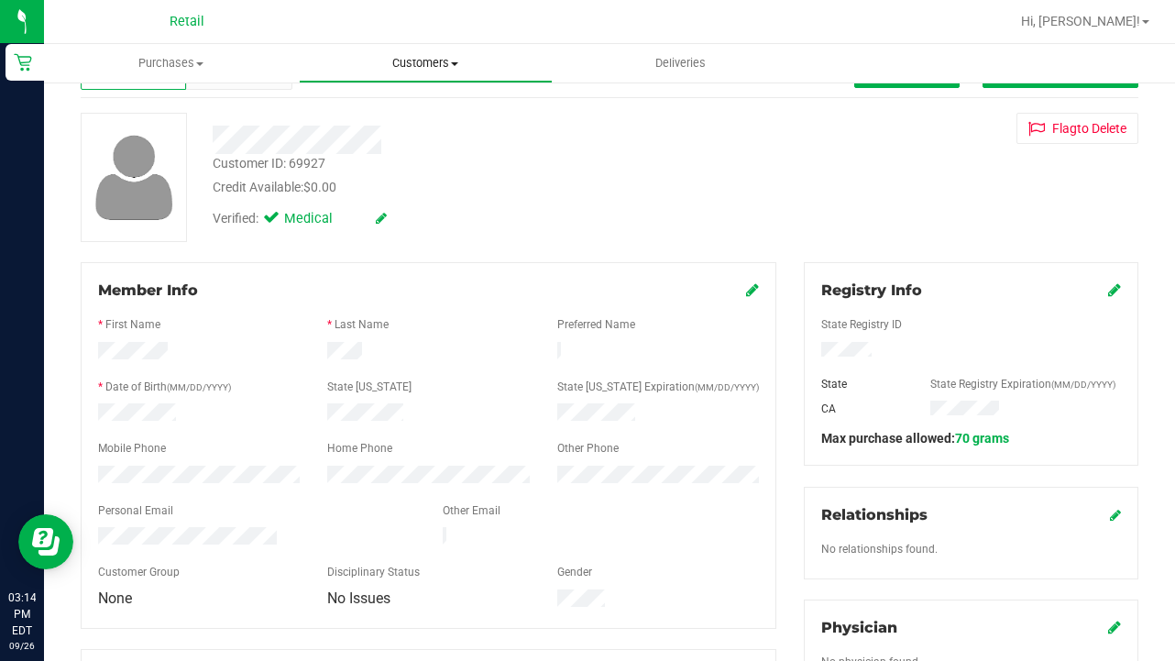
click at [425, 45] on uib-tab-heading "Customers All customers Add a new customer All physicians" at bounding box center [426, 63] width 253 height 37
click at [427, 104] on span "All customers" at bounding box center [365, 111] width 132 height 16
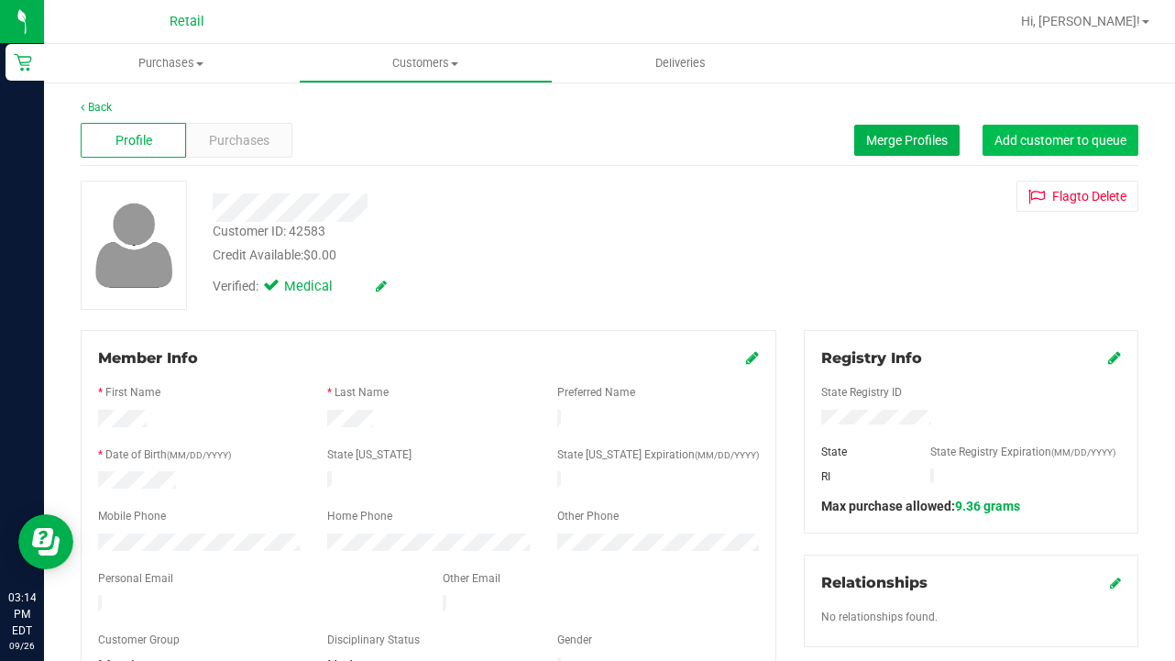
click at [1049, 132] on button "Add customer to queue" at bounding box center [1060, 140] width 156 height 31
click at [902, 267] on div "Customer ID: 42583 Credit Available: $0.00 Verified: Medical Flag to [GEOGRAPHI…" at bounding box center [609, 245] width 1085 height 129
click at [1044, 136] on span "Add customer to queue" at bounding box center [1060, 140] width 132 height 15
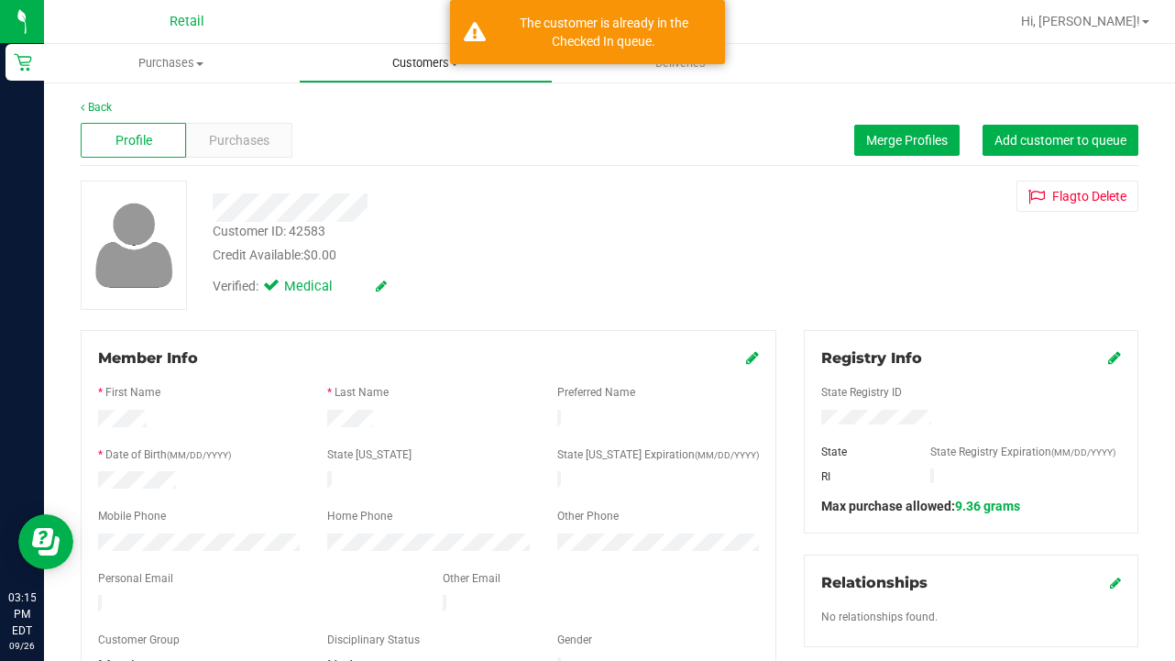
click at [396, 66] on span "Customers" at bounding box center [426, 63] width 253 height 16
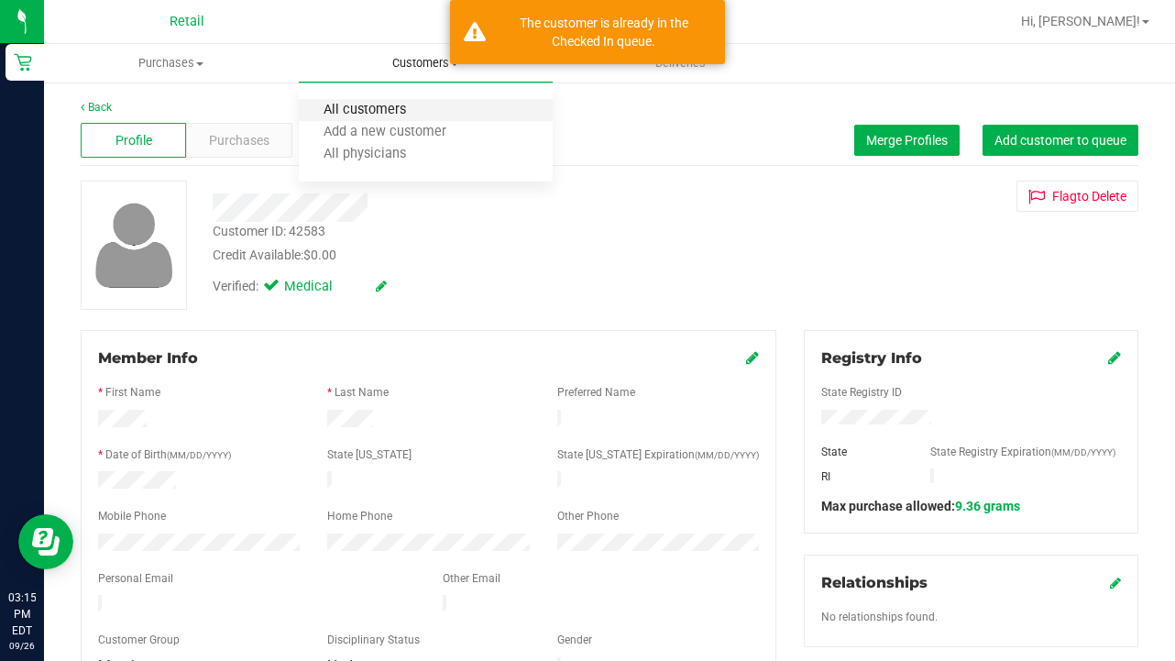
click at [400, 114] on span "All customers" at bounding box center [365, 111] width 132 height 16
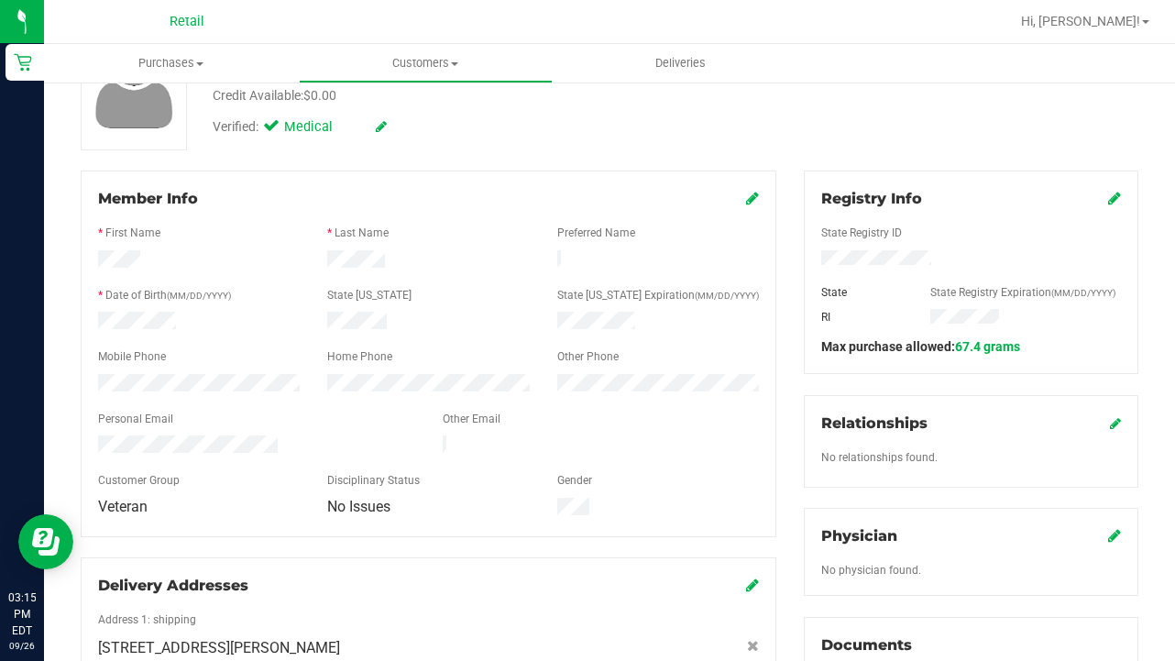
scroll to position [163, 0]
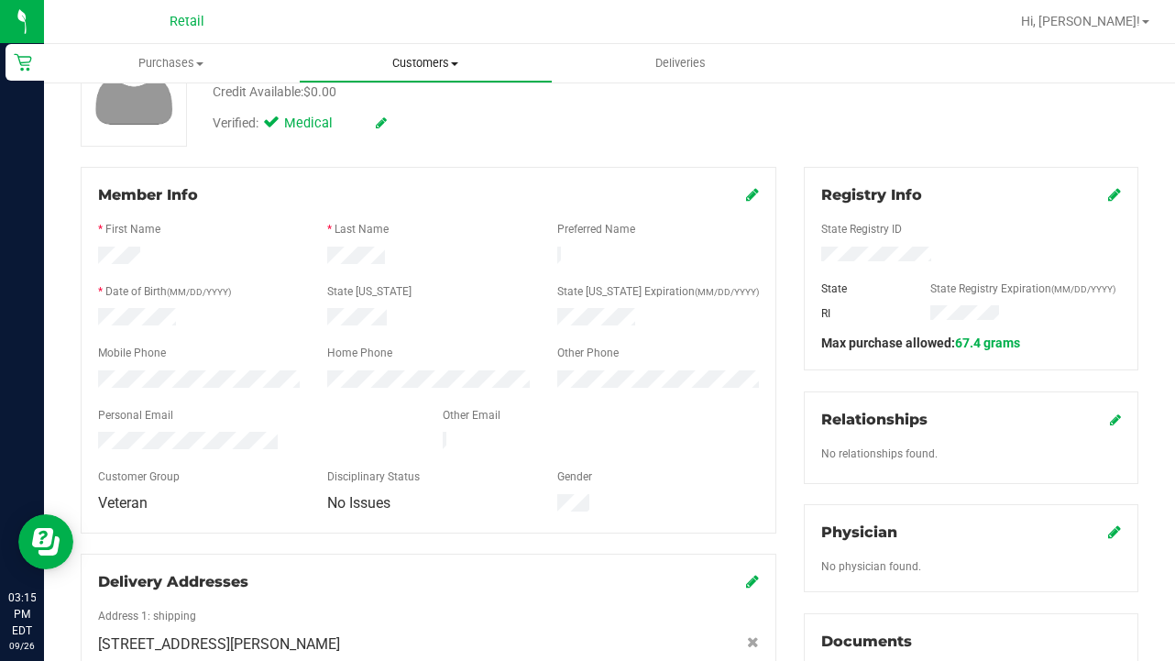
click at [421, 56] on span "Customers" at bounding box center [426, 63] width 253 height 16
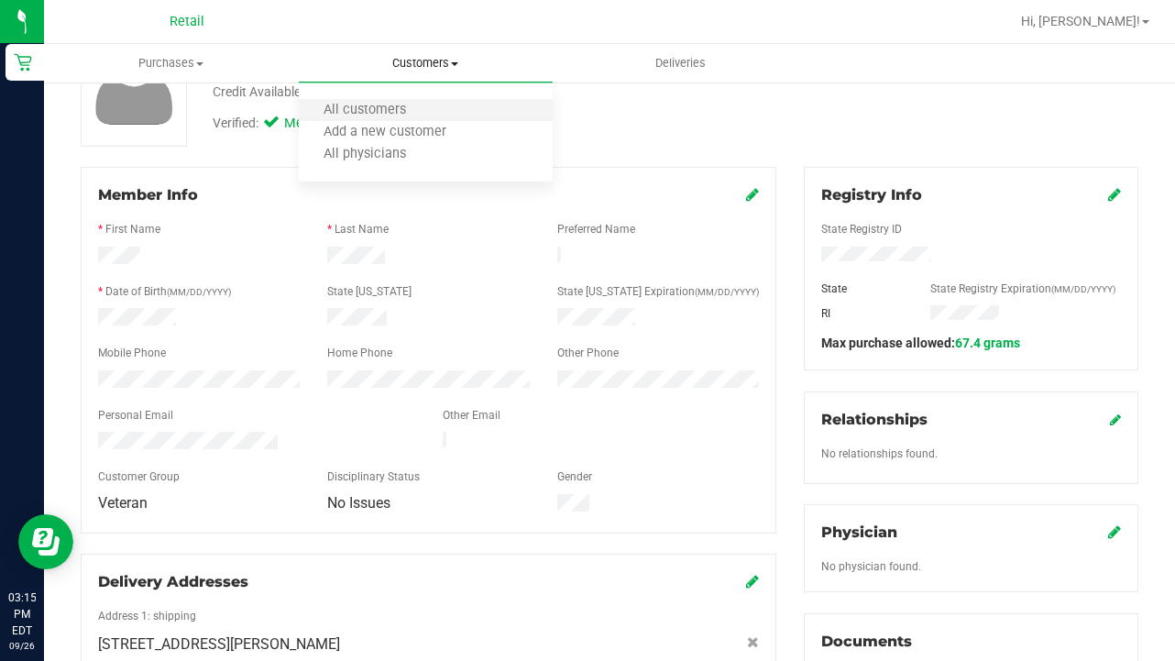
click at [431, 112] on li "All customers" at bounding box center [426, 111] width 255 height 22
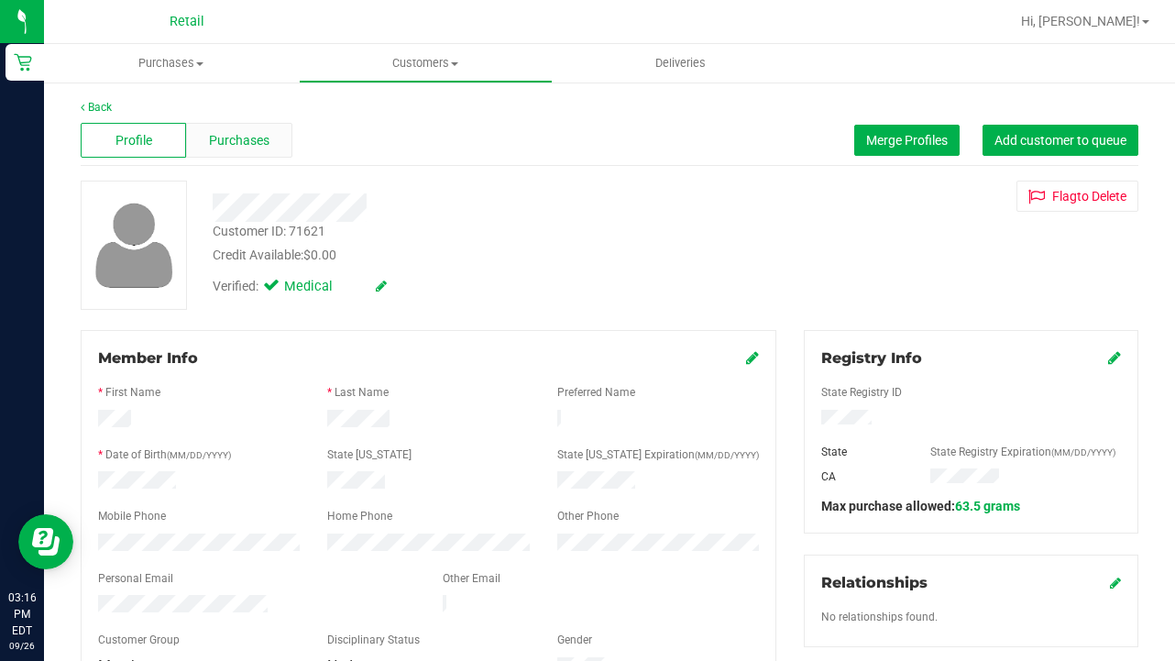
click at [250, 125] on div "Purchases" at bounding box center [238, 140] width 105 height 35
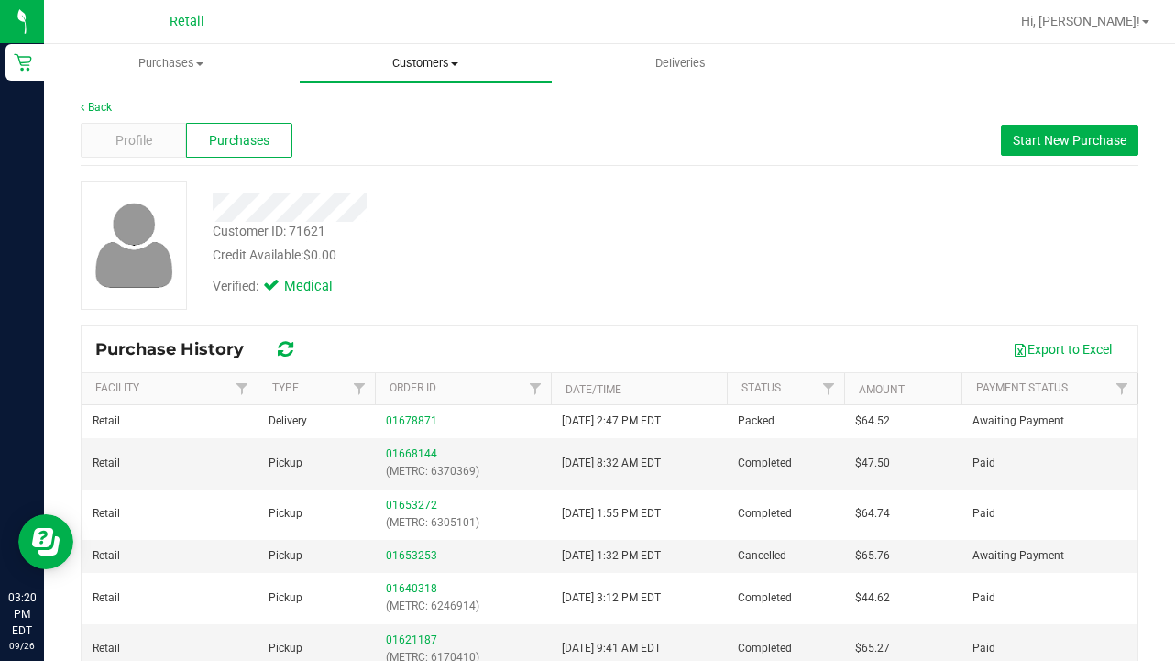
click at [411, 71] on span "Customers" at bounding box center [426, 63] width 253 height 16
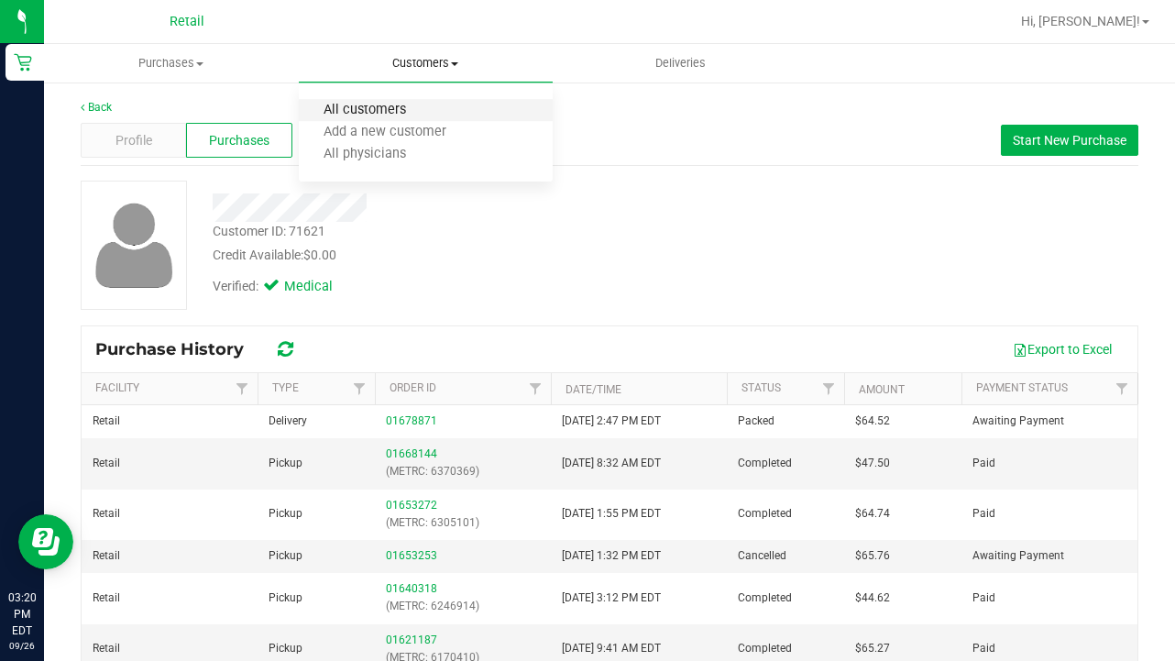
click at [409, 115] on span "All customers" at bounding box center [365, 111] width 132 height 16
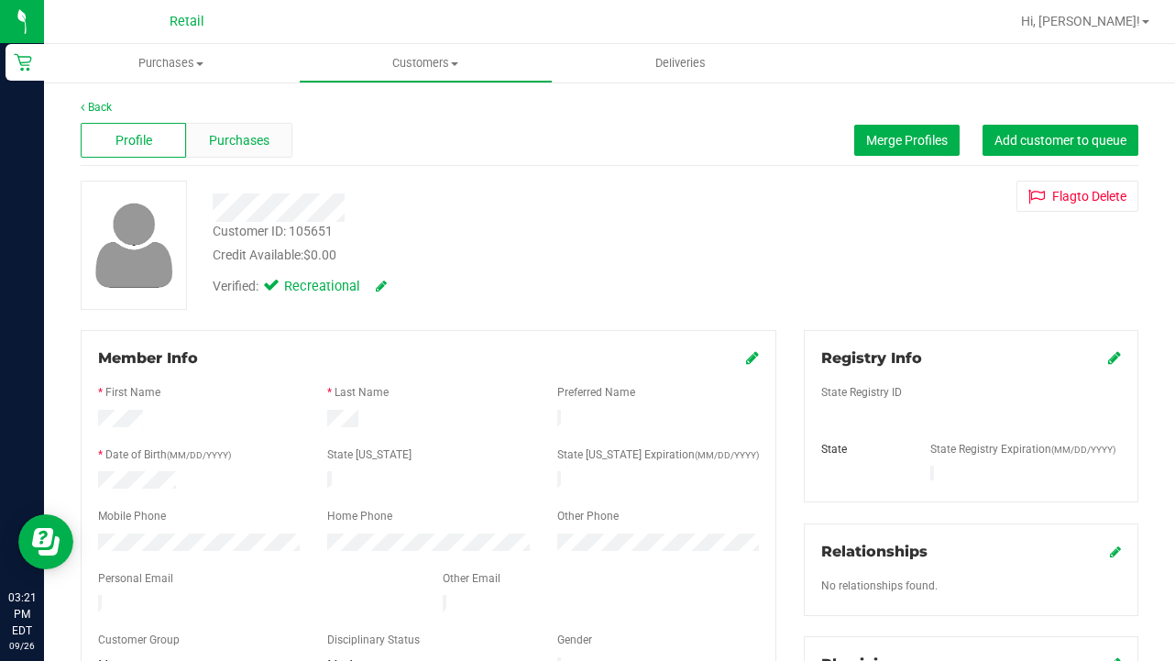
click at [251, 146] on span "Purchases" at bounding box center [239, 140] width 60 height 19
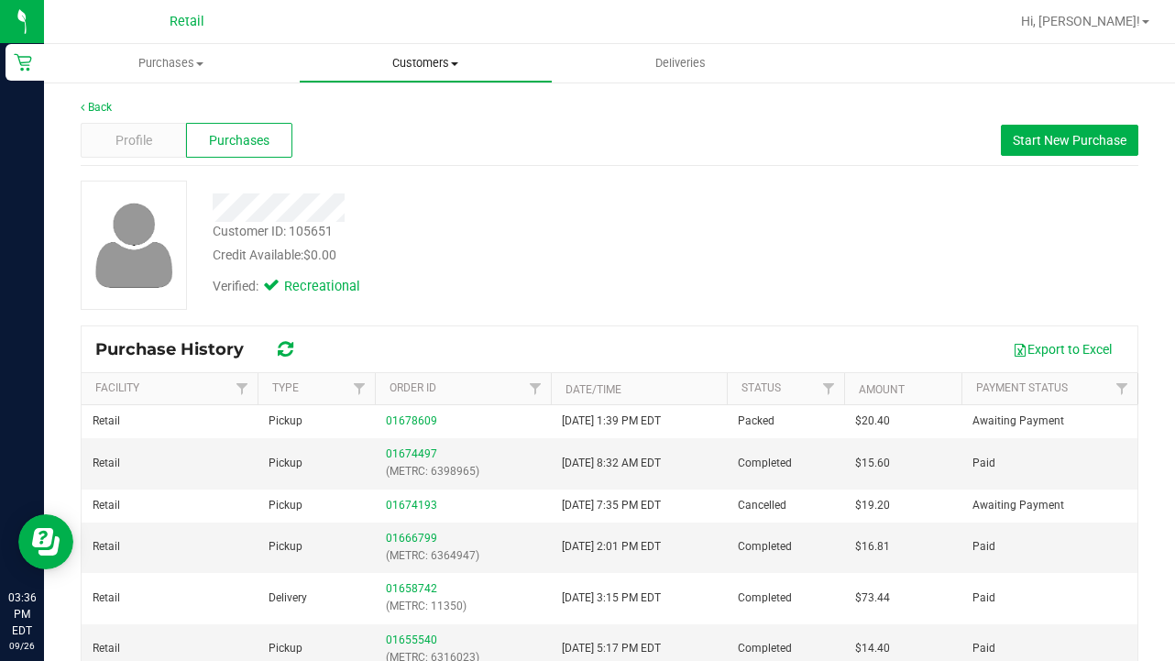
click at [416, 71] on span "Customers" at bounding box center [426, 63] width 253 height 16
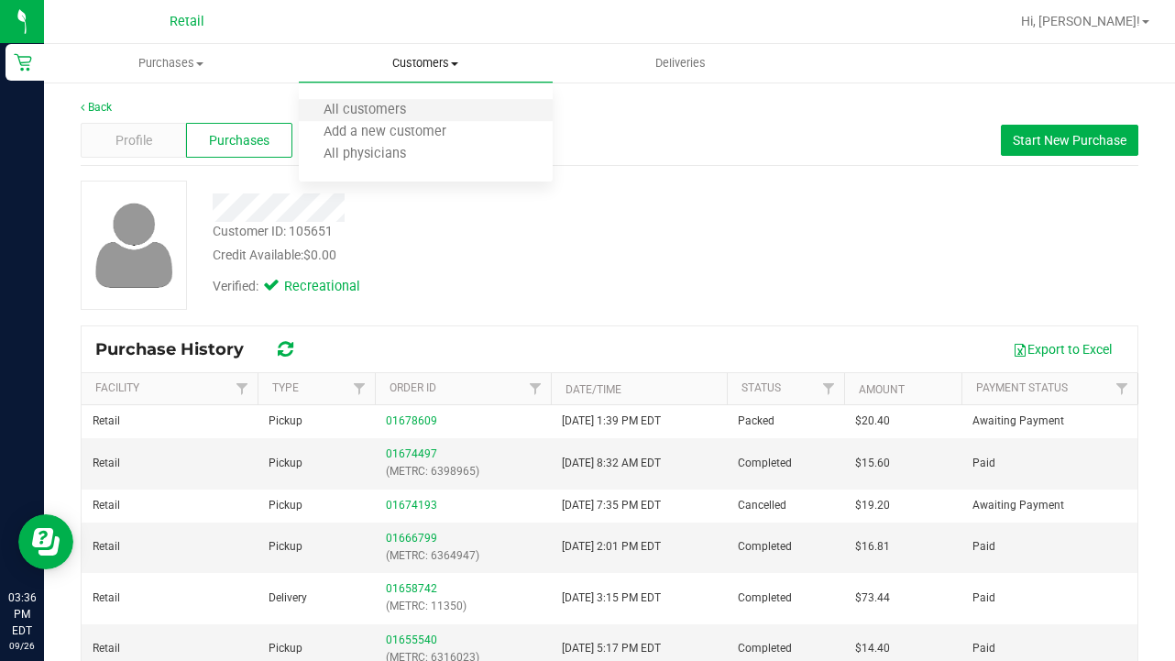
click at [416, 100] on li "All customers" at bounding box center [426, 111] width 255 height 22
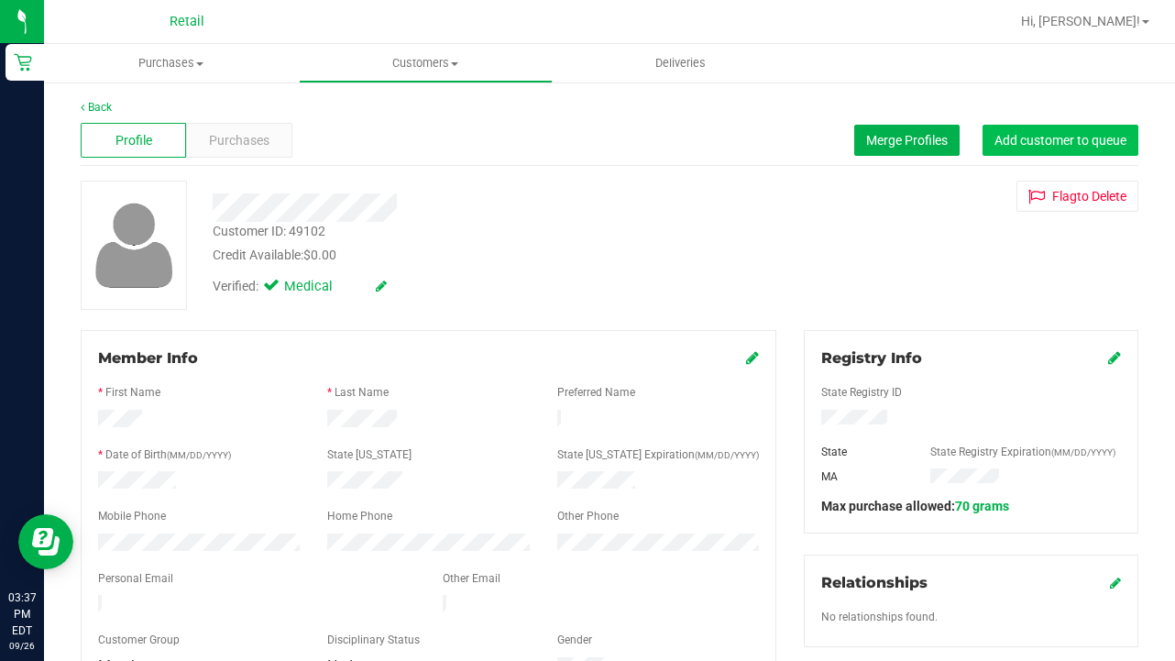
click at [1062, 145] on span "Add customer to queue" at bounding box center [1060, 140] width 132 height 15
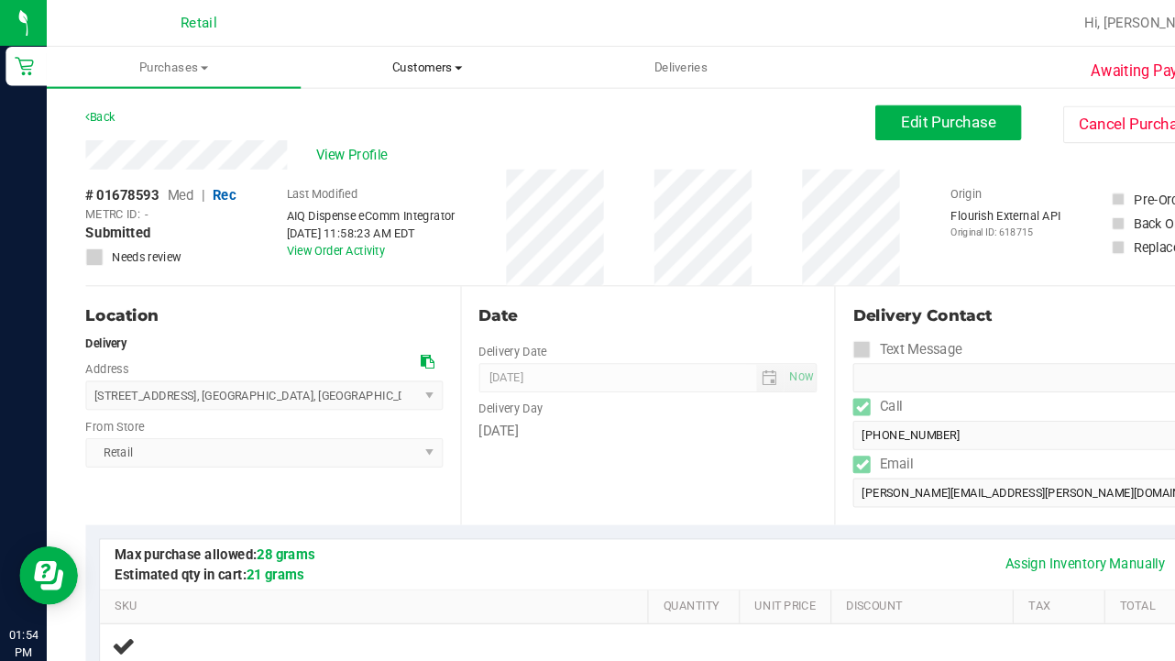
click at [381, 73] on uib-tab-heading "Customers All customers Add a new customer All physicians" at bounding box center [402, 63] width 237 height 37
click at [381, 100] on li "All customers" at bounding box center [402, 111] width 239 height 22
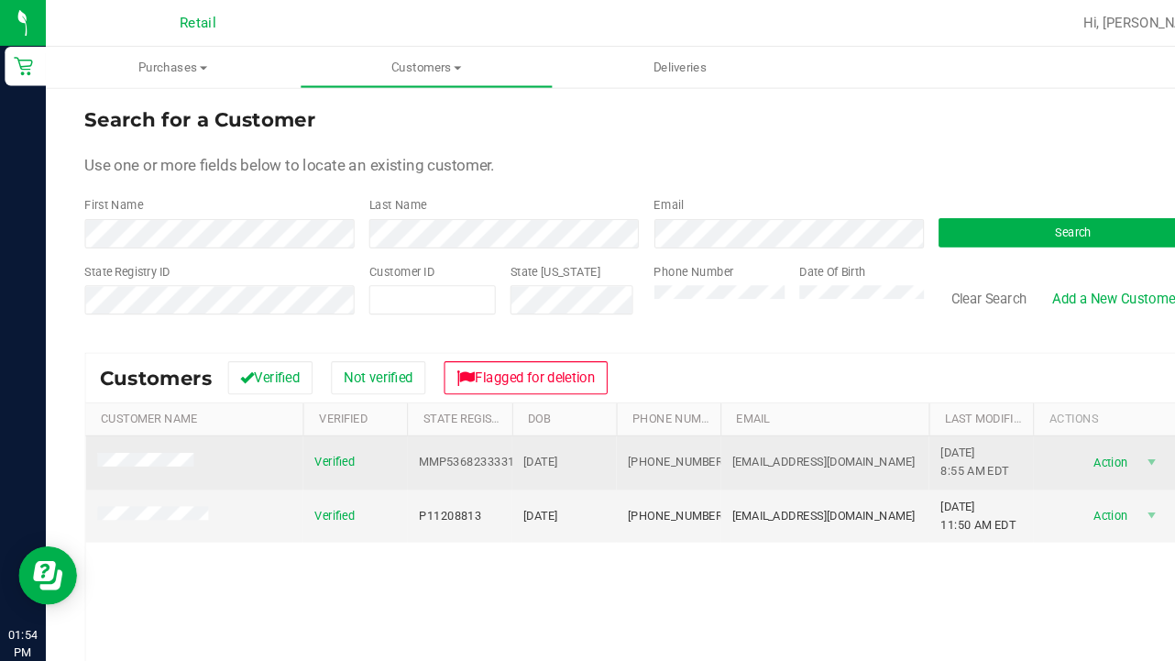
click at [157, 428] on span at bounding box center [141, 435] width 96 height 18
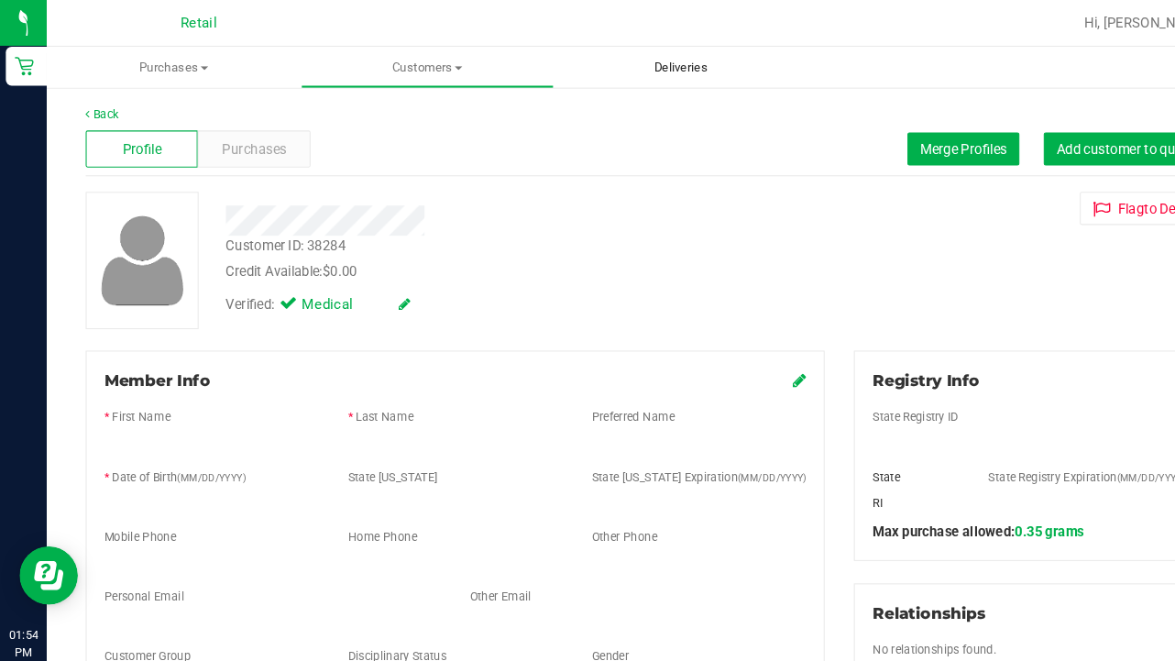
drag, startPoint x: 1036, startPoint y: 134, endPoint x: 656, endPoint y: 55, distance: 388.4
click at [1036, 134] on span "Add customer to queue" at bounding box center [1060, 140] width 132 height 15
click at [409, 56] on span "Customers" at bounding box center [402, 63] width 237 height 16
click at [411, 107] on span "All customers" at bounding box center [349, 111] width 132 height 16
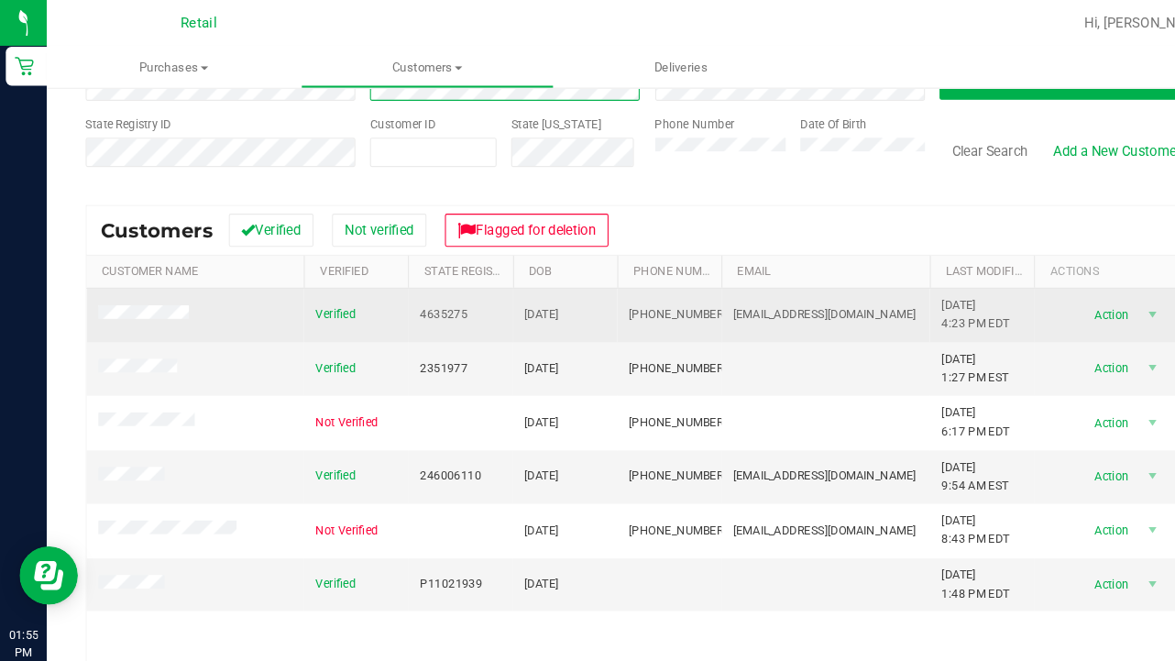
scroll to position [142, 0]
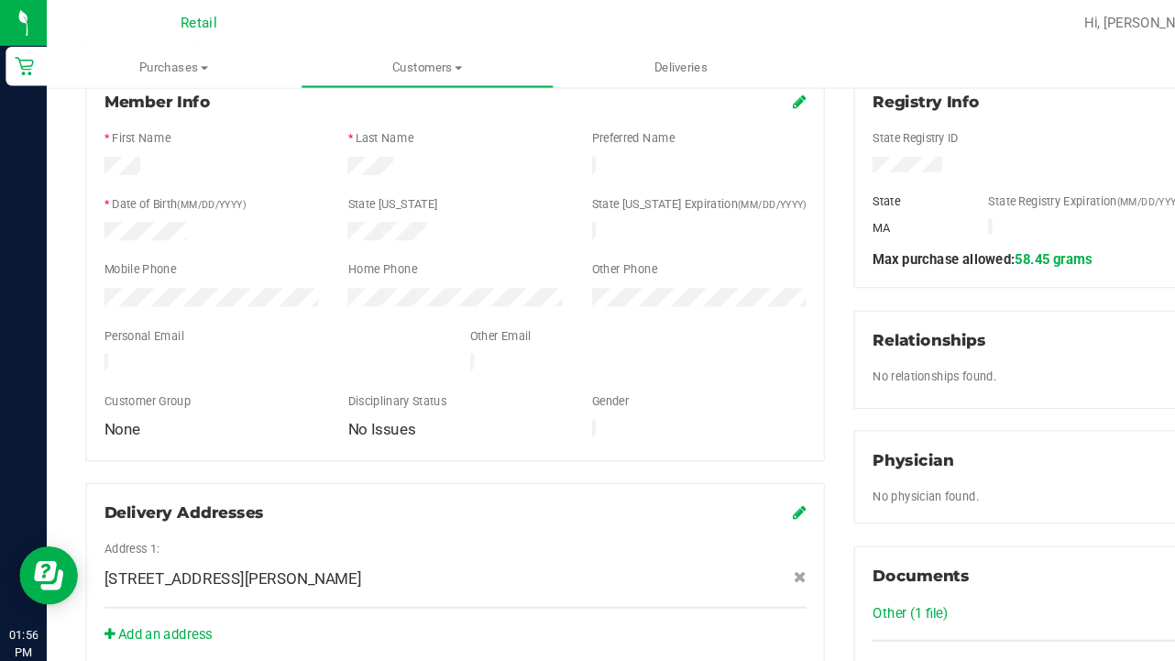
scroll to position [265, 0]
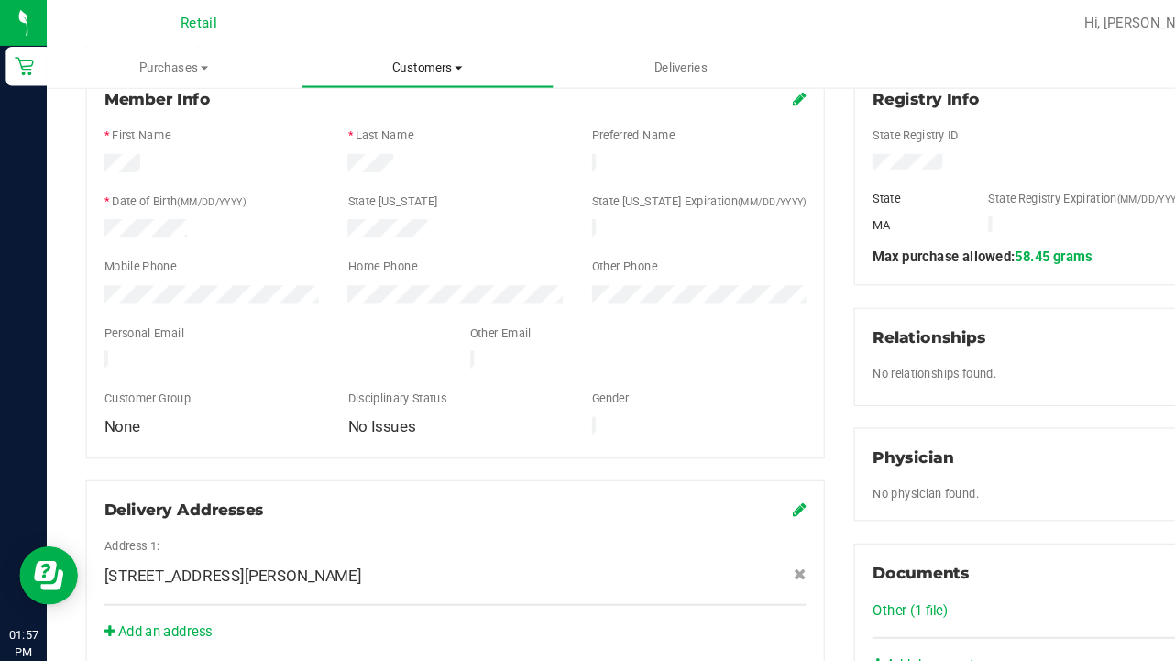
click at [392, 51] on uib-tab-heading "Customers All customers Add a new customer All physicians" at bounding box center [402, 63] width 237 height 37
click at [385, 113] on span "All customers" at bounding box center [349, 111] width 132 height 16
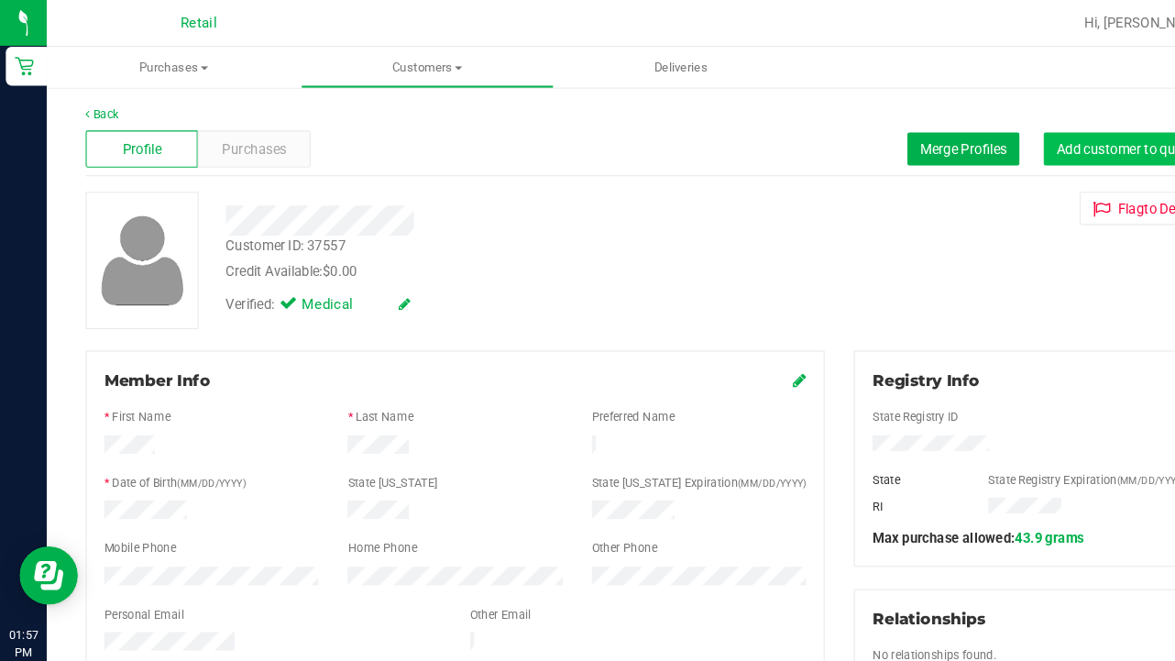
click at [1048, 135] on span "Add customer to queue" at bounding box center [1060, 140] width 132 height 15
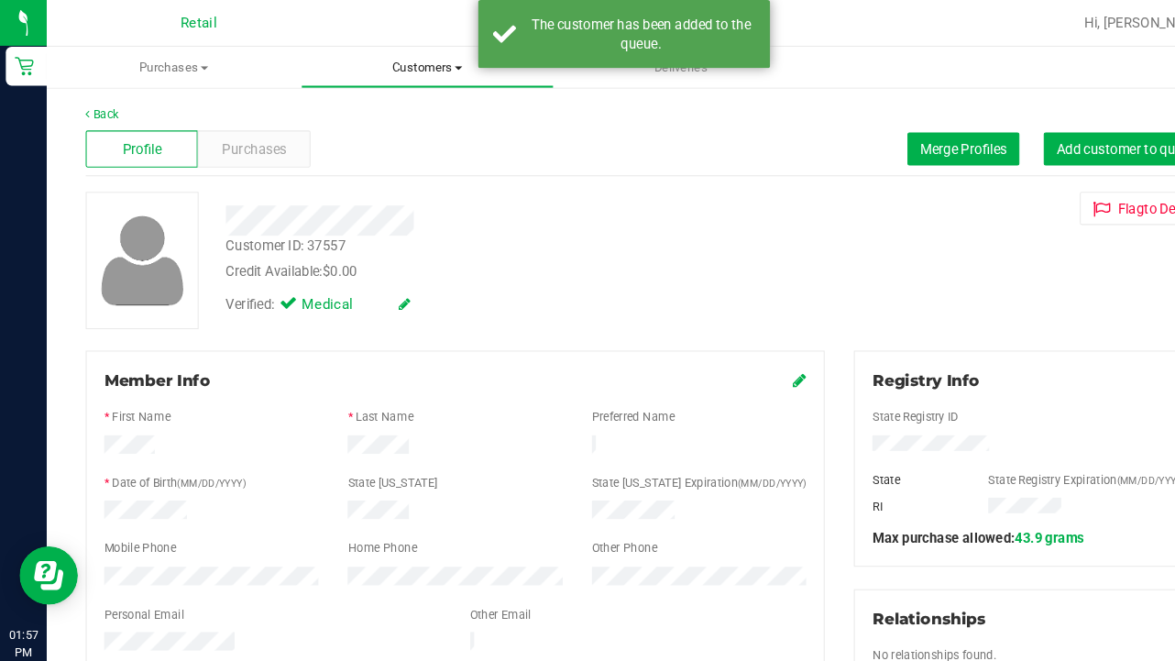
click at [397, 50] on uib-tab-heading "Customers All customers Add a new customer All physicians" at bounding box center [402, 63] width 237 height 37
click at [397, 109] on span "All customers" at bounding box center [349, 111] width 132 height 16
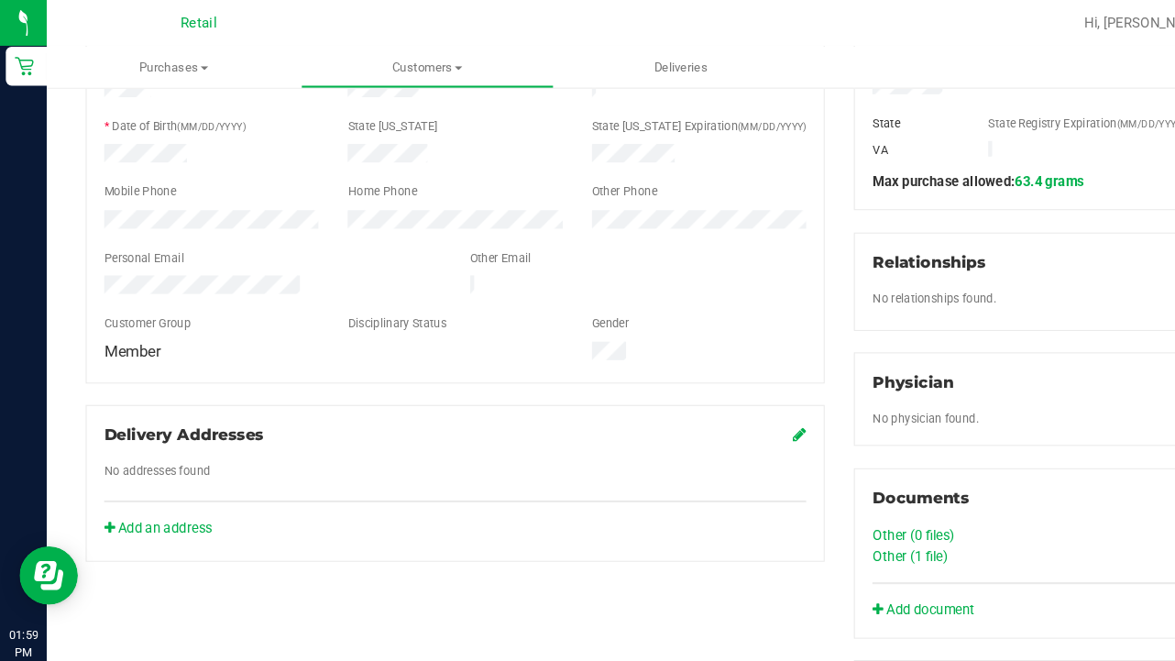
scroll to position [329, 0]
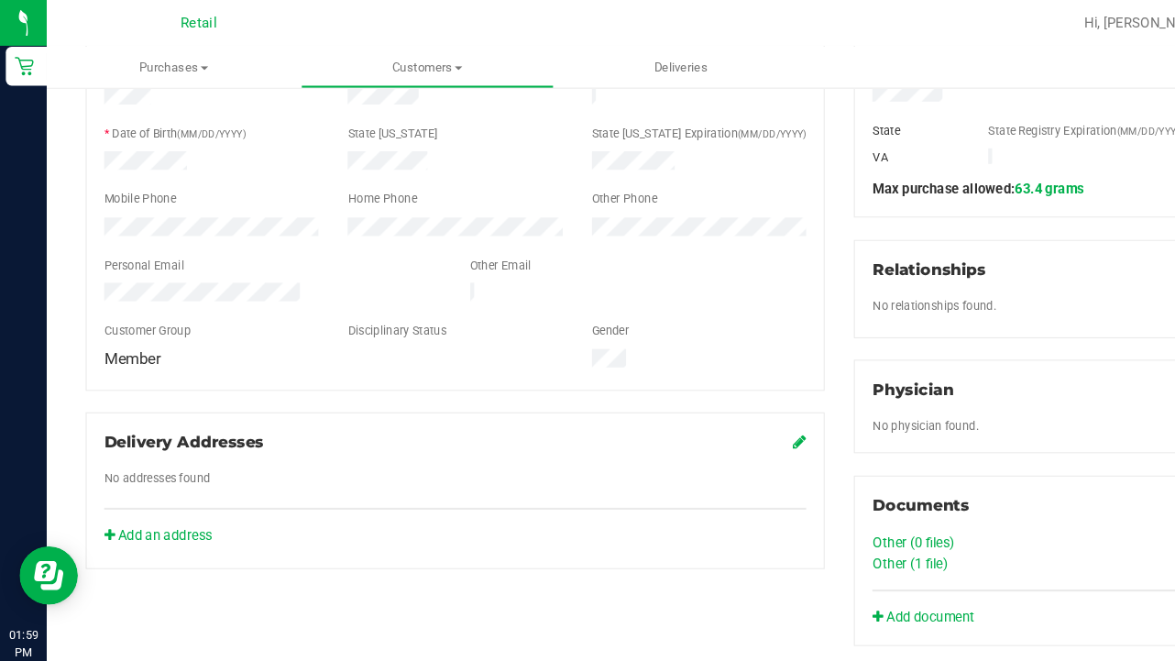
click at [861, 532] on link "Other (1 file)" at bounding box center [856, 529] width 71 height 15
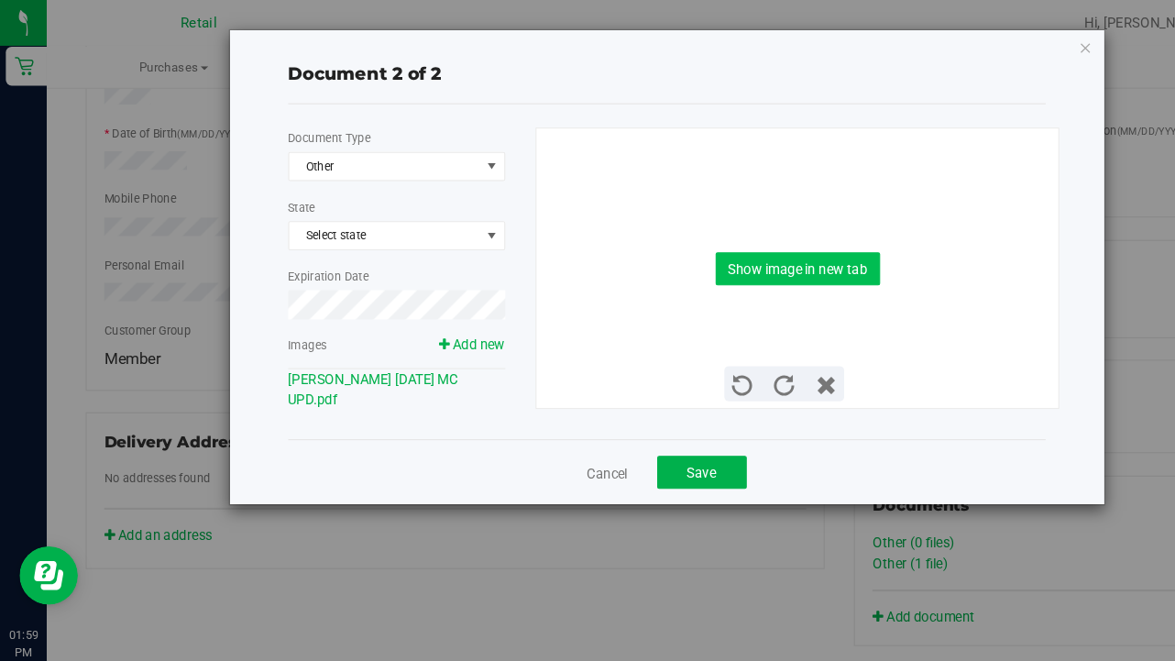
click at [744, 246] on button "Show image in new tab" at bounding box center [751, 252] width 155 height 31
click at [654, 438] on span "Save" at bounding box center [660, 444] width 27 height 15
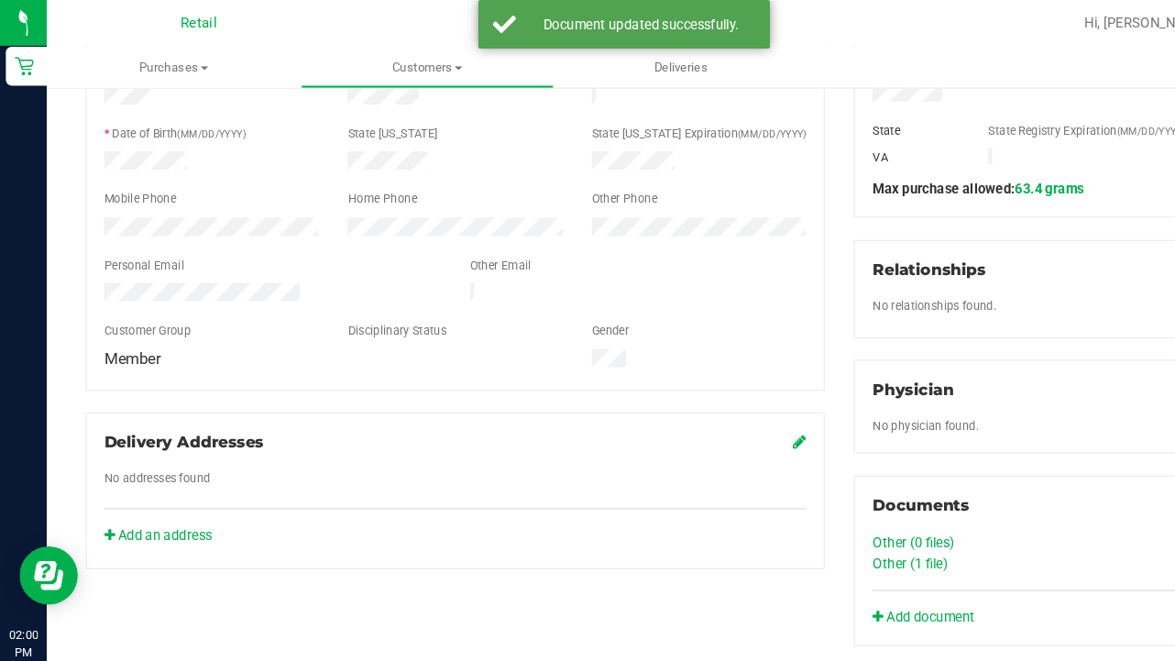
scroll to position [0, 0]
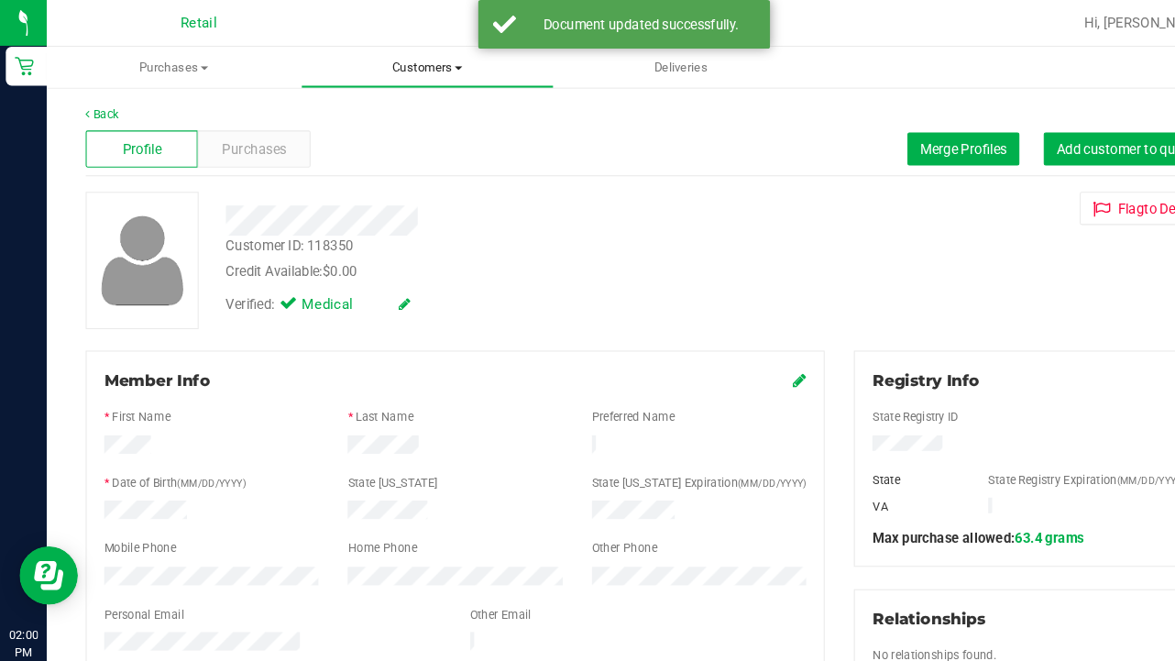
click at [374, 64] on span "Customers" at bounding box center [402, 63] width 237 height 16
click at [379, 109] on span "All customers" at bounding box center [349, 111] width 132 height 16
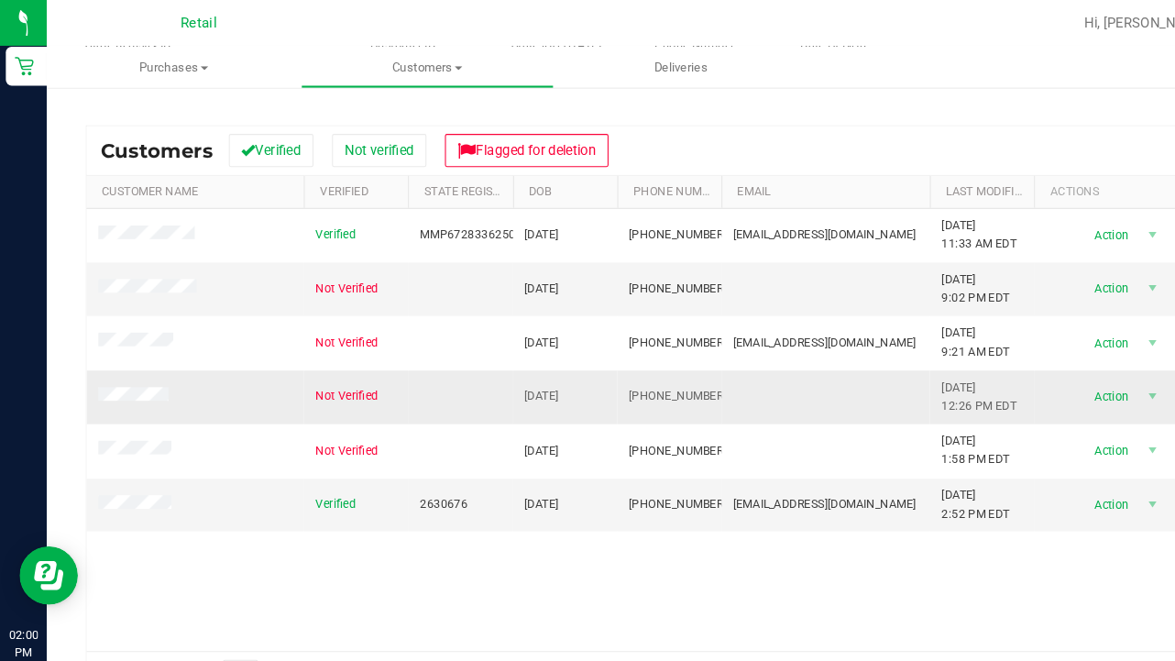
scroll to position [214, 0]
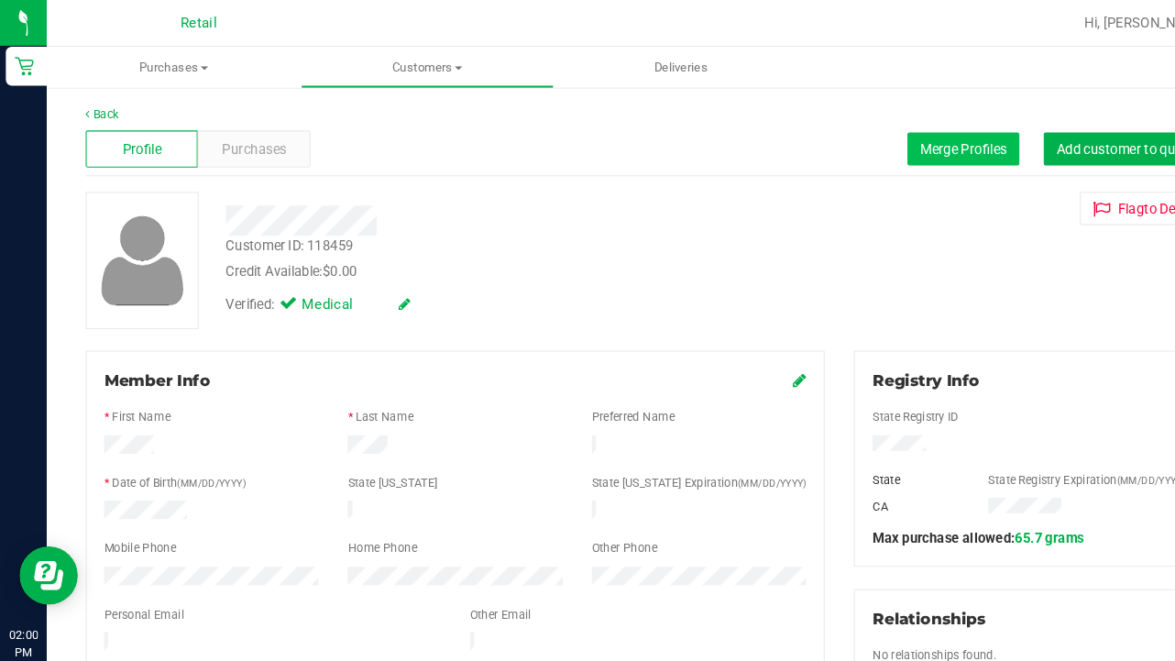
click at [907, 130] on button "Merge Profiles" at bounding box center [906, 140] width 105 height 31
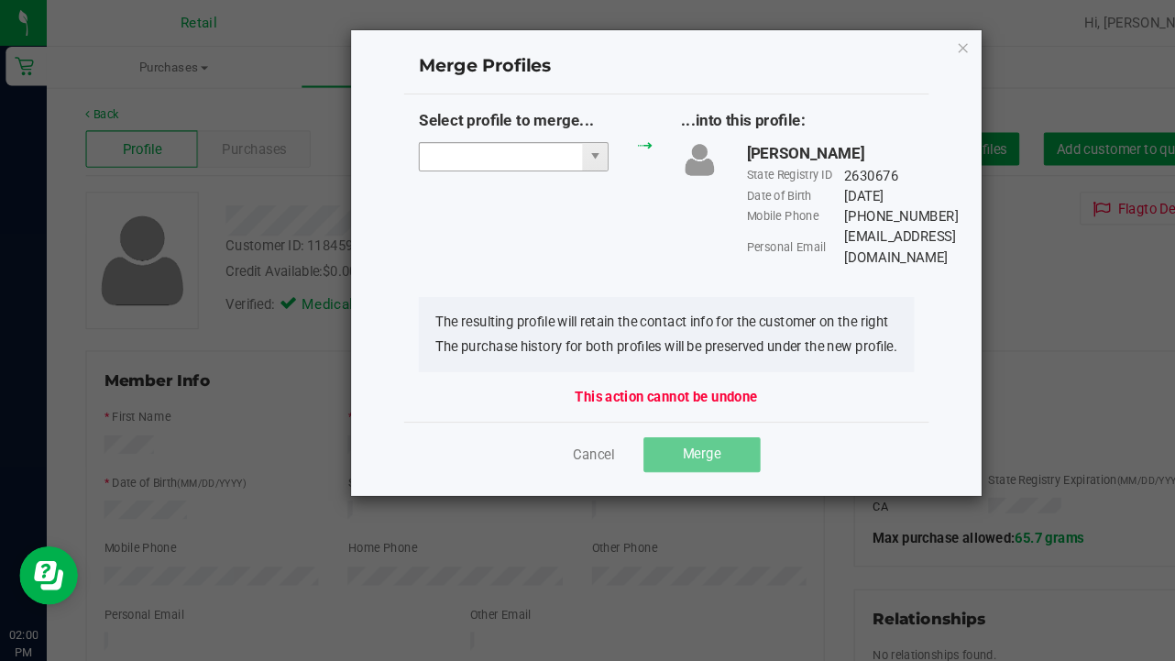
click at [419, 142] on input "NO DATA FOUND" at bounding box center [471, 148] width 153 height 26
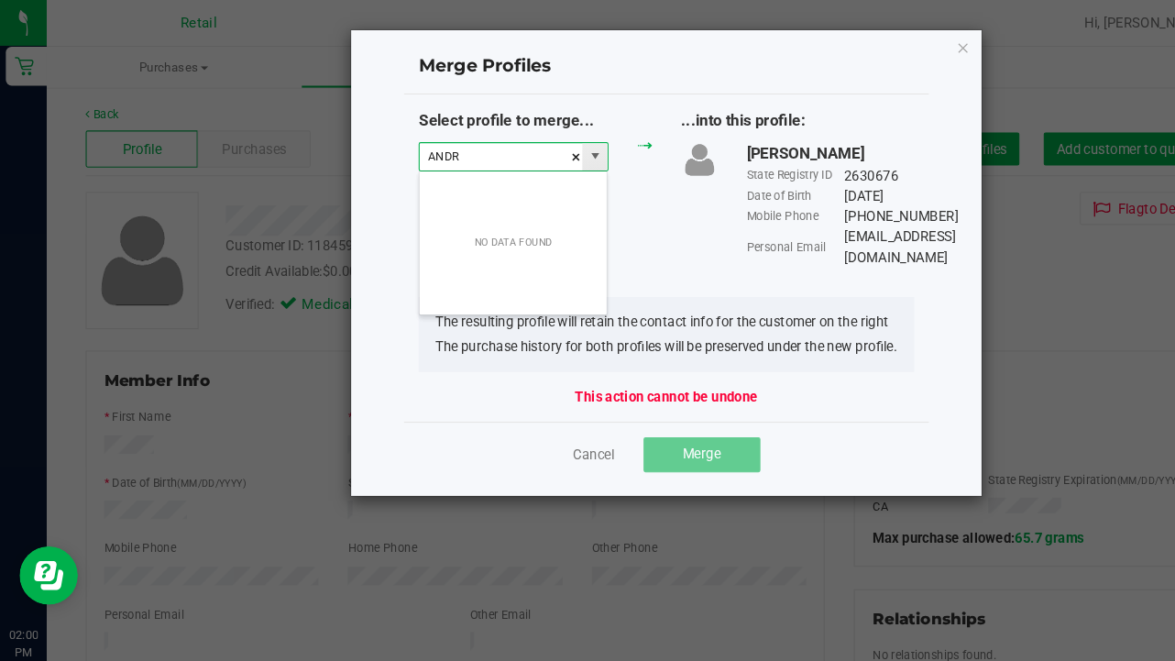
scroll to position [27, 179]
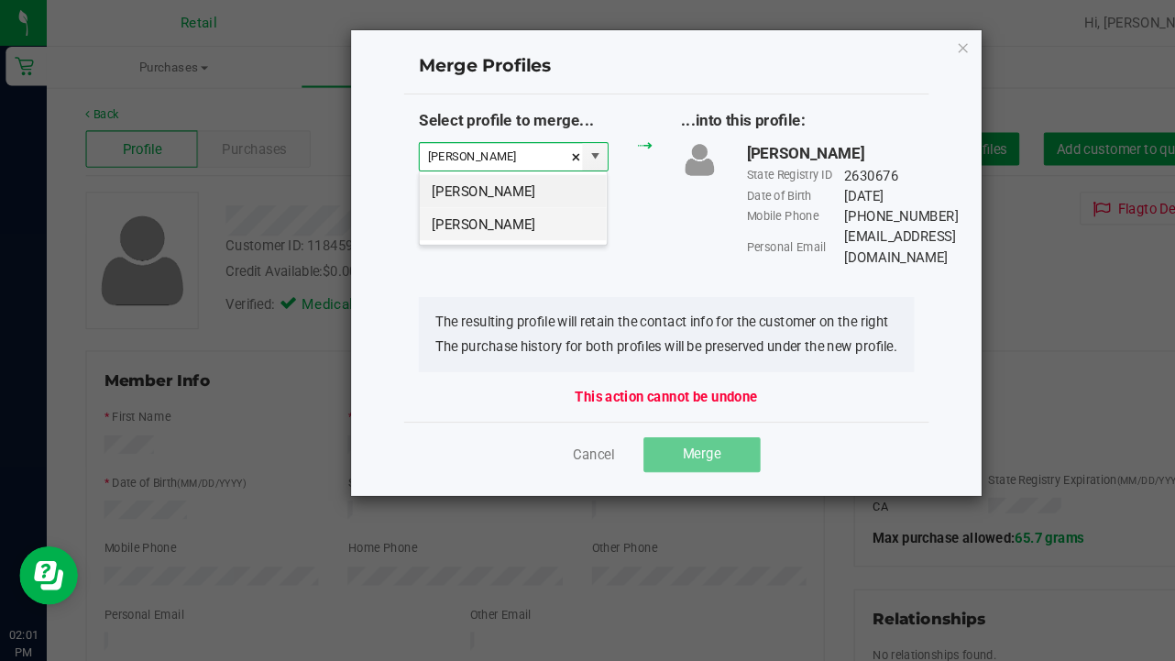
click at [441, 210] on li "Andrea Burke" at bounding box center [483, 210] width 176 height 31
type input "Andrea Burke"
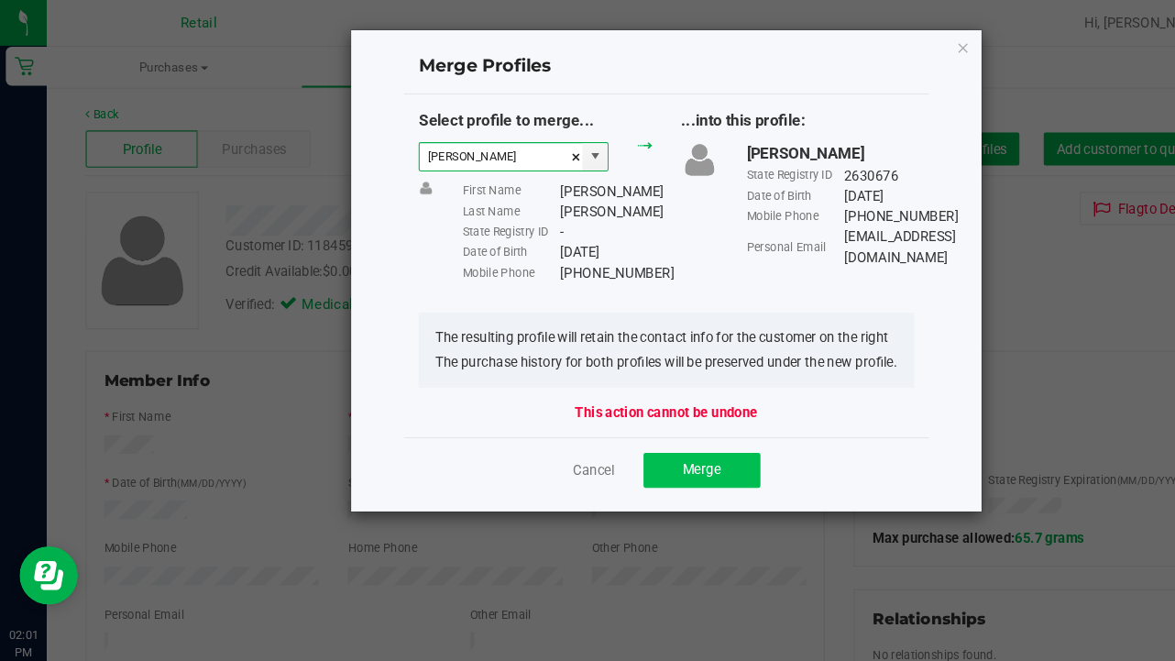
click at [668, 449] on span "Merge" at bounding box center [660, 441] width 36 height 15
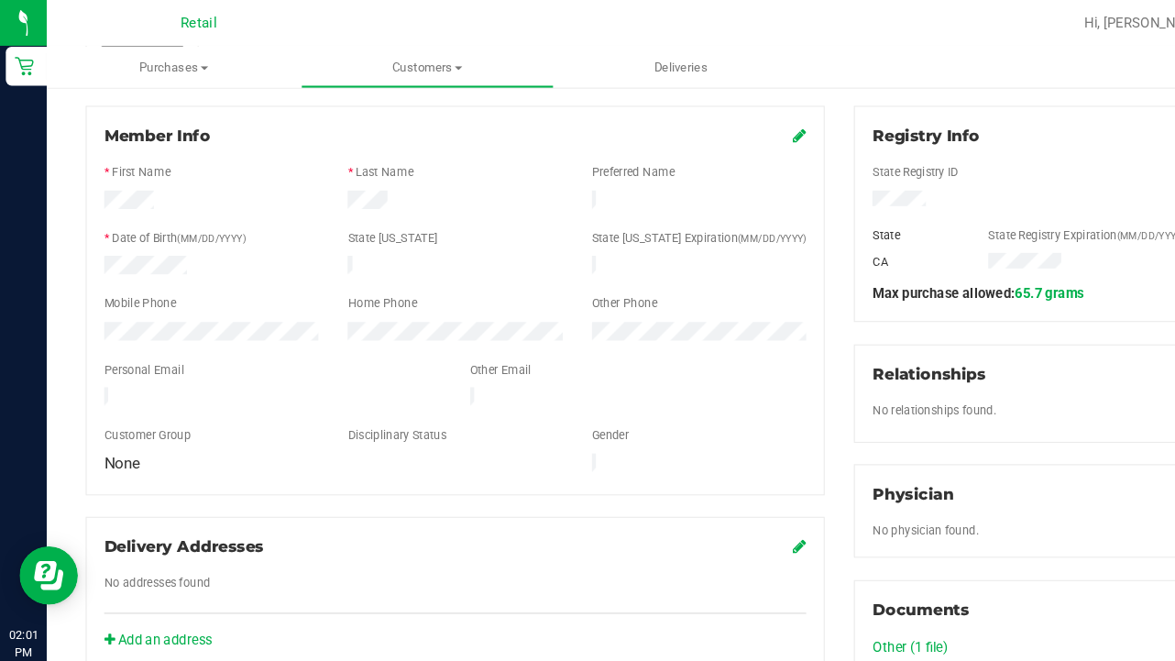
scroll to position [229, 0]
click at [750, 132] on icon at bounding box center [752, 128] width 13 height 15
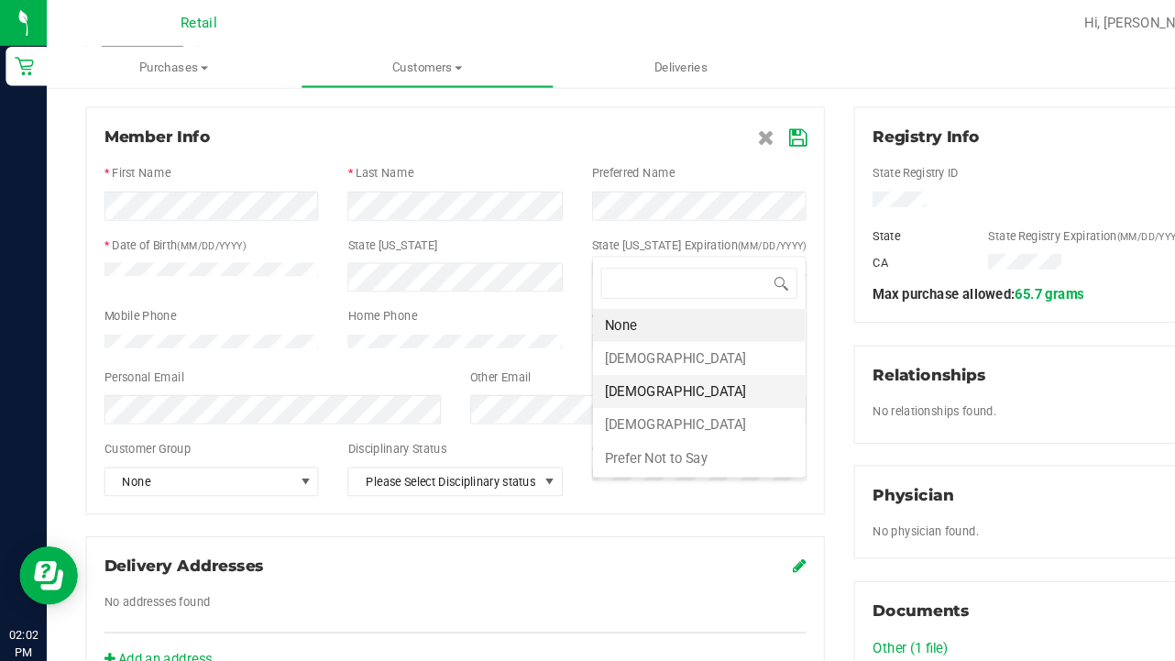
click at [637, 367] on li "Male" at bounding box center [658, 368] width 200 height 31
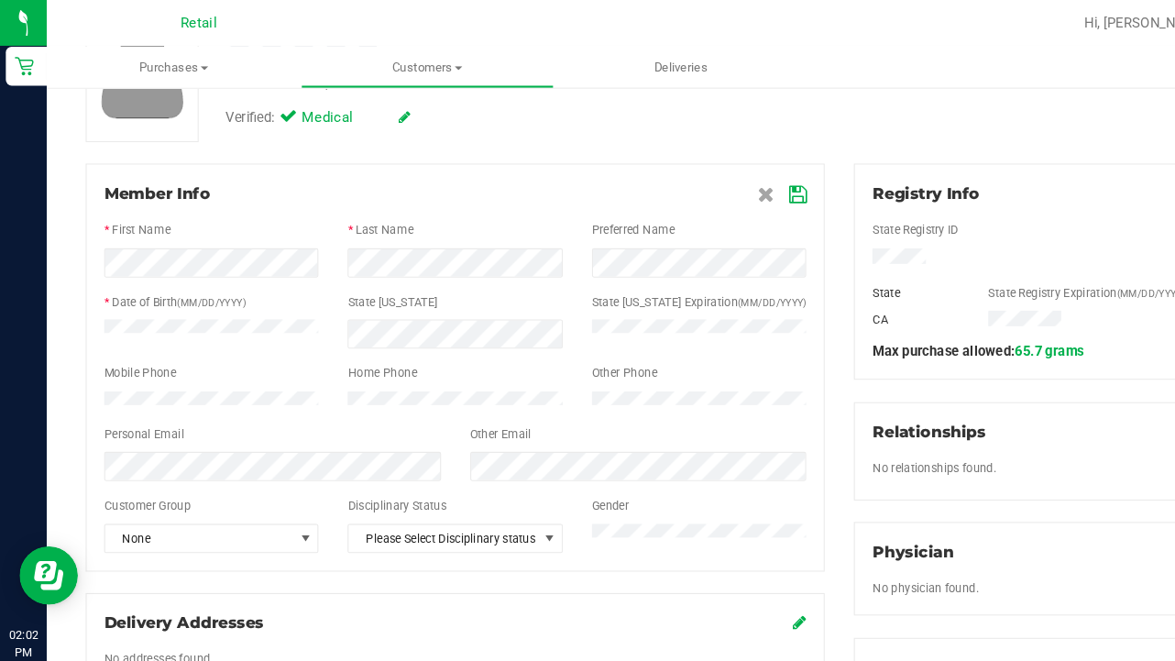
scroll to position [180, 0]
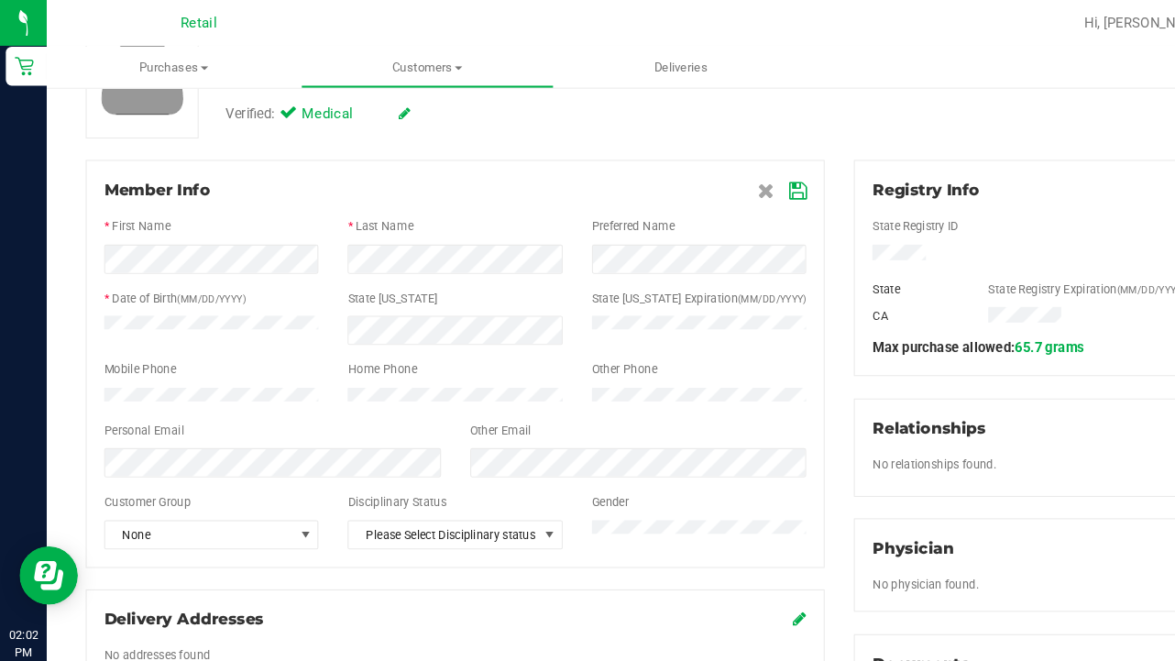
click at [750, 183] on icon at bounding box center [750, 179] width 16 height 15
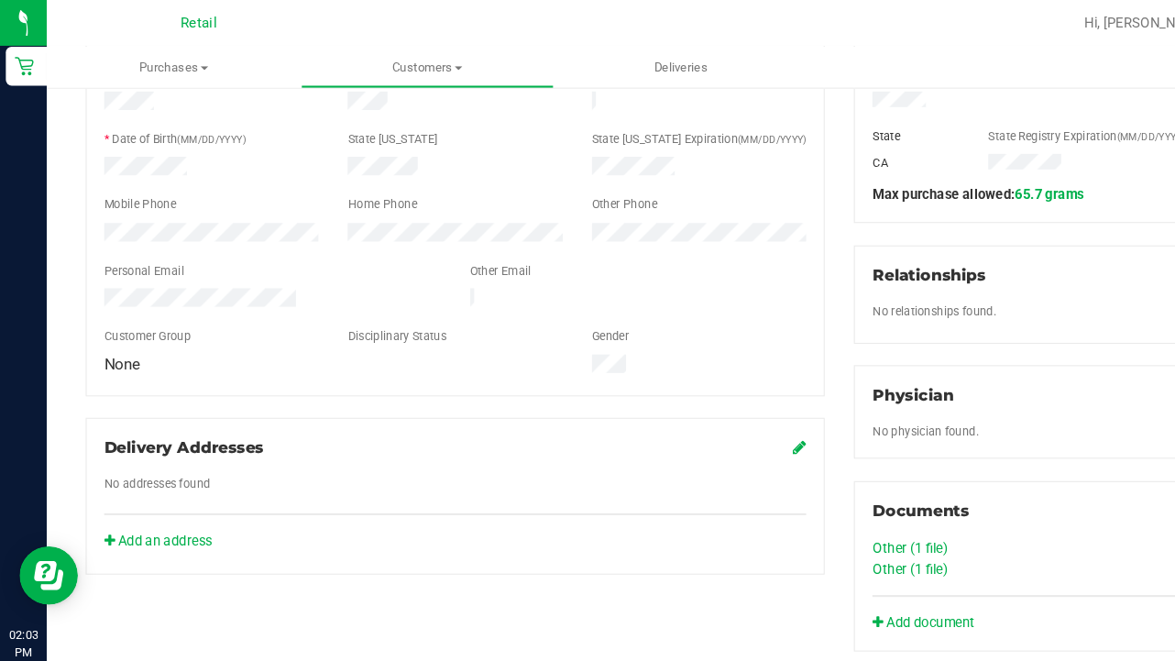
scroll to position [335, 0]
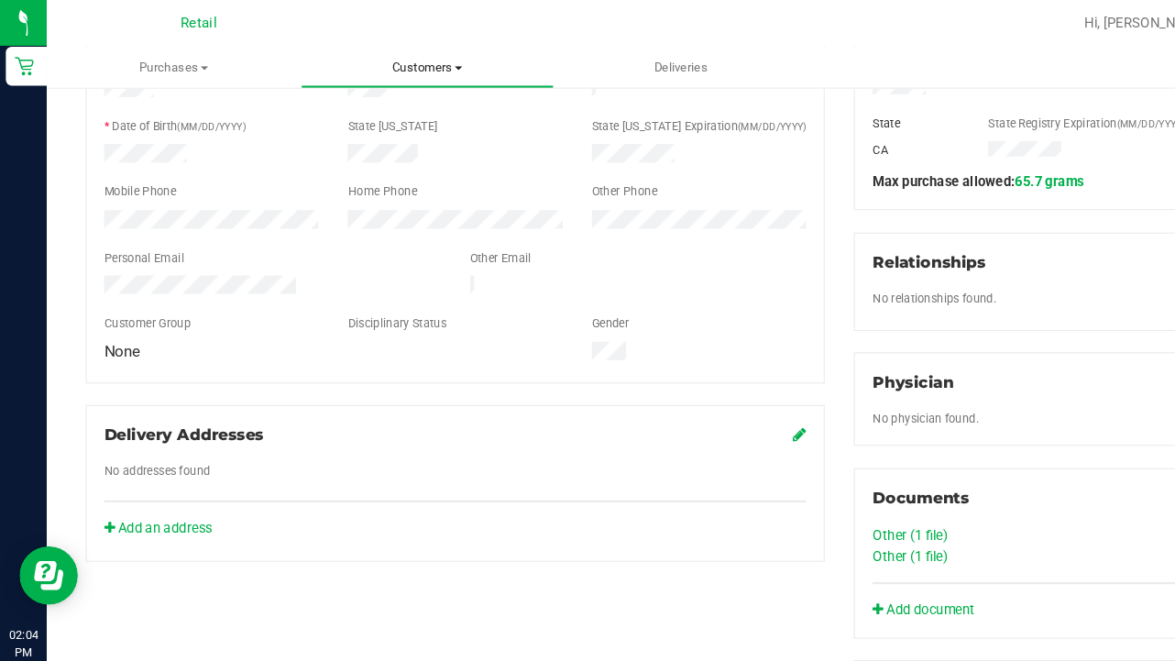
click at [409, 56] on span "Customers" at bounding box center [402, 63] width 237 height 16
click at [411, 111] on span "All customers" at bounding box center [349, 111] width 132 height 16
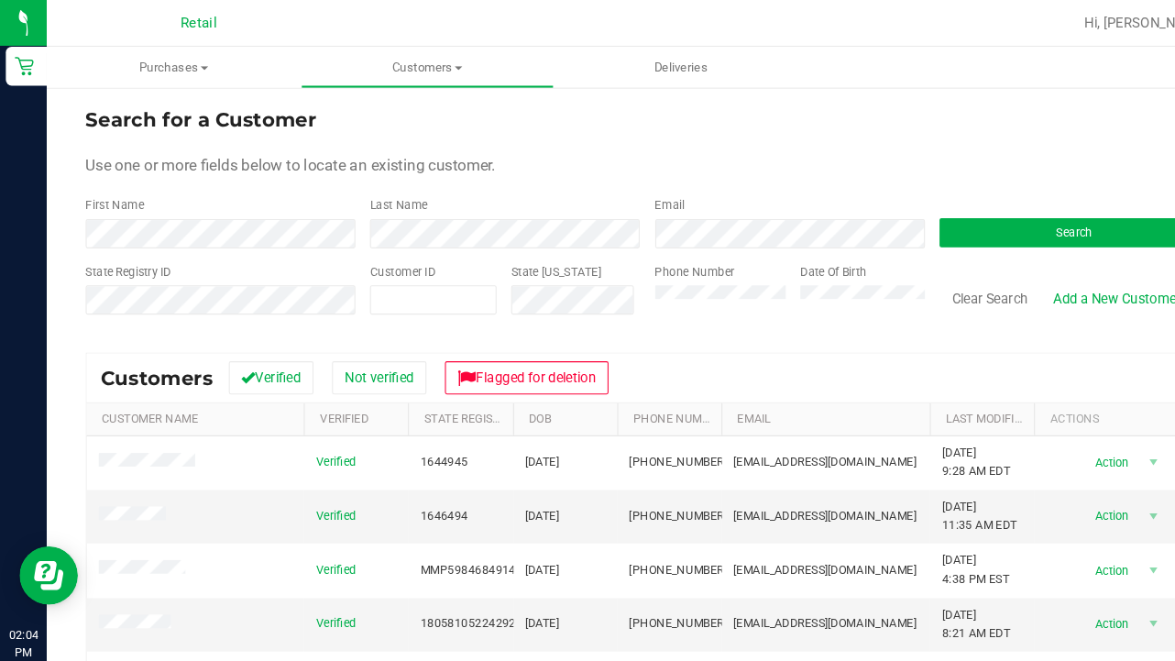
click at [244, 205] on div "First Name" at bounding box center [208, 209] width 254 height 49
click at [226, 237] on form "Search for a Customer Use one or more fields below to locate an existing custom…" at bounding box center [609, 206] width 1057 height 214
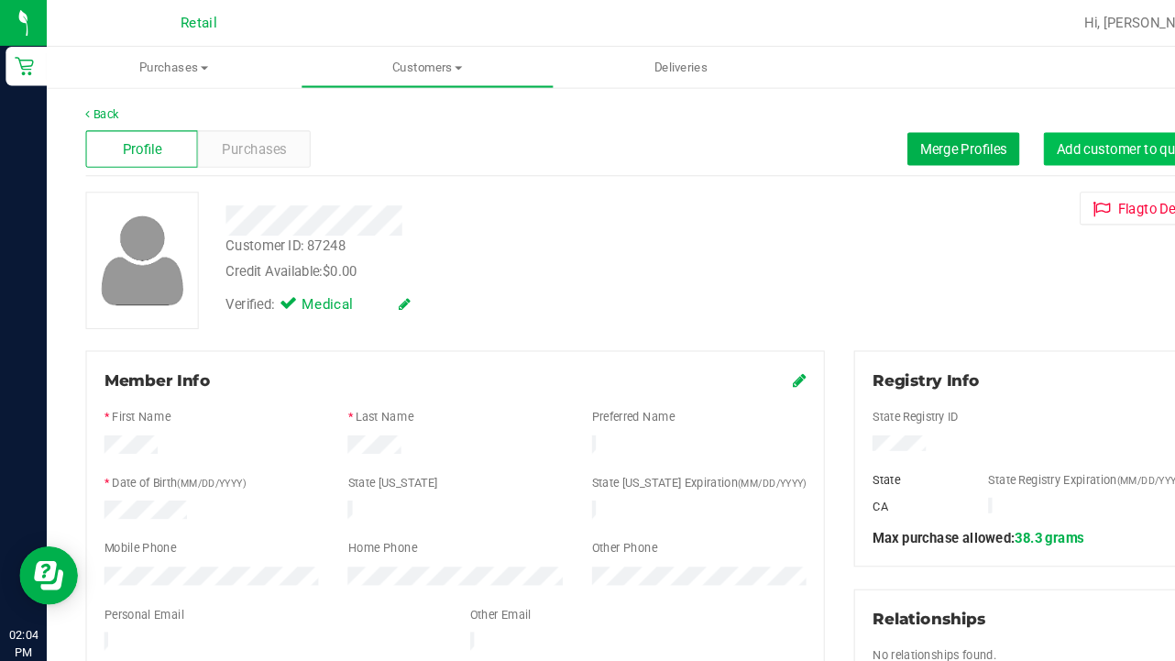
click at [1055, 138] on span "Add customer to queue" at bounding box center [1060, 140] width 132 height 15
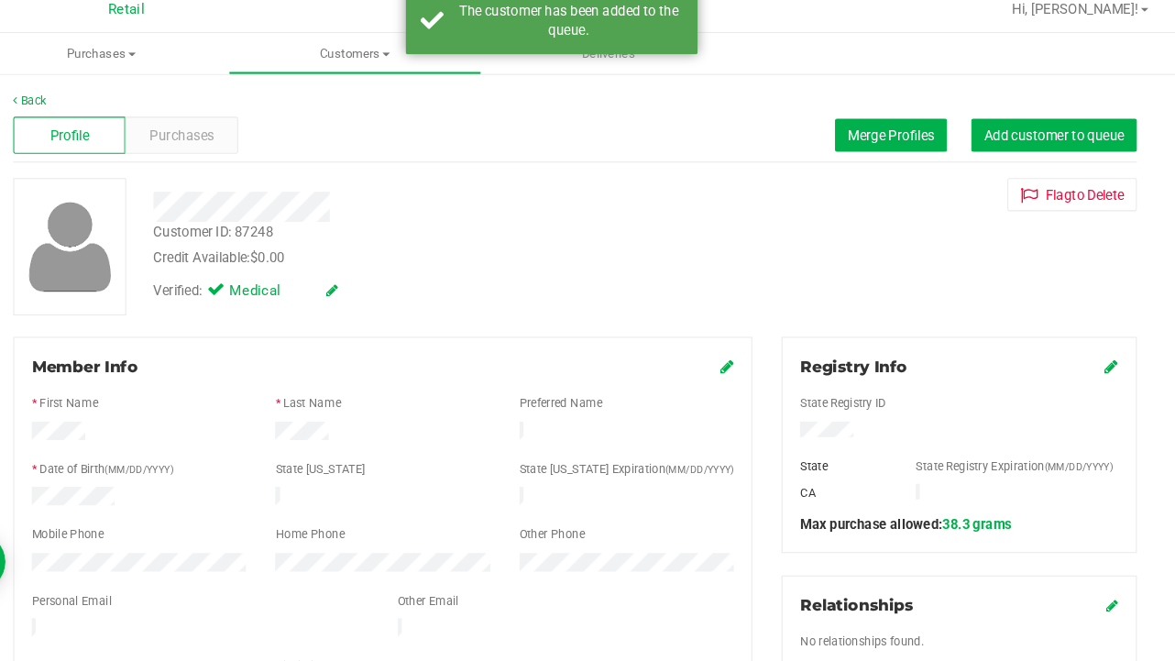
click at [1036, 347] on div "Registry Info" at bounding box center [971, 358] width 300 height 22
click at [1108, 350] on icon at bounding box center [1114, 357] width 13 height 15
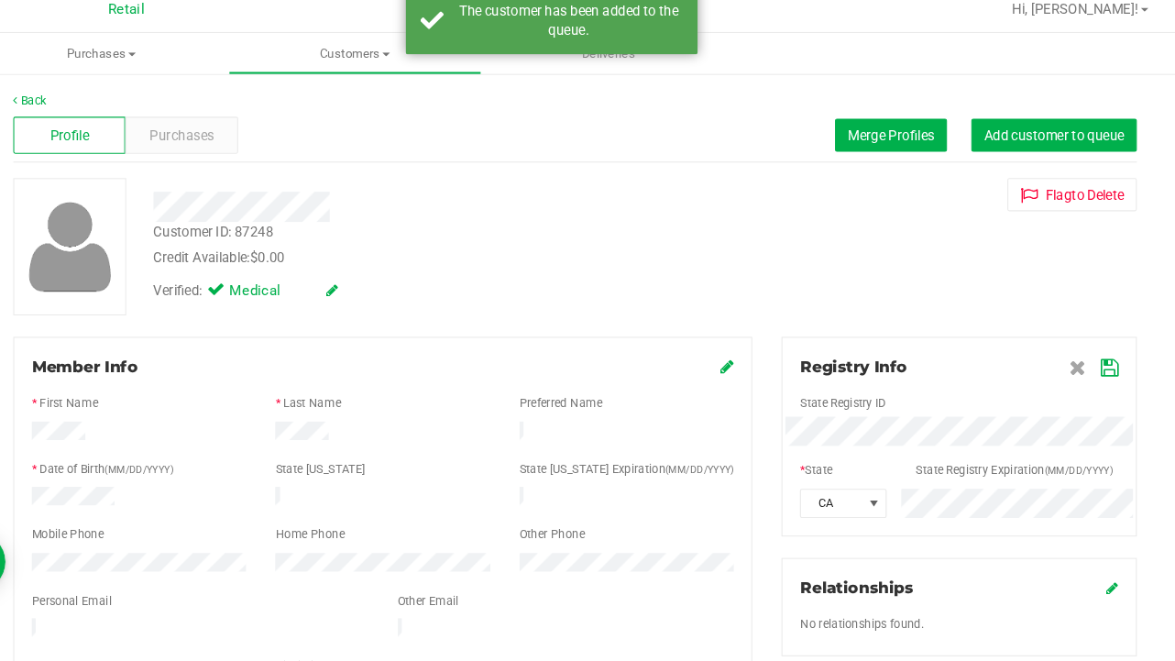
click at [821, 456] on div "State Registry ID * State State Registry Expiration (MM/DD/YYYY) CA" at bounding box center [971, 434] width 300 height 131
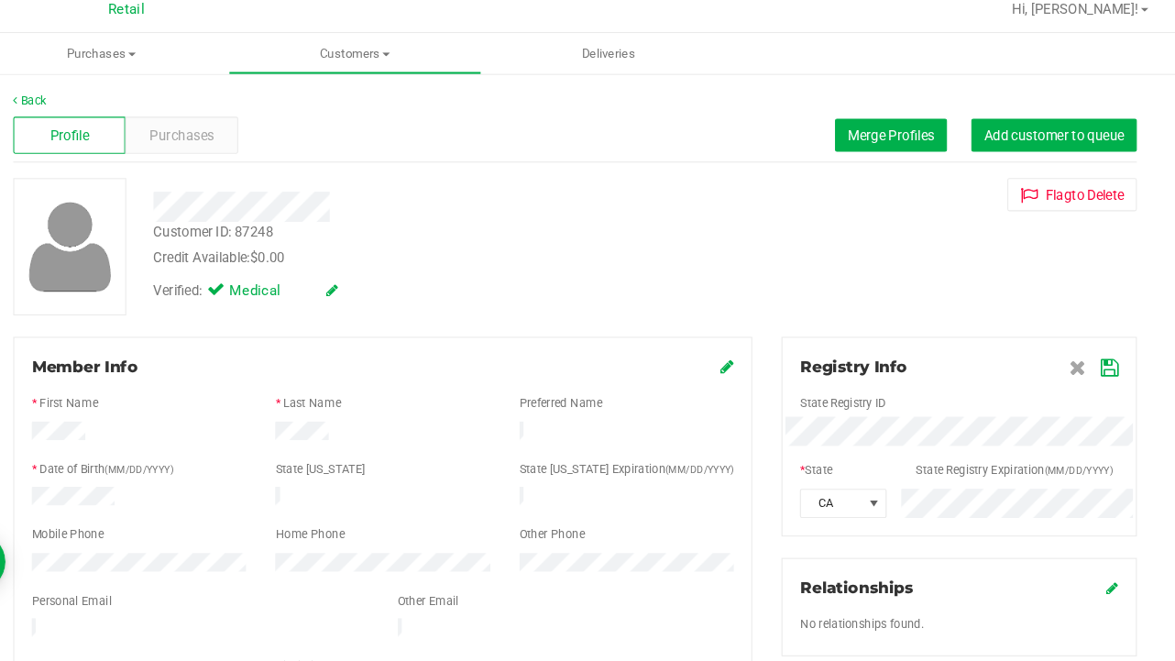
click at [1104, 352] on icon at bounding box center [1112, 359] width 16 height 15
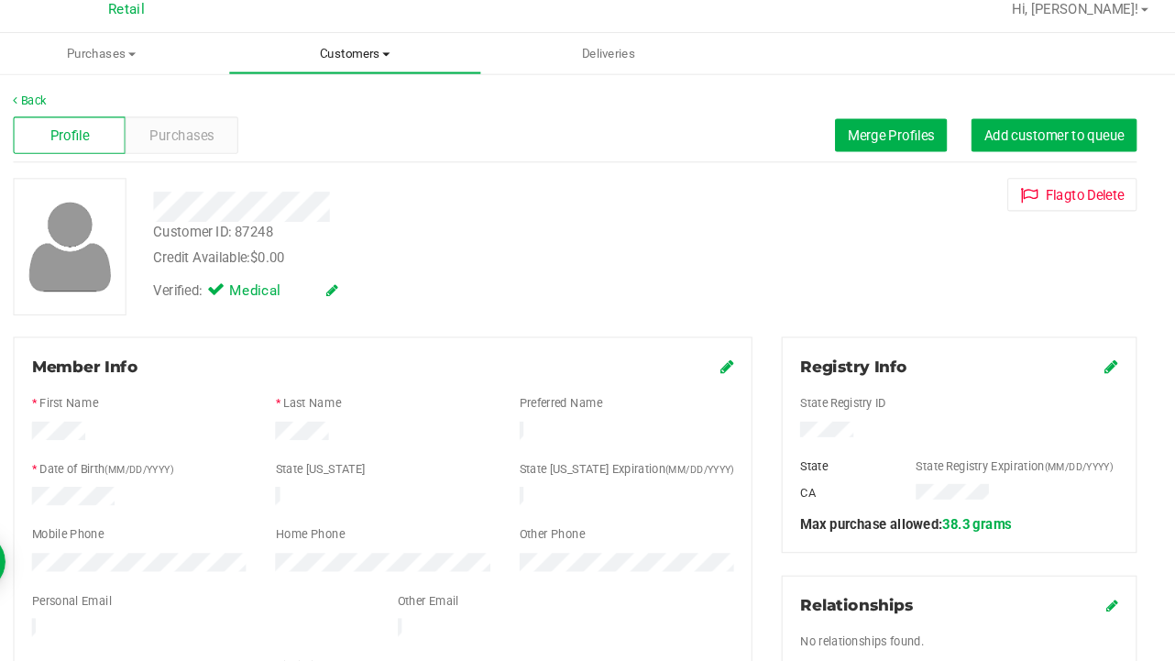
click at [333, 55] on span "Customers" at bounding box center [402, 63] width 237 height 16
click at [320, 103] on span "All customers" at bounding box center [349, 111] width 132 height 16
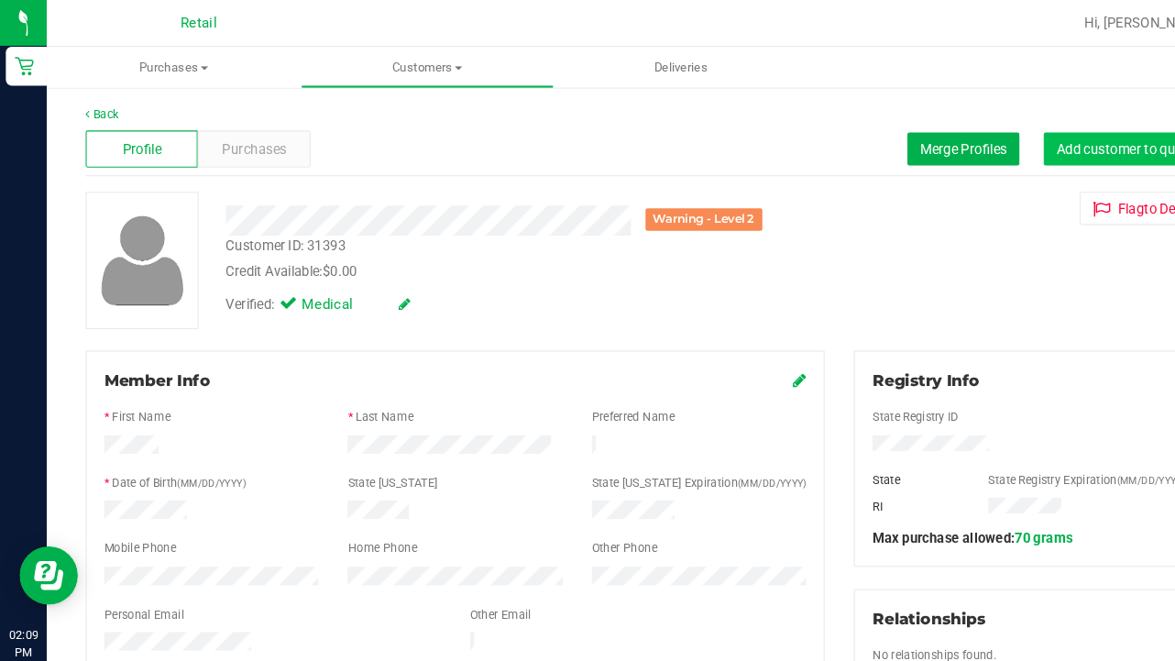
click at [1058, 149] on button "Add customer to queue" at bounding box center [1060, 140] width 156 height 31
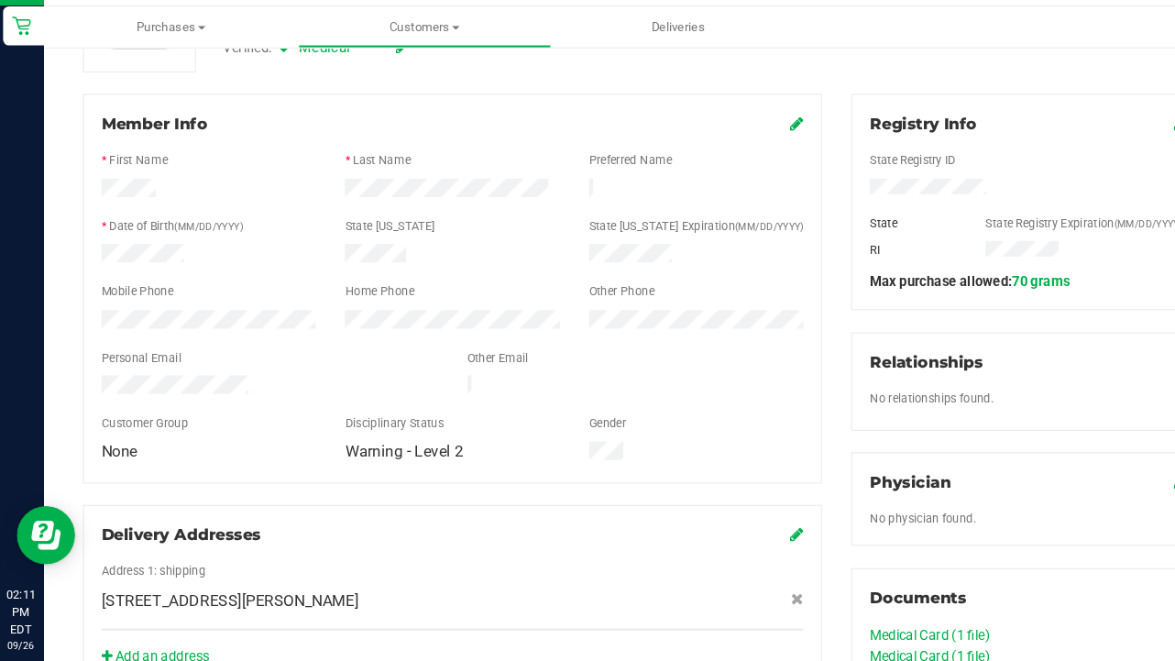
scroll to position [160, 0]
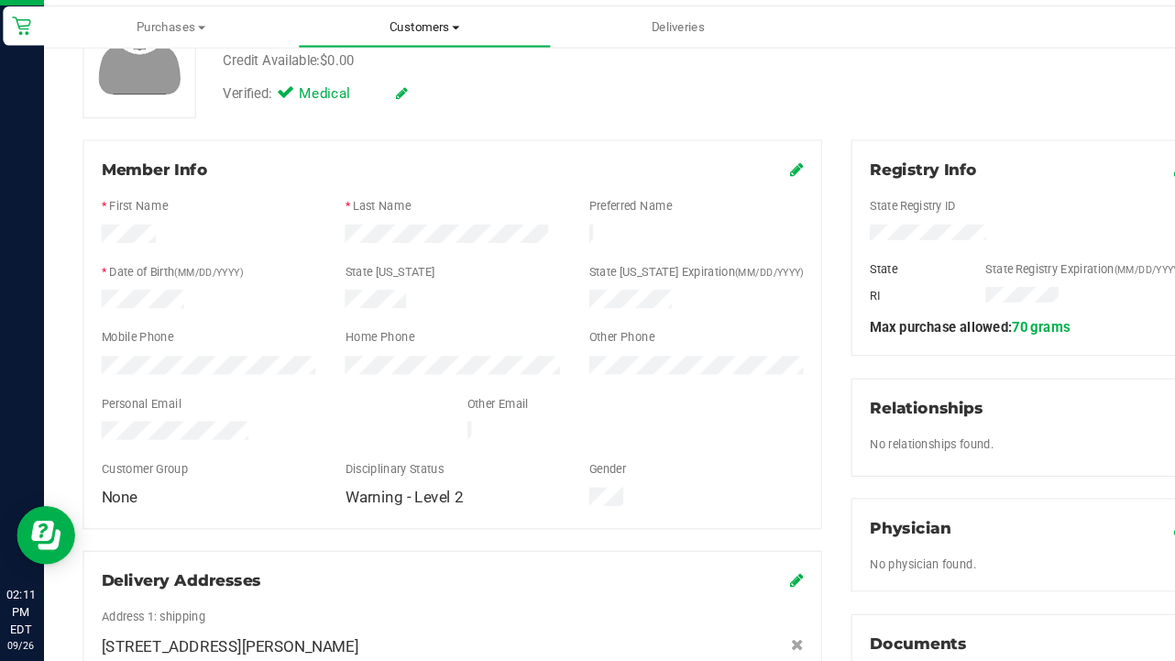
click at [401, 55] on span "Customers" at bounding box center [402, 63] width 237 height 16
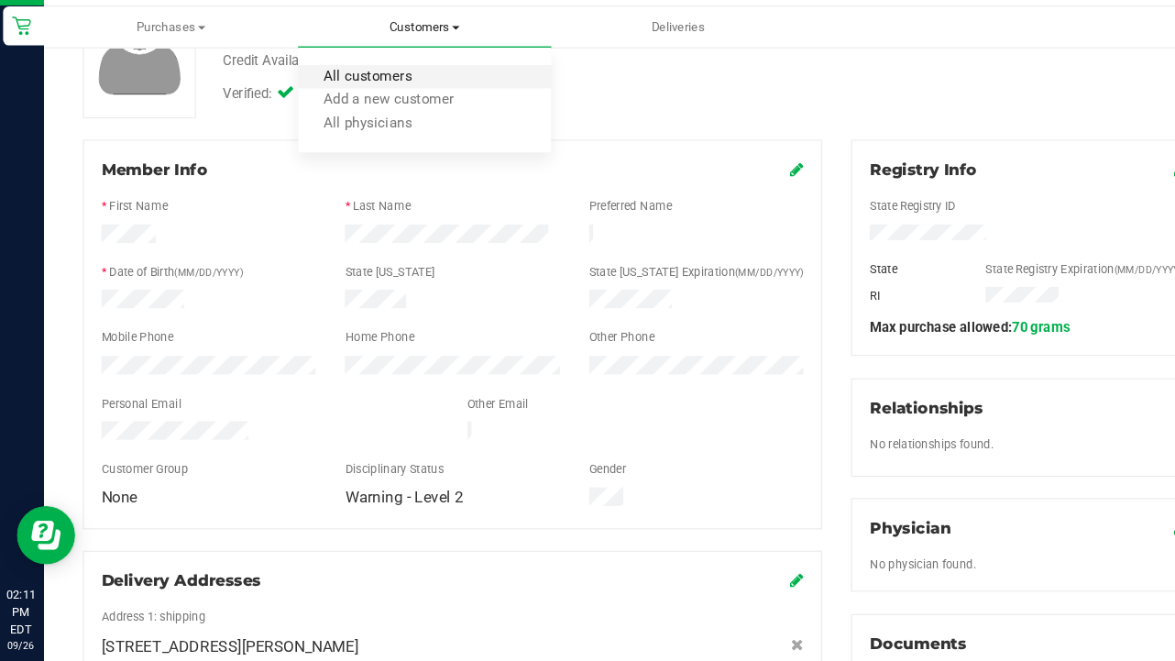
click at [398, 103] on span "All customers" at bounding box center [349, 111] width 132 height 16
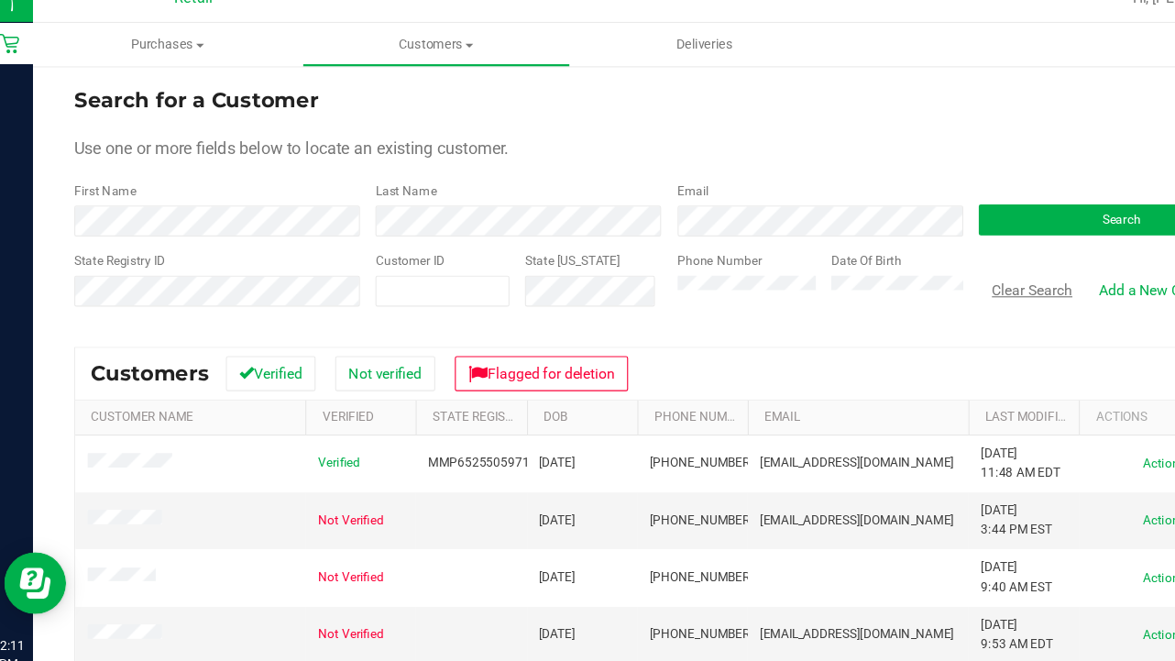
click at [917, 266] on button "Clear Search" at bounding box center [931, 281] width 95 height 31
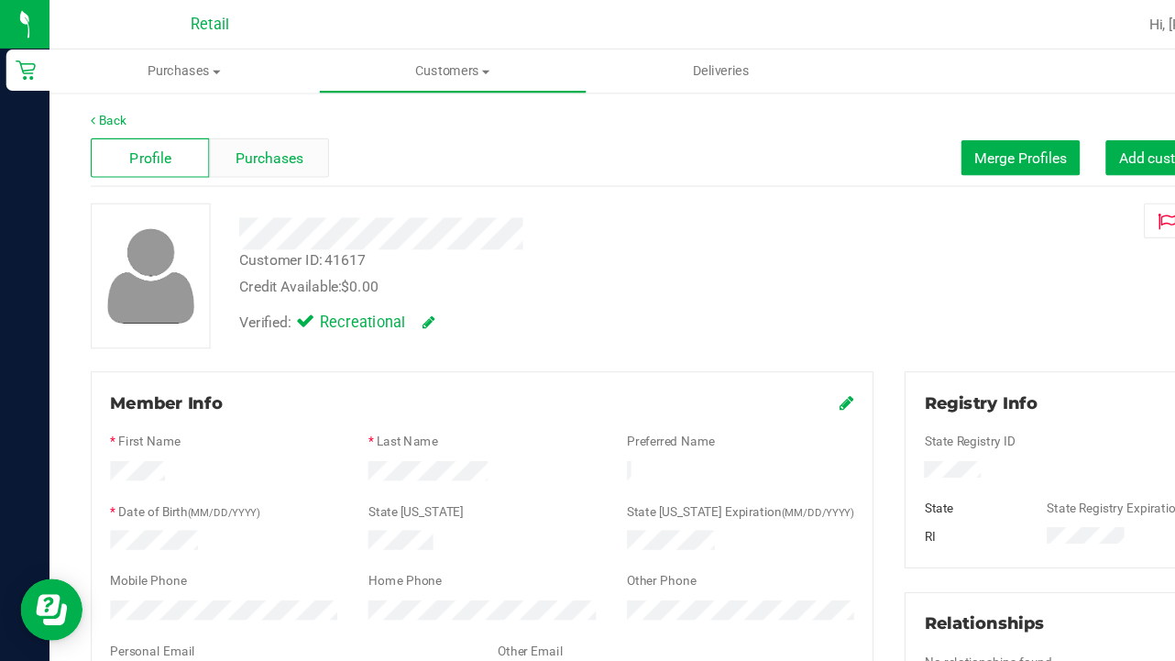
click at [243, 124] on div "Purchases" at bounding box center [238, 140] width 105 height 35
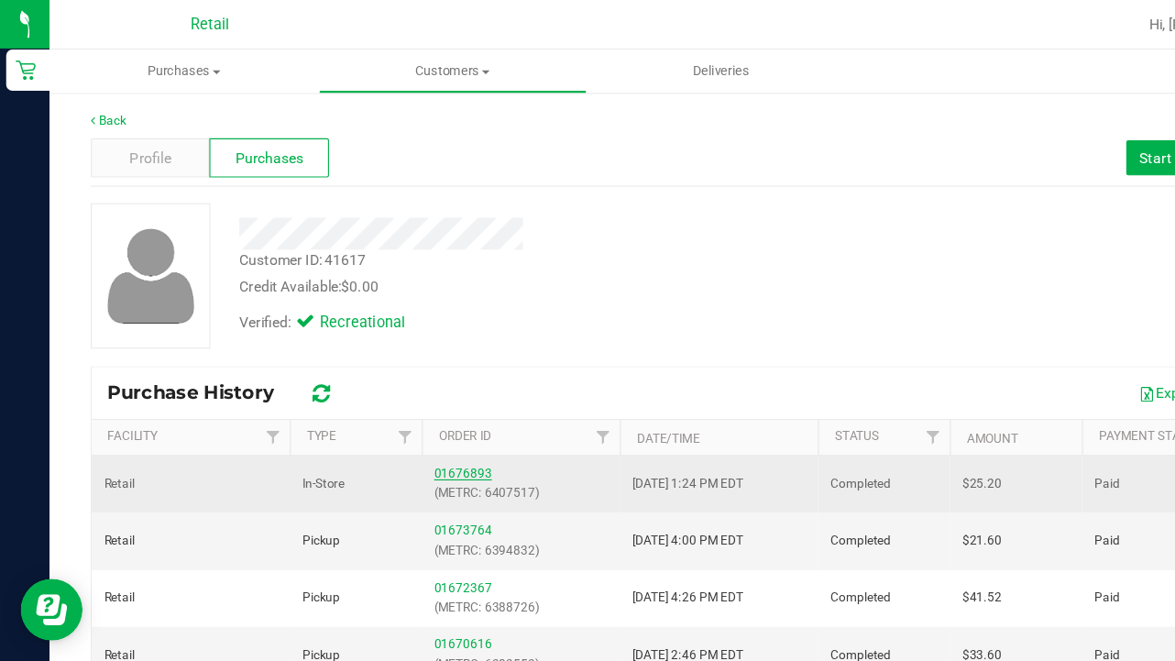
click at [412, 416] on link "01676893" at bounding box center [411, 420] width 51 height 13
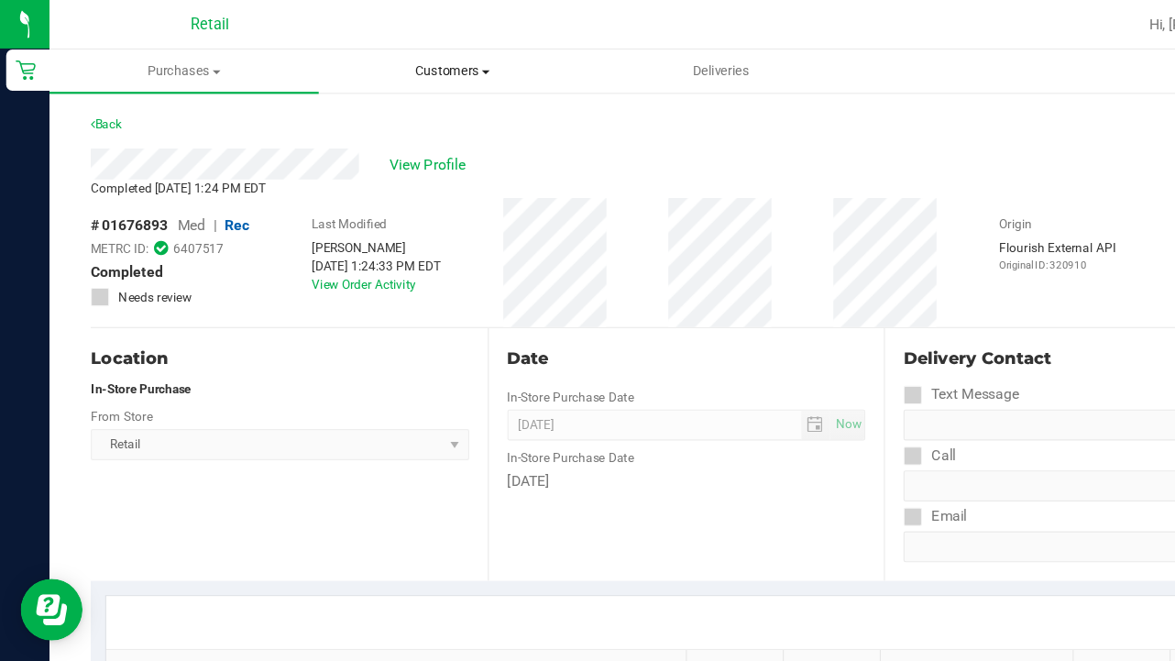
click at [398, 70] on span "Customers" at bounding box center [402, 63] width 237 height 16
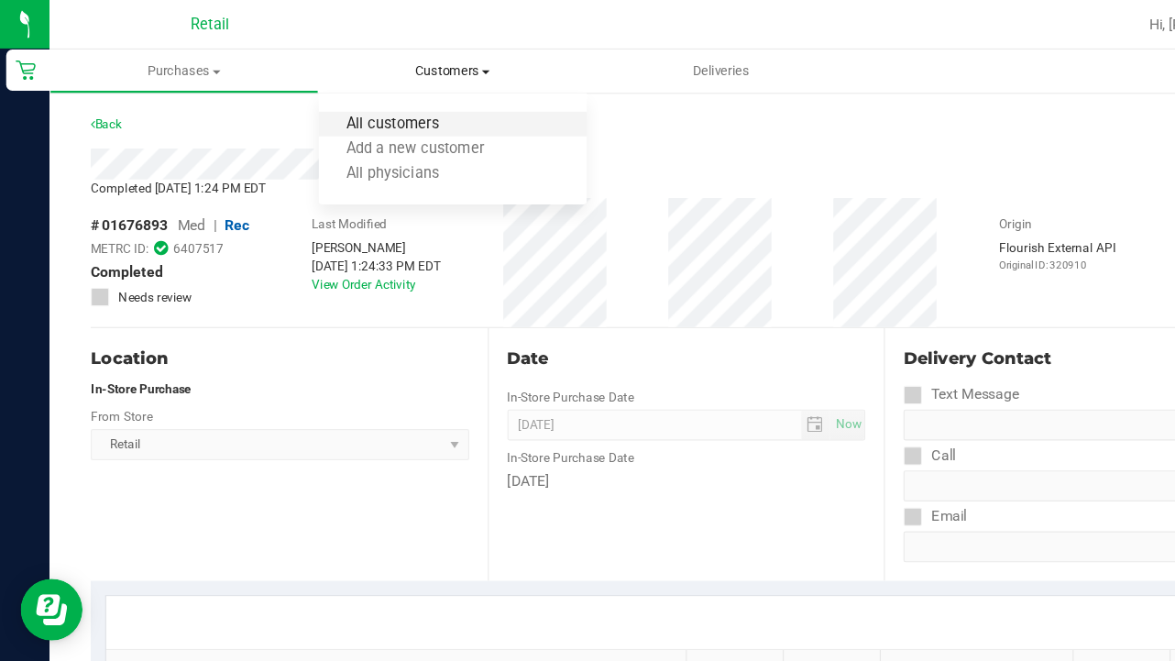
click at [395, 109] on span "All customers" at bounding box center [349, 111] width 132 height 16
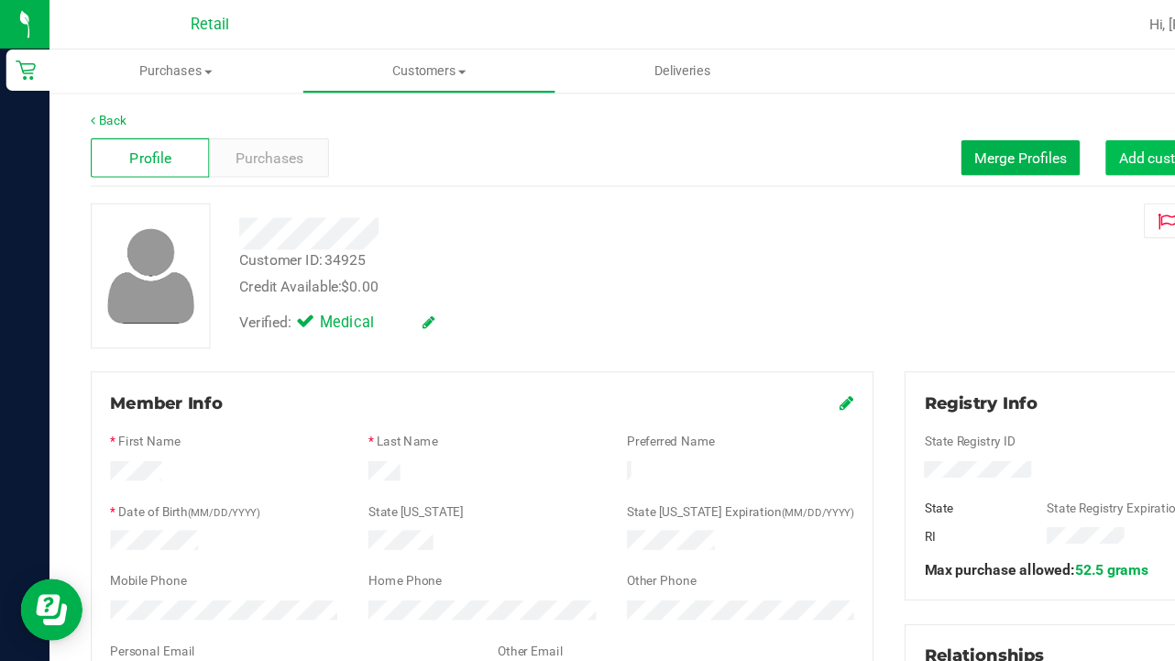
click at [1024, 136] on span "Add customer to queue" at bounding box center [1060, 140] width 132 height 15
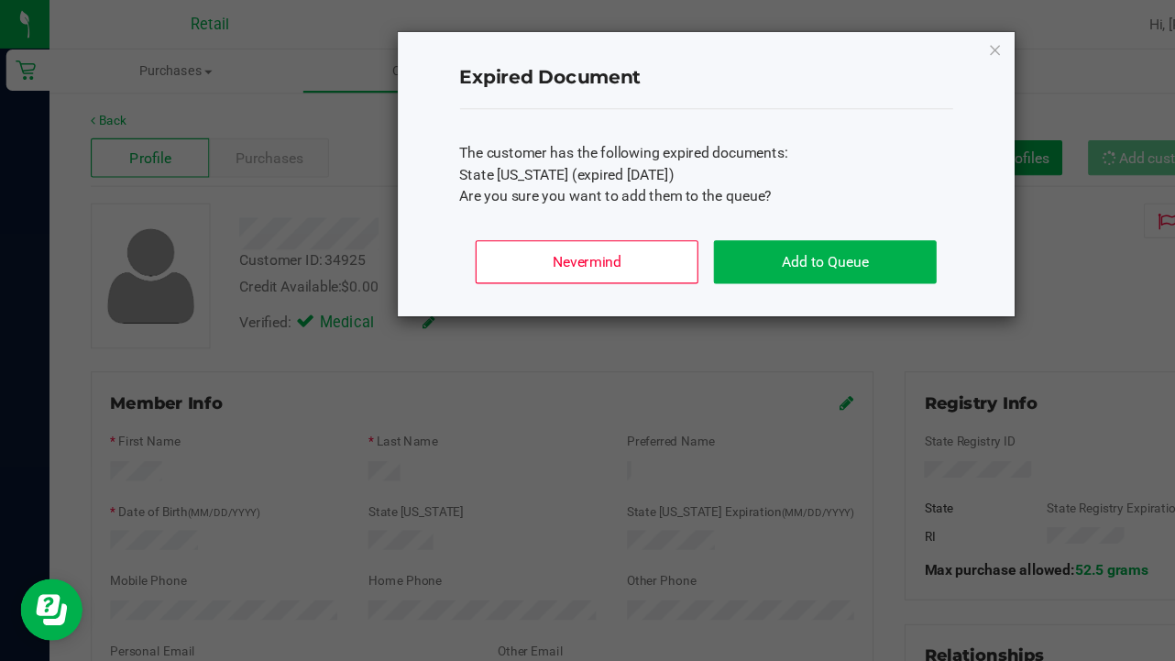
click at [760, 228] on button "Add to Queue" at bounding box center [732, 233] width 197 height 38
